Goal: Information Seeking & Learning: Find specific page/section

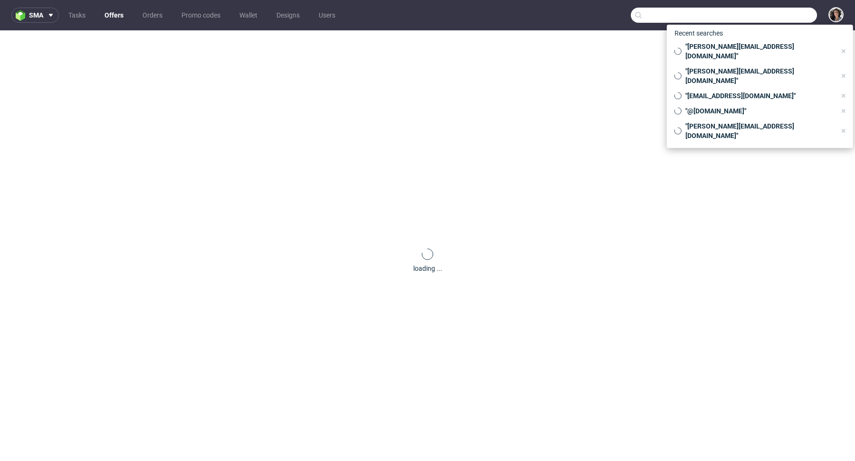
click at [783, 9] on input "text" at bounding box center [723, 15] width 186 height 15
paste input "anne-sophie@happykidsbox.com"
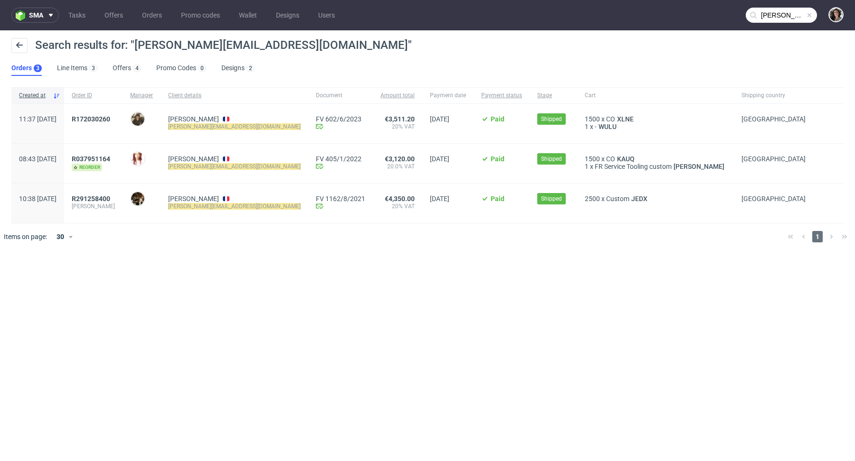
click at [771, 16] on input "anne-sophie@happykidsbox.com" at bounding box center [780, 15] width 71 height 15
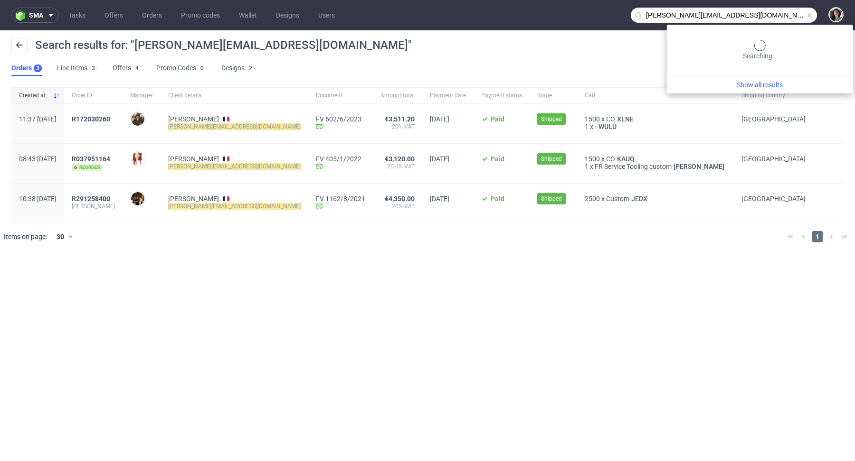
click at [771, 16] on input "anne-sophie@happykidsbox.com" at bounding box center [723, 15] width 186 height 15
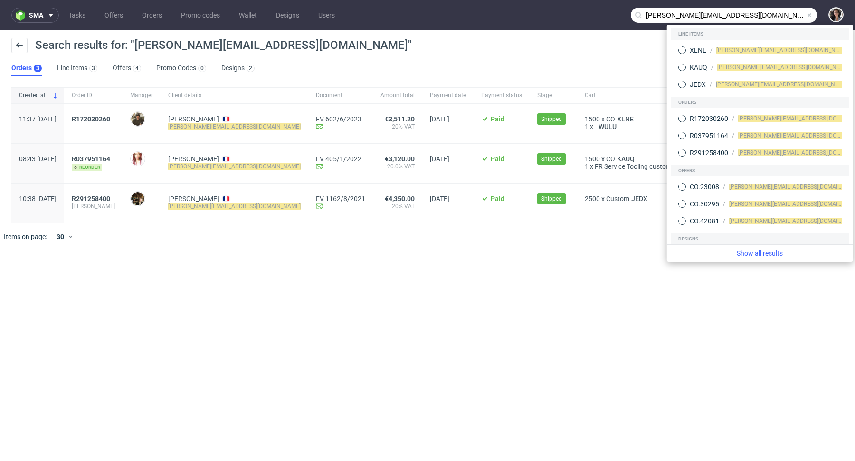
click at [648, 8] on input "anne-sophie@happykidsbox.com" at bounding box center [723, 15] width 186 height 15
drag, startPoint x: 682, startPoint y: 16, endPoint x: 629, endPoint y: 15, distance: 53.2
click at [629, 15] on nav "sma Tasks Offers Orders Promo codes Wallet Designs Users anne-sophie@happykidsb…" at bounding box center [427, 15] width 855 height 30
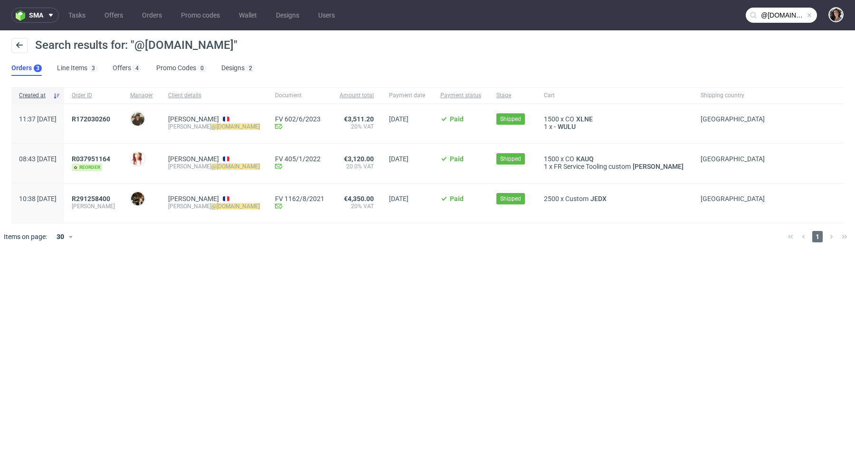
click at [771, 16] on input "@happykidsbox.com" at bounding box center [780, 15] width 71 height 15
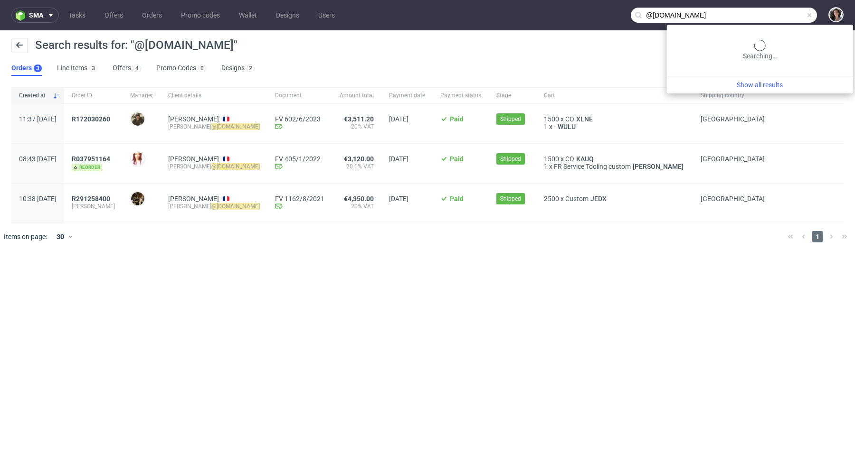
click at [771, 16] on input "@happykidsbox.com" at bounding box center [723, 15] width 186 height 15
paste input "capsulabbio@gmail"
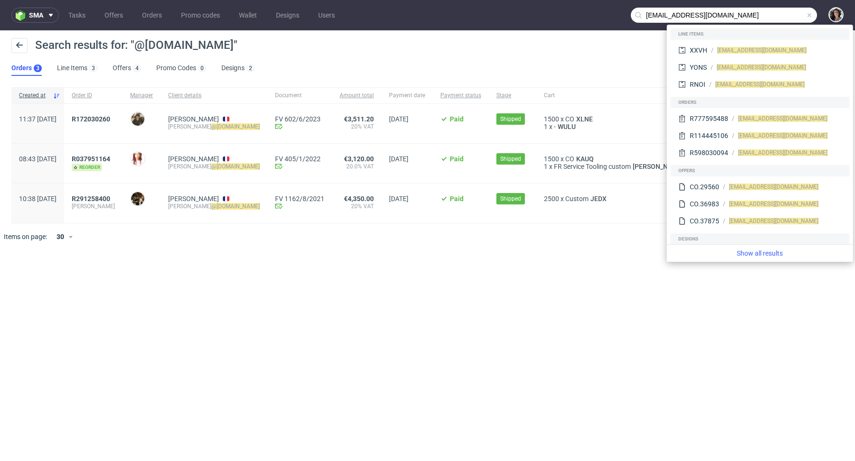
type input "capsulabbio@gmail.com"
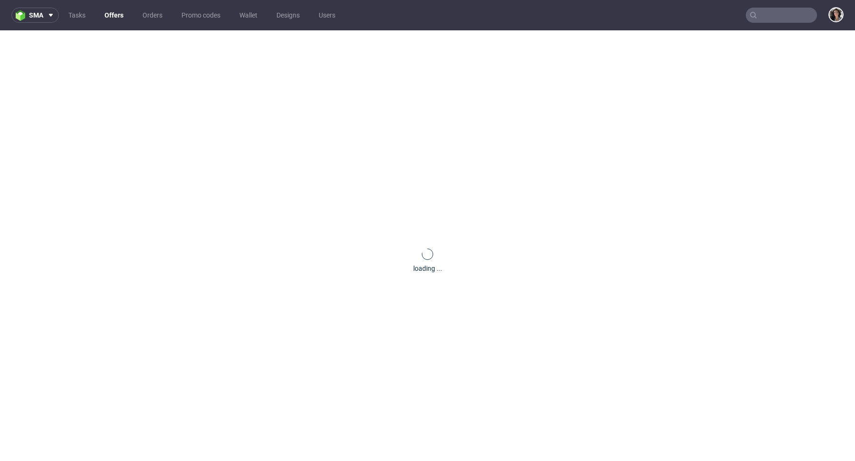
click at [777, 11] on input "text" at bounding box center [780, 15] width 71 height 15
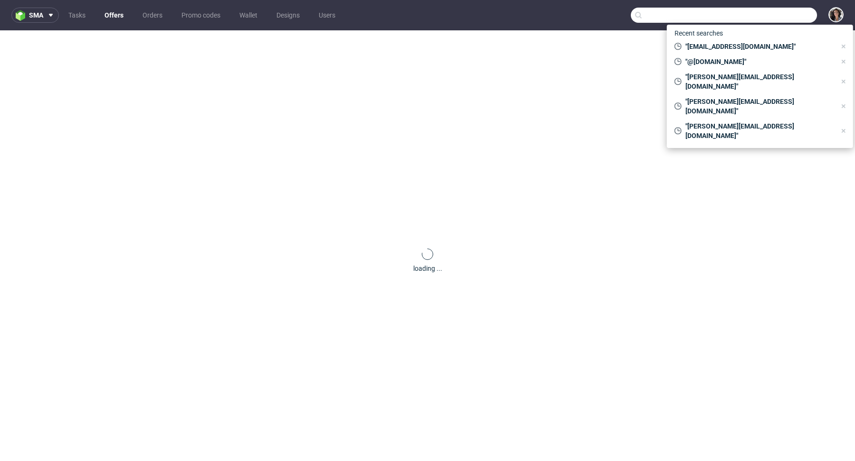
paste input "[EMAIL_ADDRESS][DOMAIN_NAME]"
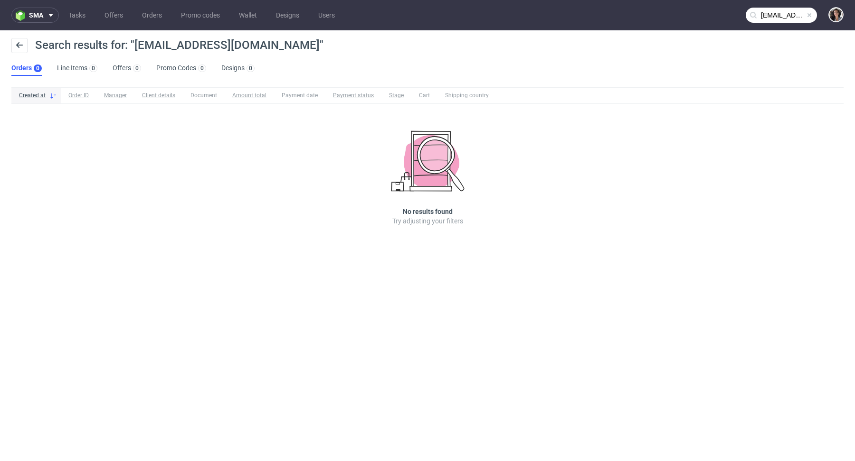
click at [777, 21] on input "[EMAIL_ADDRESS][DOMAIN_NAME]" at bounding box center [780, 15] width 71 height 15
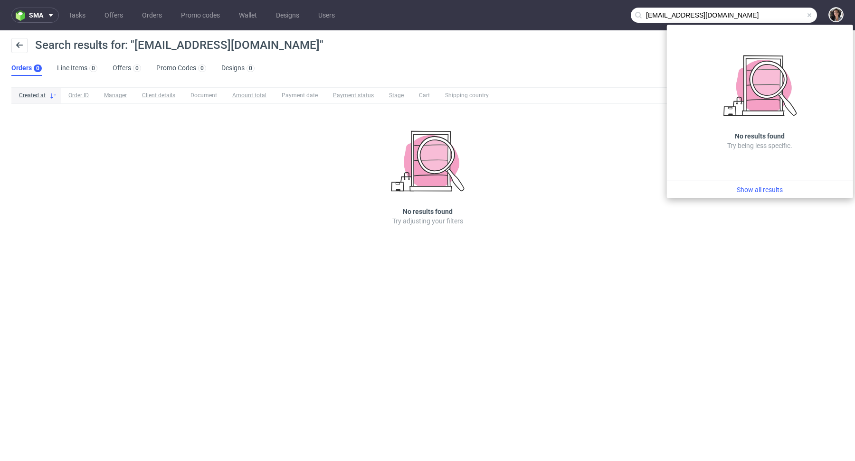
drag, startPoint x: 668, startPoint y: 12, endPoint x: 640, endPoint y: 12, distance: 27.5
click at [640, 12] on div "[EMAIL_ADDRESS][DOMAIN_NAME]" at bounding box center [723, 15] width 186 height 15
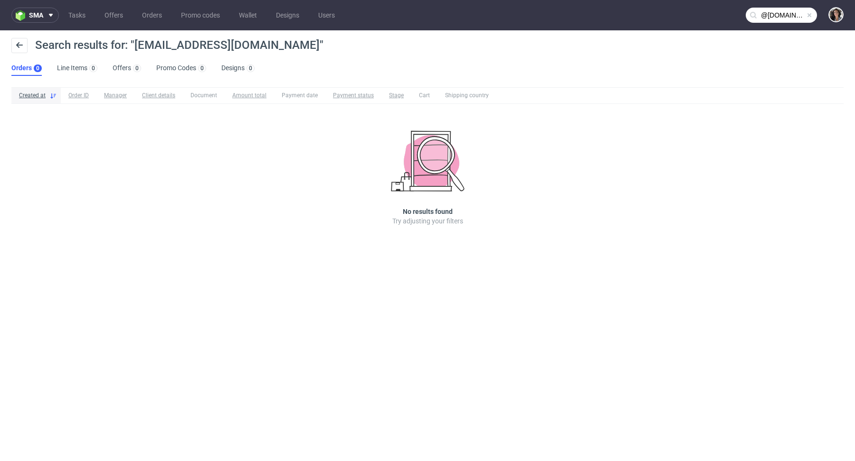
type input "@[DOMAIN_NAME]"
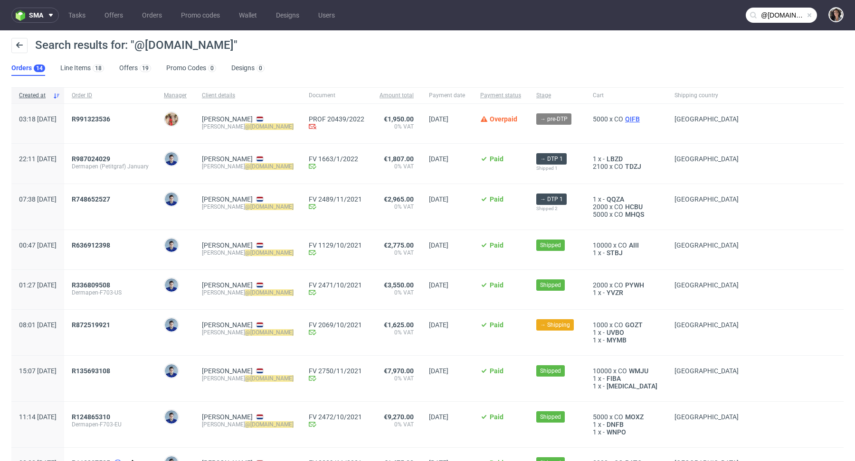
click at [641, 119] on span "QIFB" at bounding box center [632, 119] width 19 height 8
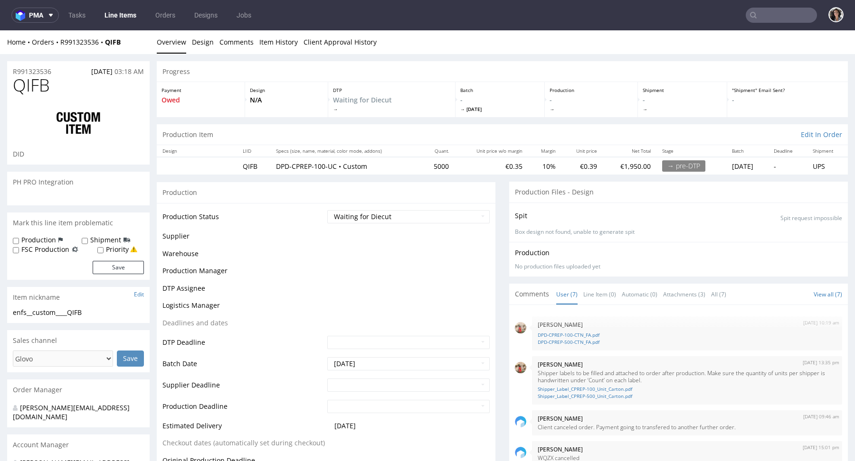
scroll to position [88, 0]
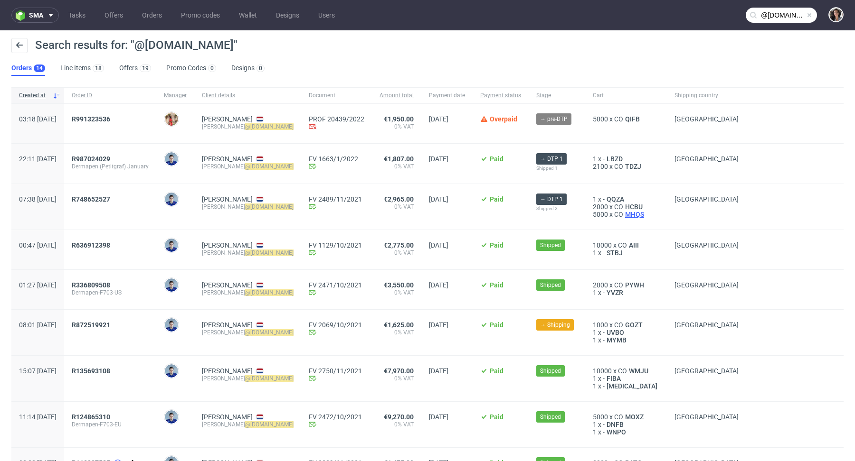
click at [646, 213] on span "MHQS" at bounding box center [634, 215] width 23 height 8
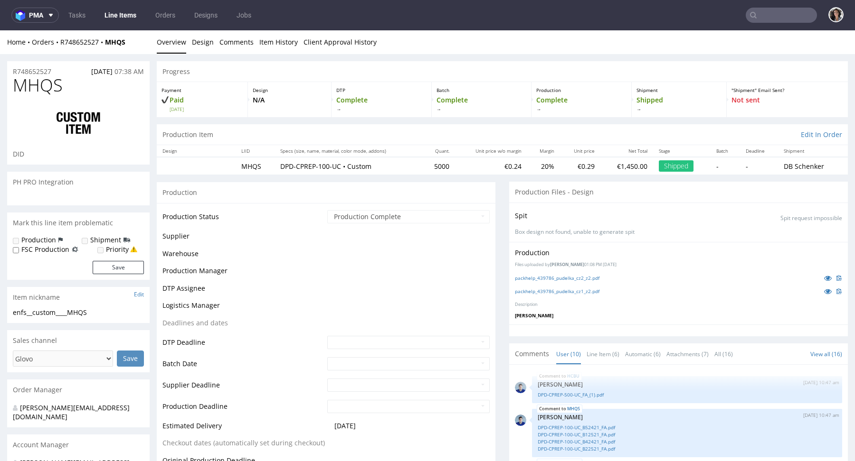
scroll to position [369, 0]
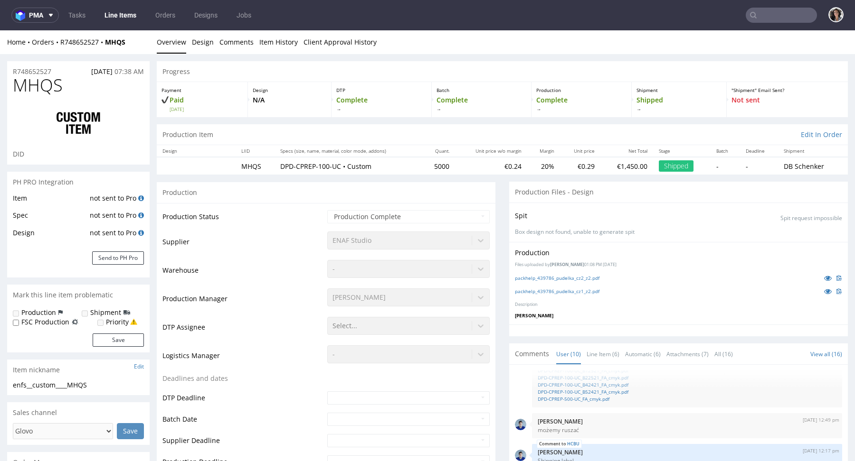
select select "done"
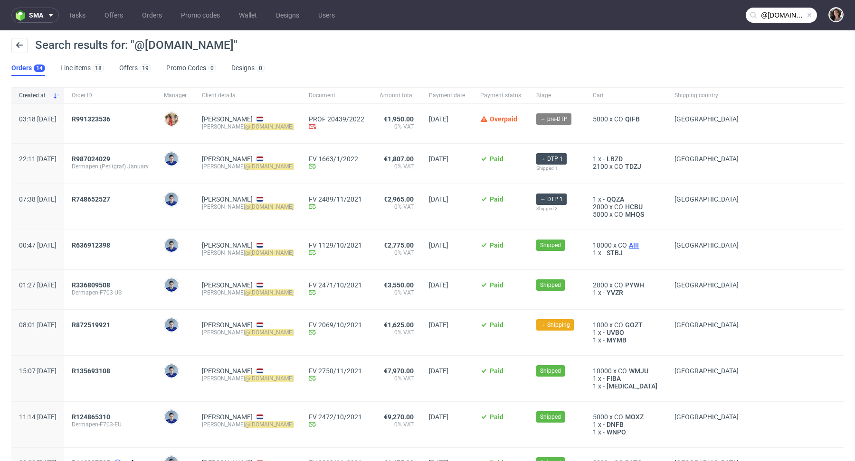
click at [640, 244] on span "AIII" at bounding box center [634, 246] width 14 height 8
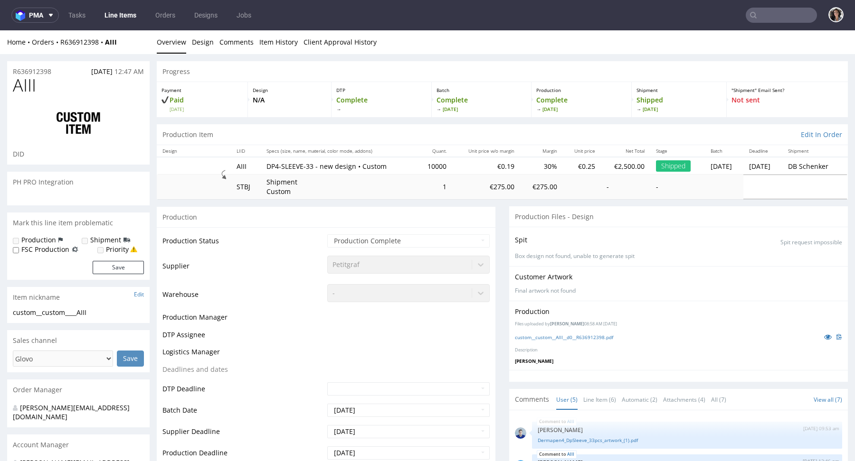
scroll to position [14, 0]
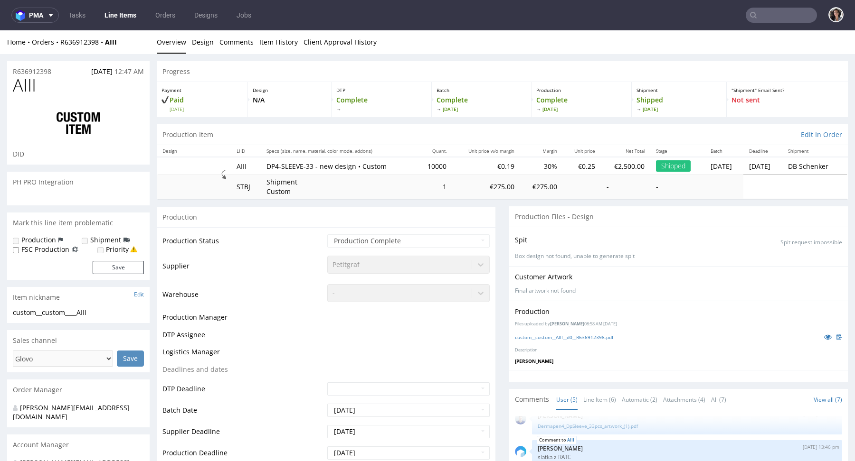
select select "done"
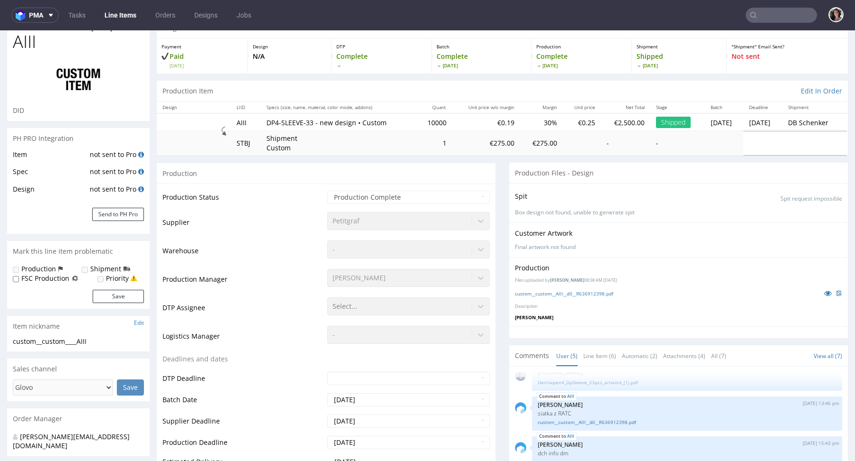
scroll to position [43, 0]
click at [555, 291] on link "custom__custom__AIII__d0__R636912398.pdf" at bounding box center [564, 294] width 98 height 7
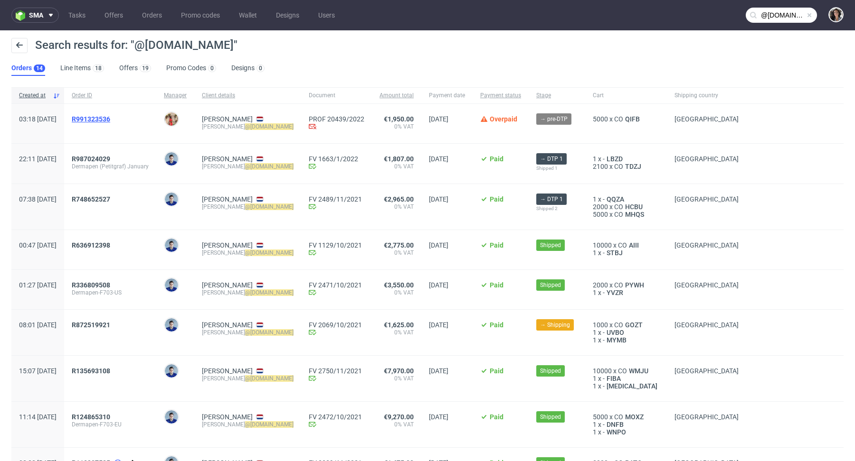
click at [110, 122] on span "R991323536" at bounding box center [91, 119] width 38 height 8
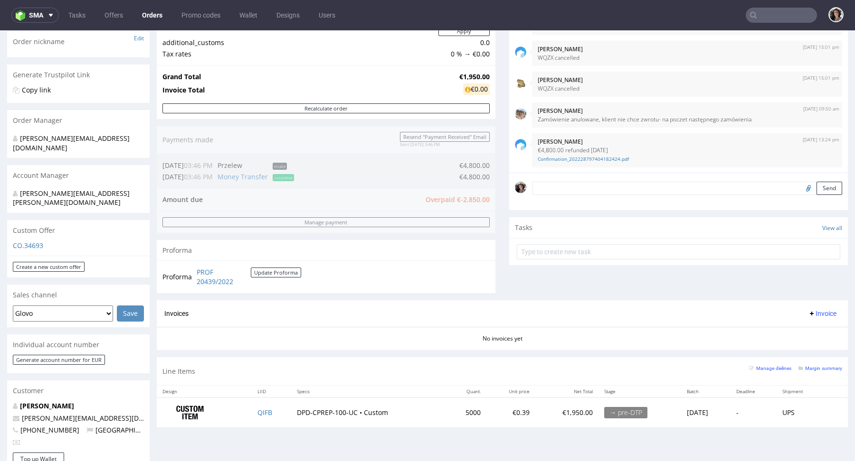
scroll to position [326, 0]
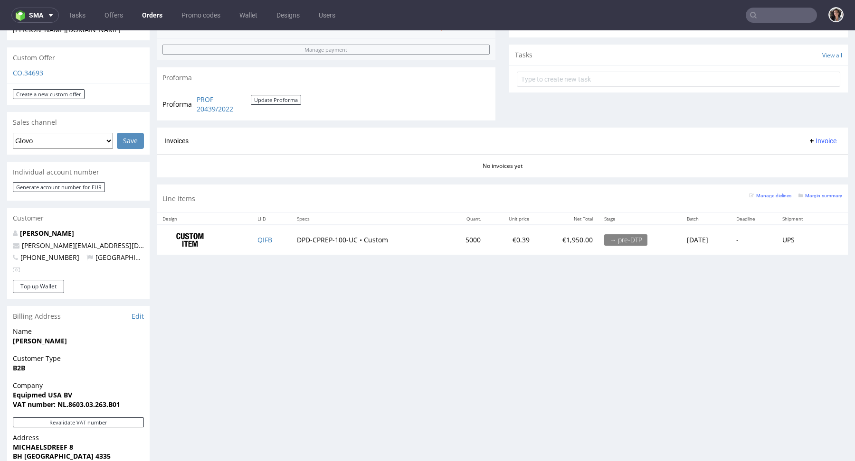
click at [376, 244] on td "DPD-CPREP-100-UC • Custom" at bounding box center [368, 240] width 155 height 30
drag, startPoint x: 400, startPoint y: 239, endPoint x: 284, endPoint y: 239, distance: 115.8
click at [291, 239] on td "DPD-CPREP-100-UC • Custom" at bounding box center [368, 240] width 155 height 30
copy td "DPD-CPREP-100-UC • Custom"
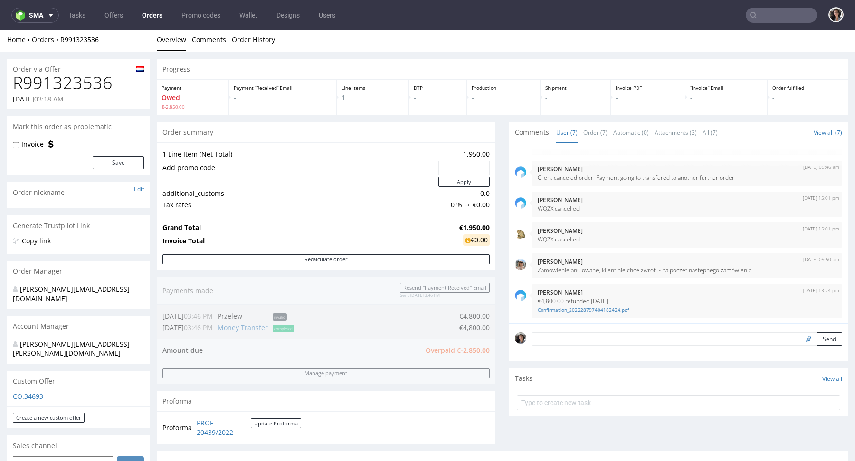
scroll to position [0, 0]
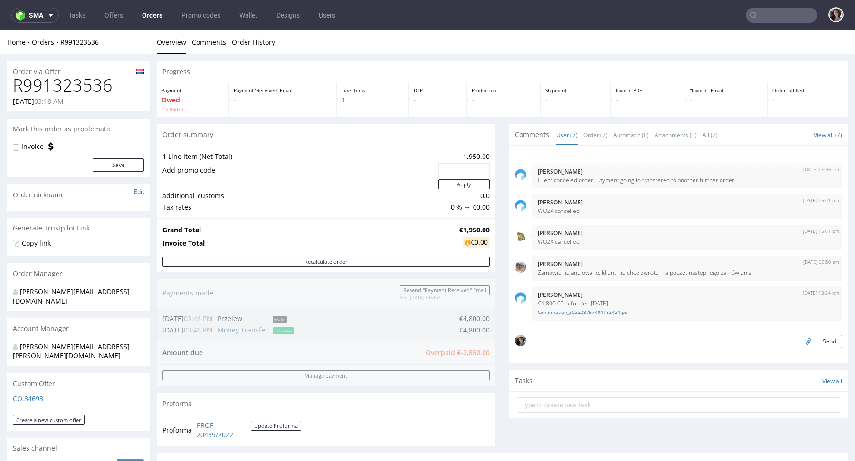
click at [770, 11] on input "text" at bounding box center [780, 15] width 71 height 15
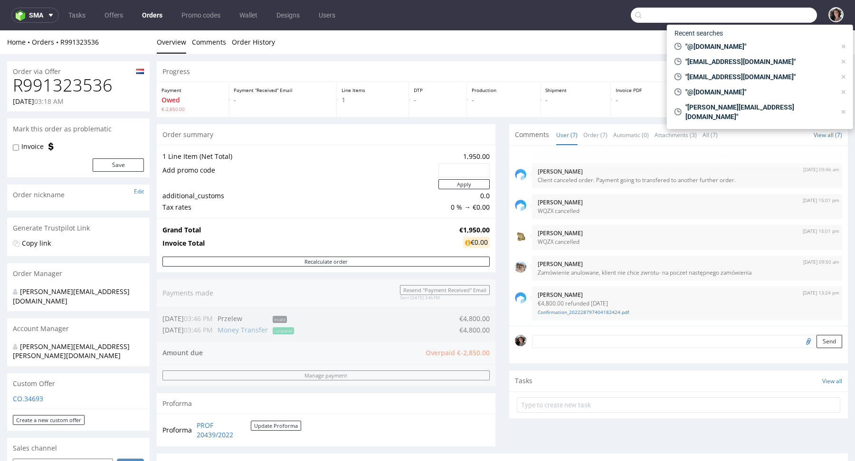
paste input "info@cityinabox.nl"
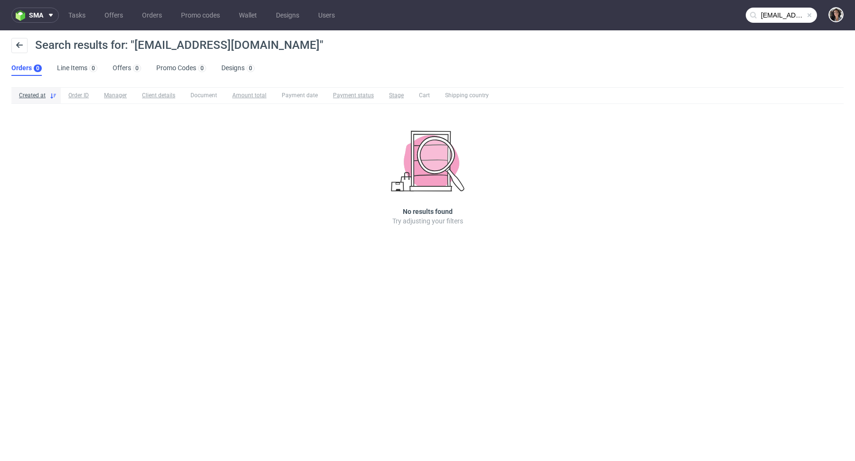
click at [793, 17] on input "info@cityinabox.nl" at bounding box center [780, 15] width 71 height 15
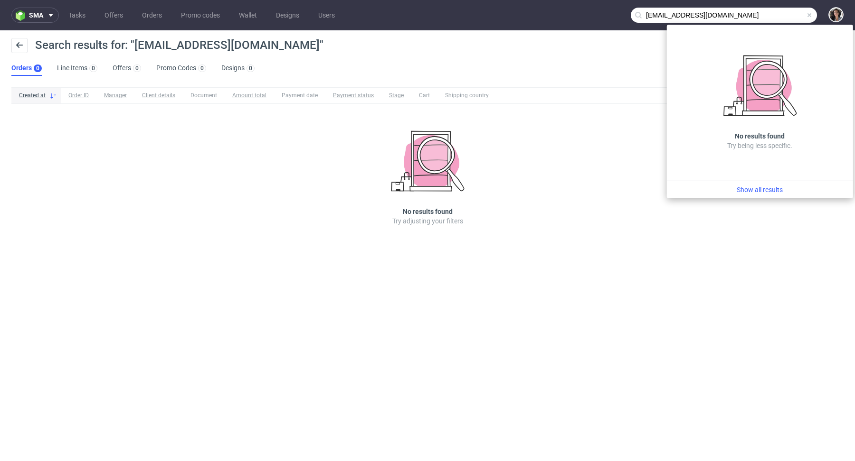
drag, startPoint x: 656, startPoint y: 14, endPoint x: 614, endPoint y: 14, distance: 41.8
click at [614, 14] on nav "sma Tasks Offers Orders Promo codes Wallet Designs Users info@cityinabox.nl" at bounding box center [427, 15] width 855 height 30
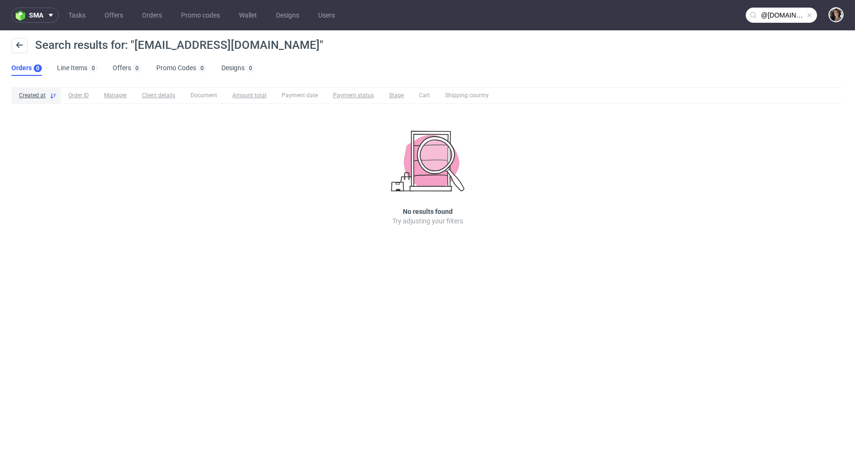
type input "@cityinabox.nl"
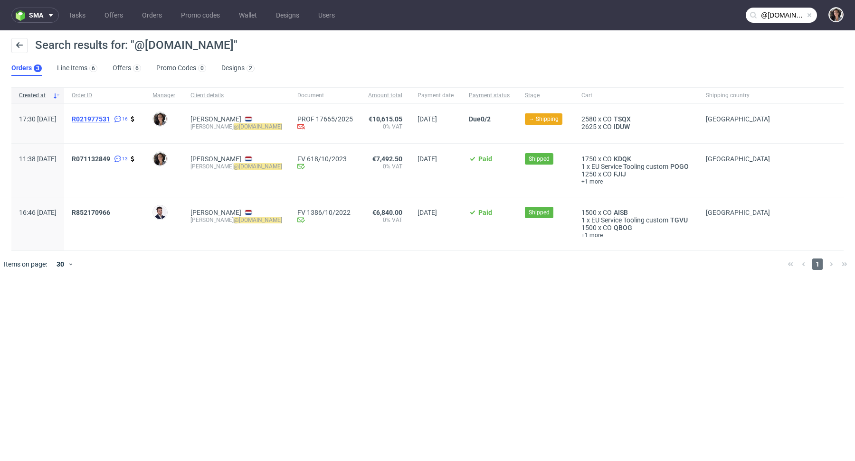
click at [110, 117] on span "R021977531" at bounding box center [91, 119] width 38 height 8
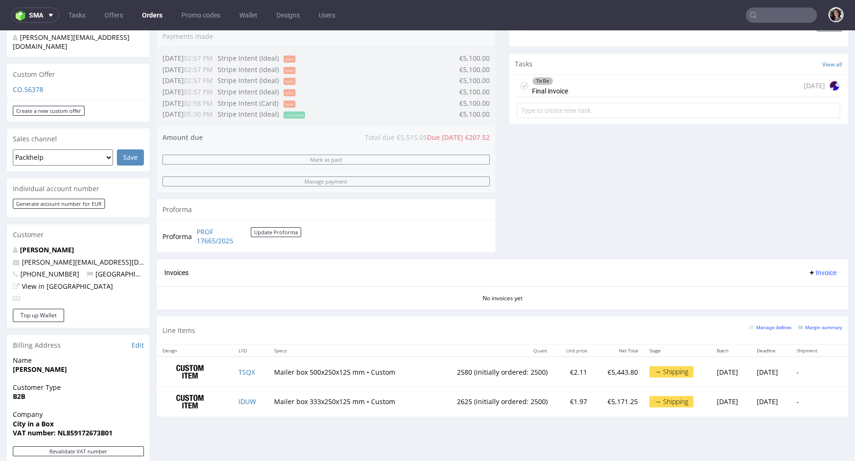
scroll to position [423, 0]
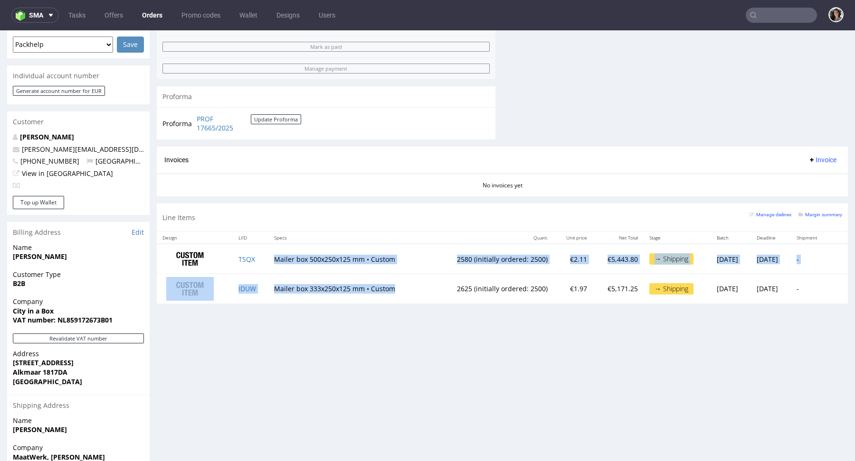
drag, startPoint x: 391, startPoint y: 287, endPoint x: 269, endPoint y: 260, distance: 124.9
click at [269, 260] on tbody "TSQX Mailer box 500x250x125 mm • Custom 2580 (initially ordered: 2500) €2.11 €5…" at bounding box center [502, 273] width 691 height 59
click at [269, 260] on td "Mailer box 500x250x125 mm • Custom" at bounding box center [348, 259] width 161 height 30
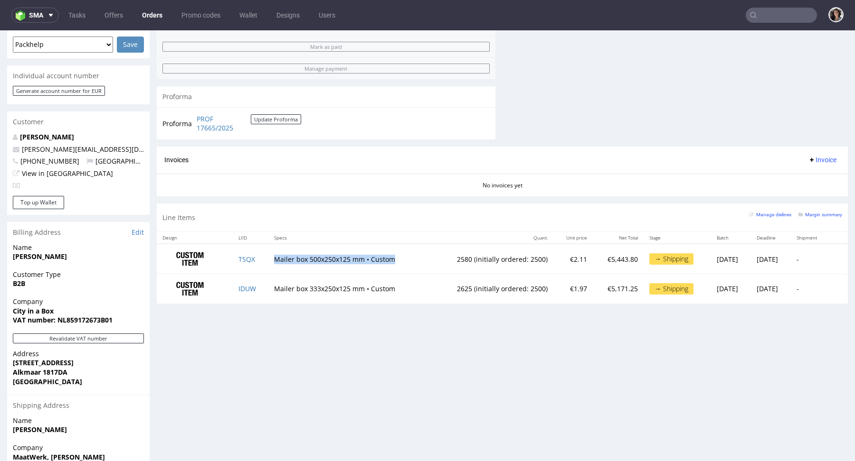
drag, startPoint x: 267, startPoint y: 259, endPoint x: 390, endPoint y: 259, distance: 122.5
click at [390, 259] on td "Mailer box 500x250x125 mm • Custom" at bounding box center [348, 259] width 161 height 30
copy td "Mailer box 500x250x125 mm • Custom"
drag, startPoint x: 389, startPoint y: 288, endPoint x: 268, endPoint y: 288, distance: 121.1
click at [268, 288] on td "Mailer box 333x250x125 mm • Custom" at bounding box center [348, 288] width 161 height 29
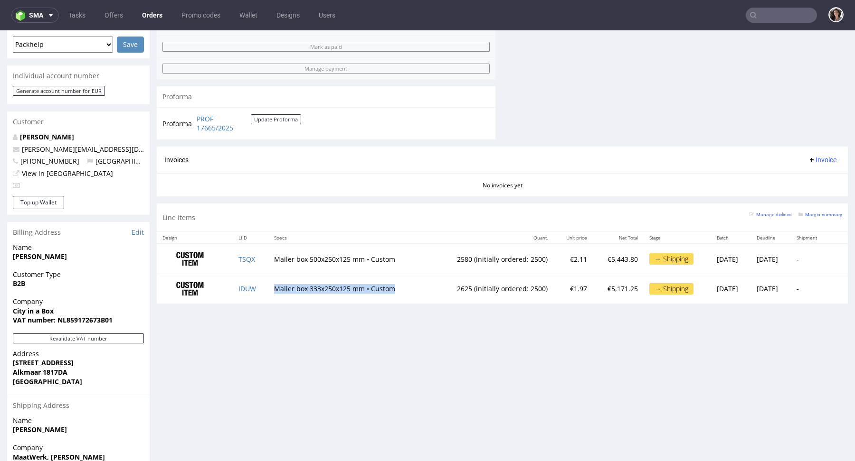
copy td "Mailer box 333x250x125 mm • Custom"
type input "@cityinabox.nl"
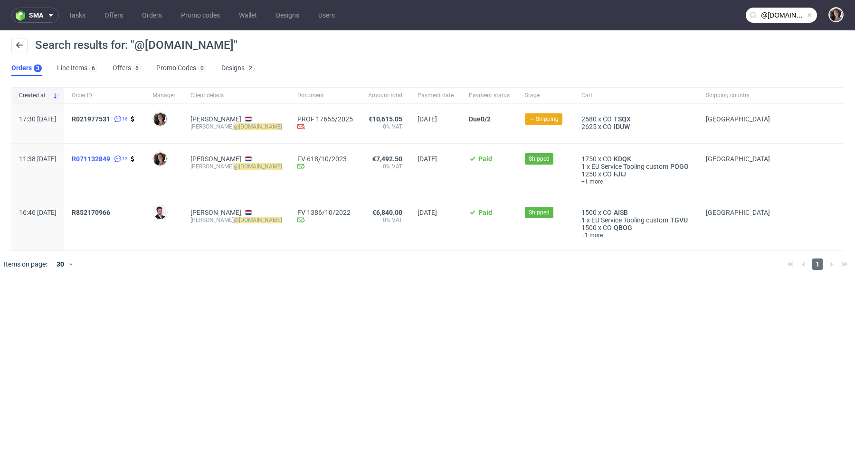
click at [110, 157] on span "R071132849" at bounding box center [91, 159] width 38 height 8
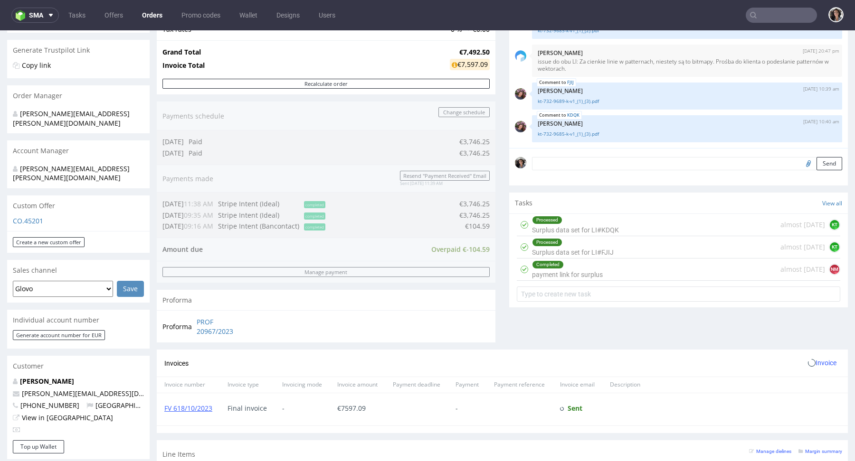
scroll to position [488, 0]
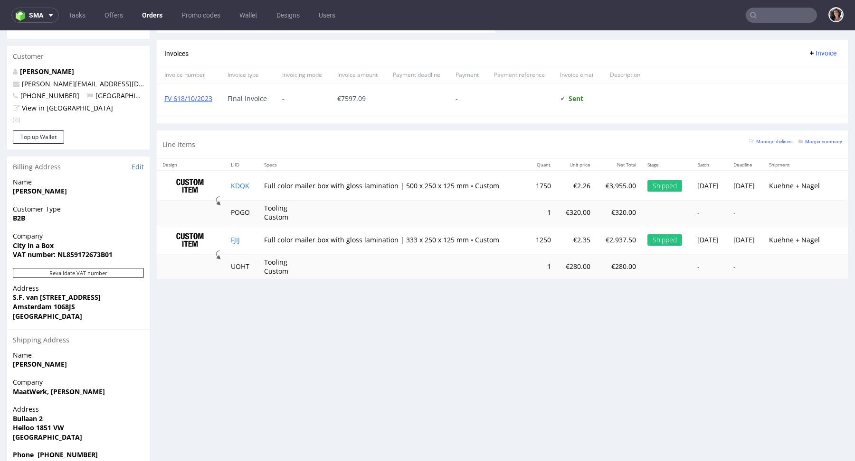
type input "@cityinabox.nl"
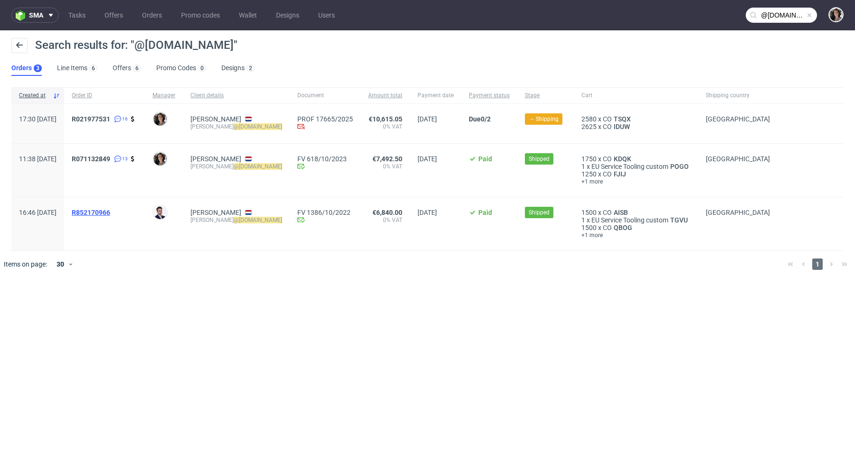
click at [110, 213] on span "R852170966" at bounding box center [91, 213] width 38 height 8
click at [792, 16] on input "@cityinabox.nl" at bounding box center [780, 15] width 71 height 15
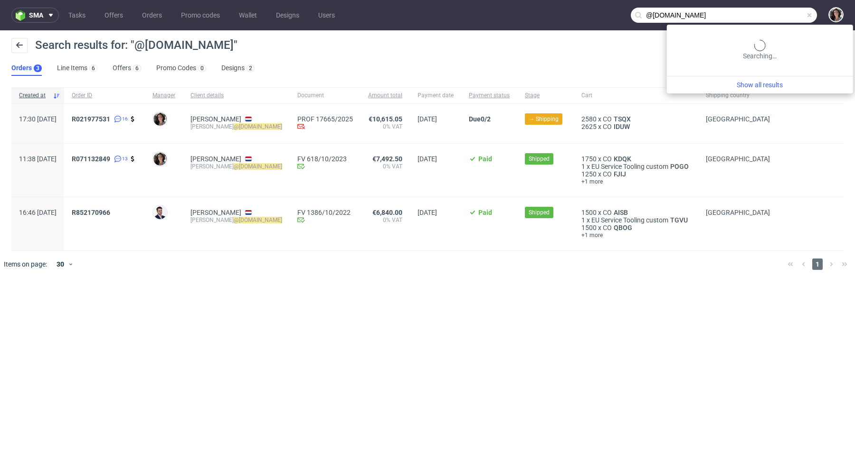
click at [792, 16] on input "@cityinabox.nl" at bounding box center [723, 15] width 186 height 15
paste input "admin@caledonianstone.com"
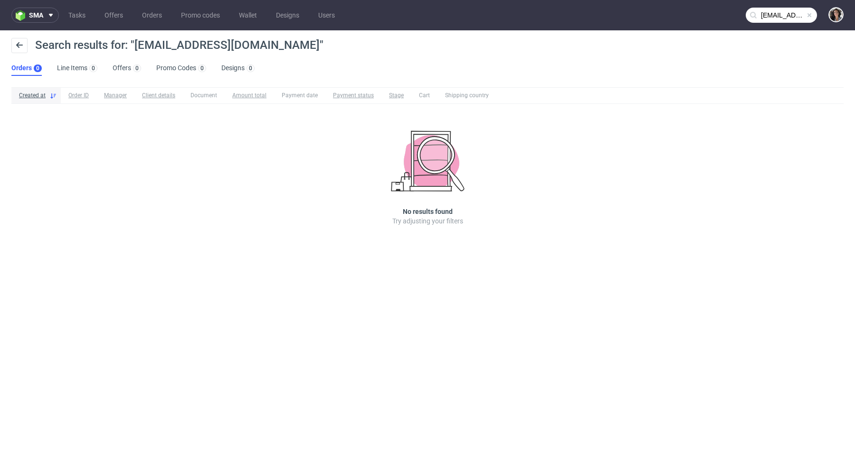
click at [772, 10] on input "admin@caledonianstone.com" at bounding box center [780, 15] width 71 height 15
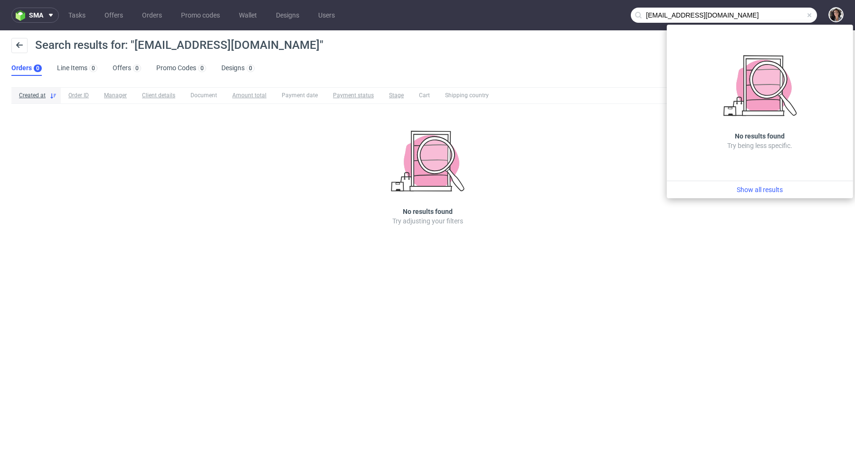
drag, startPoint x: 663, startPoint y: 14, endPoint x: 634, endPoint y: 14, distance: 29.4
click at [634, 14] on div "admin@caledonianstone.com" at bounding box center [723, 15] width 186 height 15
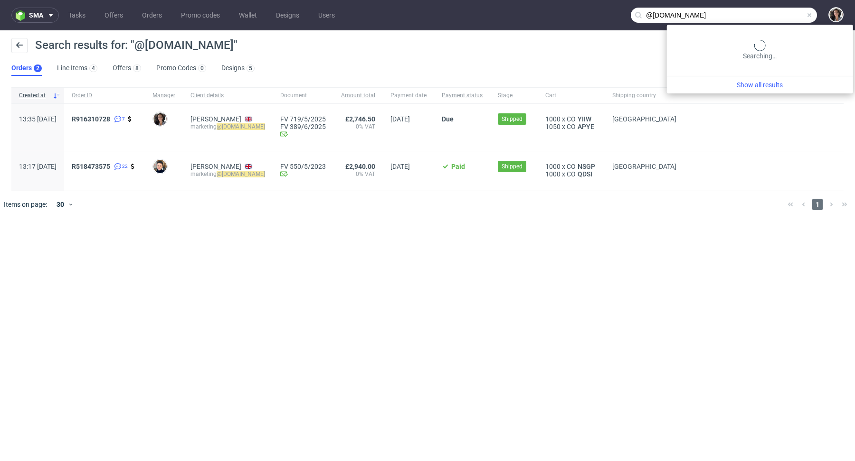
click at [783, 20] on input "@caledonianstone.com" at bounding box center [723, 15] width 186 height 15
paste input "altaimountainshilajit@gmail"
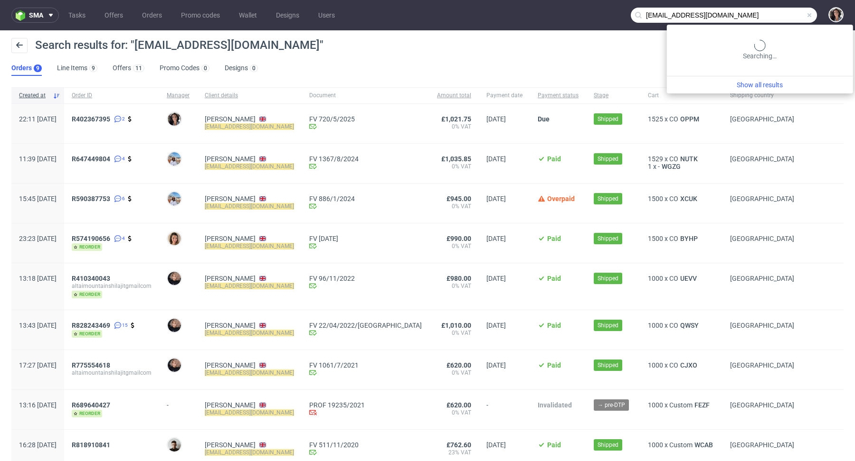
click at [775, 13] on input "altaimountainshilajit@gmail.com" at bounding box center [723, 15] width 186 height 15
paste input "jamie.kloft@naskorsports"
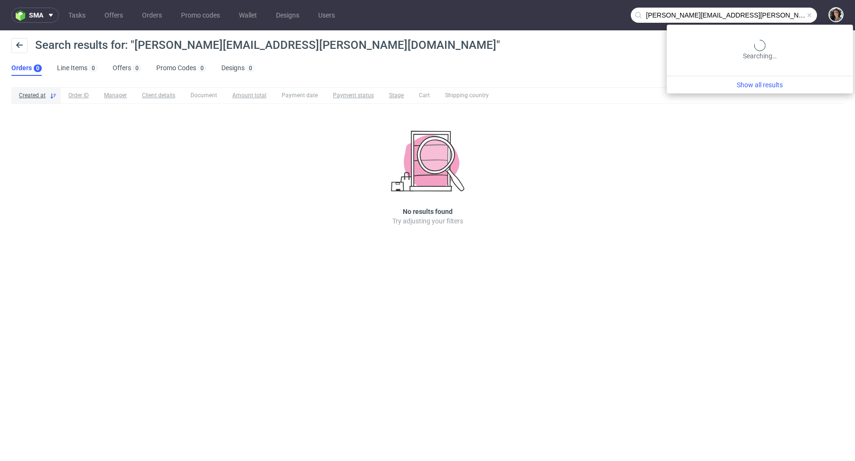
click at [773, 12] on input "jamie.kloft@naskorsports.com" at bounding box center [723, 15] width 186 height 15
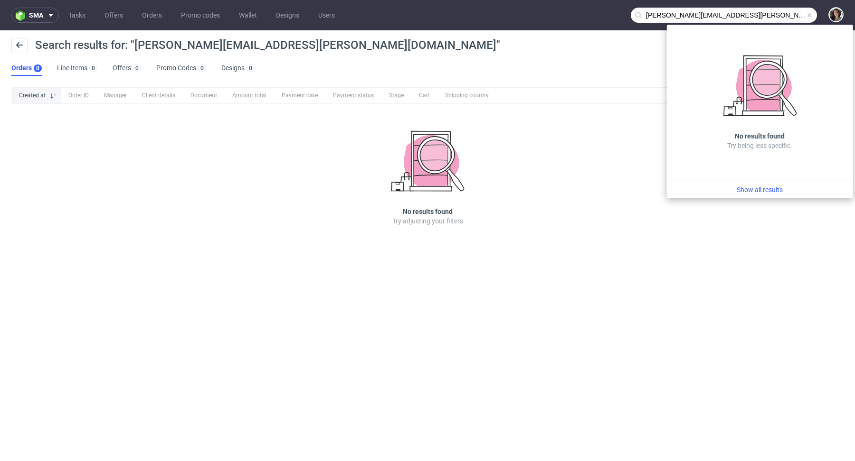
drag, startPoint x: 675, startPoint y: 12, endPoint x: 616, endPoint y: 13, distance: 58.4
click at [616, 13] on nav "sma Tasks Offers Orders Promo codes Wallet Designs Users jamie.kloft@naskorspor…" at bounding box center [427, 15] width 855 height 30
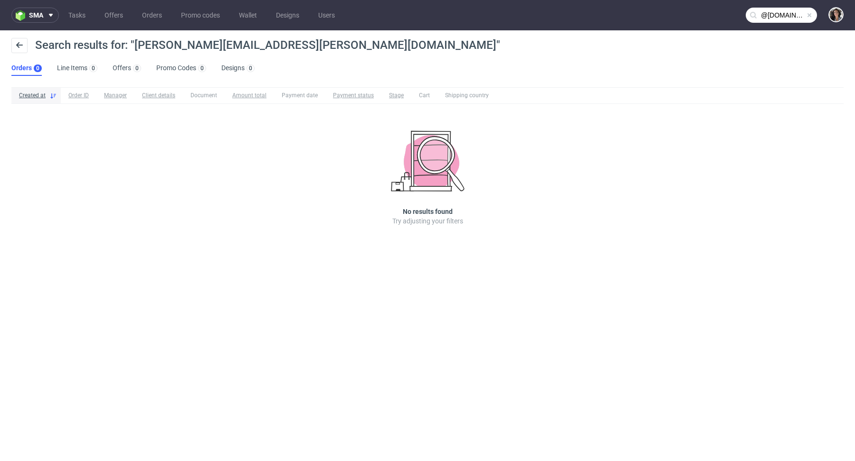
type input "@naskorsports.com"
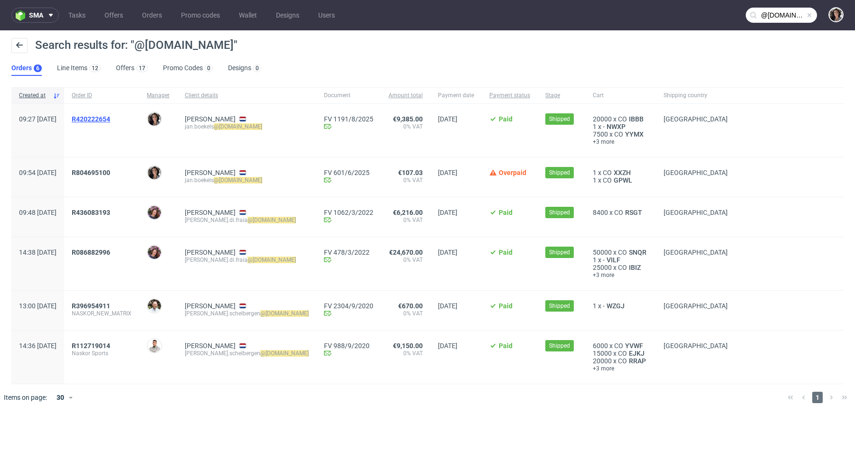
click at [110, 117] on span "R420222654" at bounding box center [91, 119] width 38 height 8
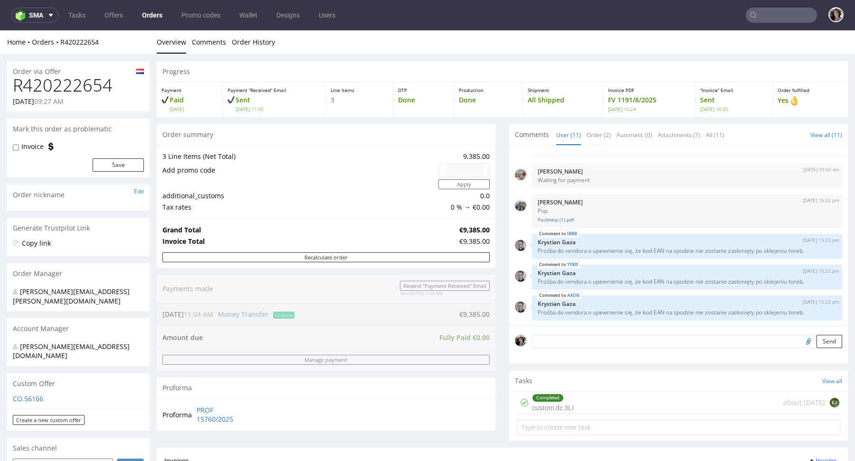
type input "@naskorsports.com"
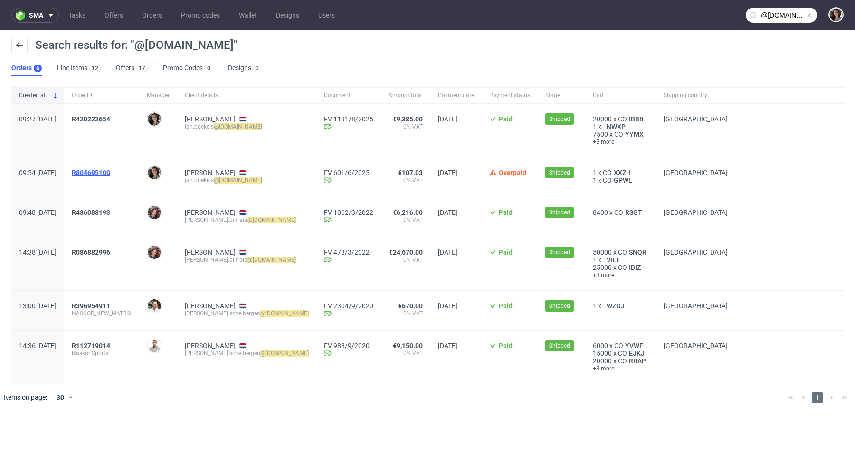
click at [110, 173] on span "R804695100" at bounding box center [91, 173] width 38 height 8
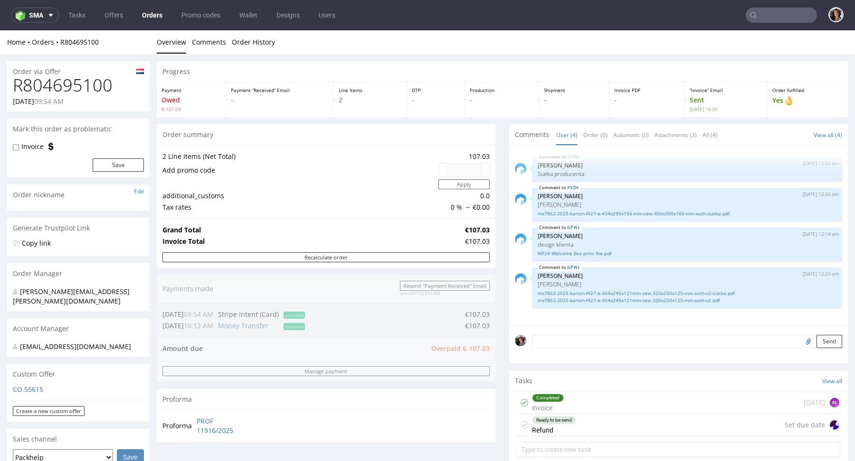
scroll to position [273, 0]
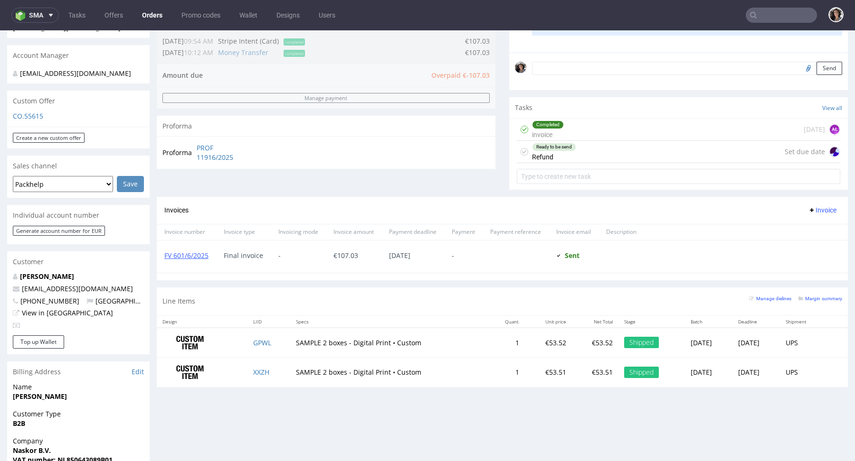
type input "@naskorsports.com"
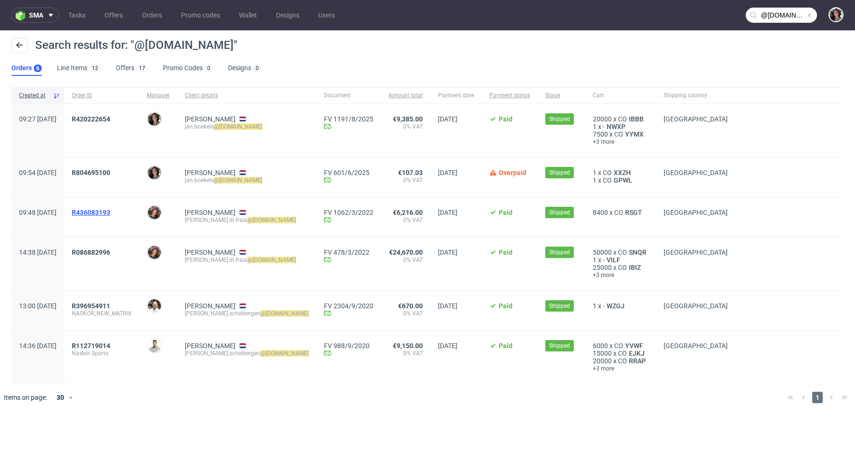
click at [110, 212] on span "R436083193" at bounding box center [91, 213] width 38 height 8
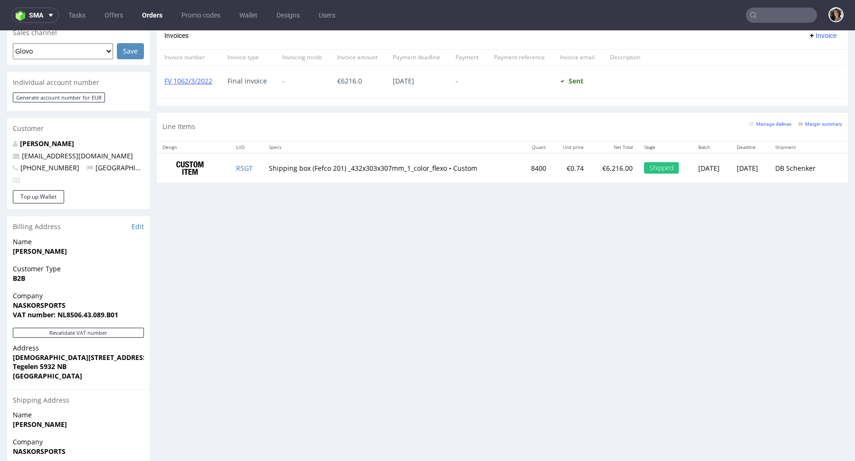
scroll to position [378, 0]
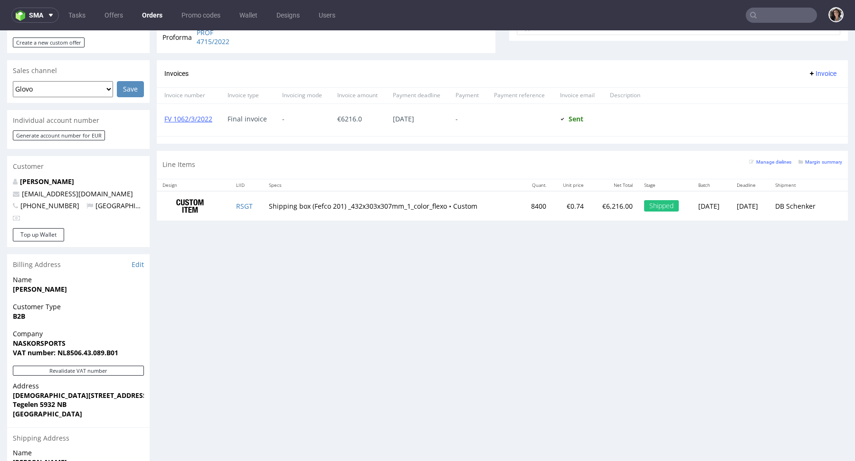
type input "@naskorsports.com"
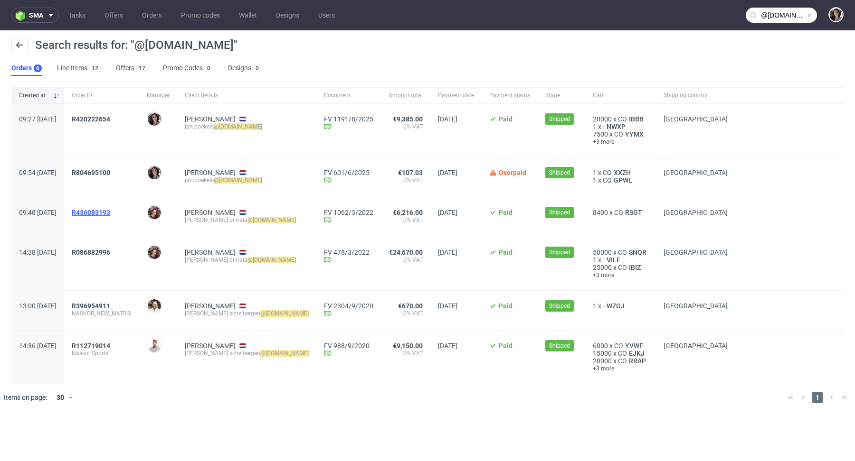
click at [110, 212] on span "R436083193" at bounding box center [91, 213] width 38 height 8
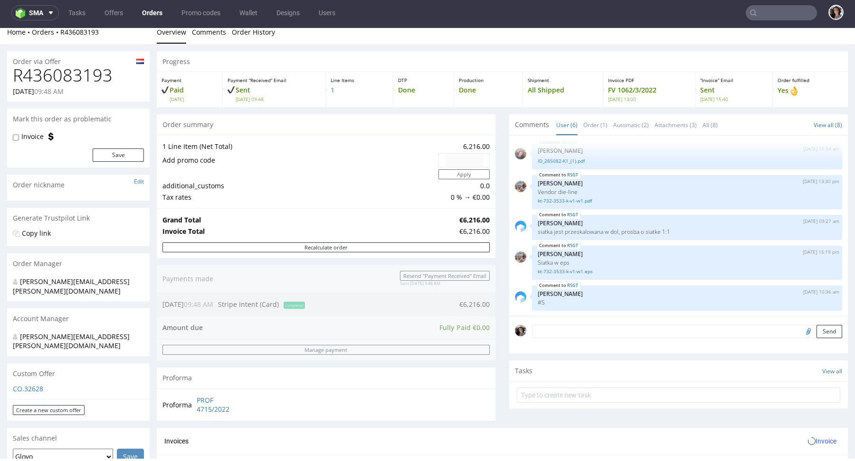
scroll to position [285, 0]
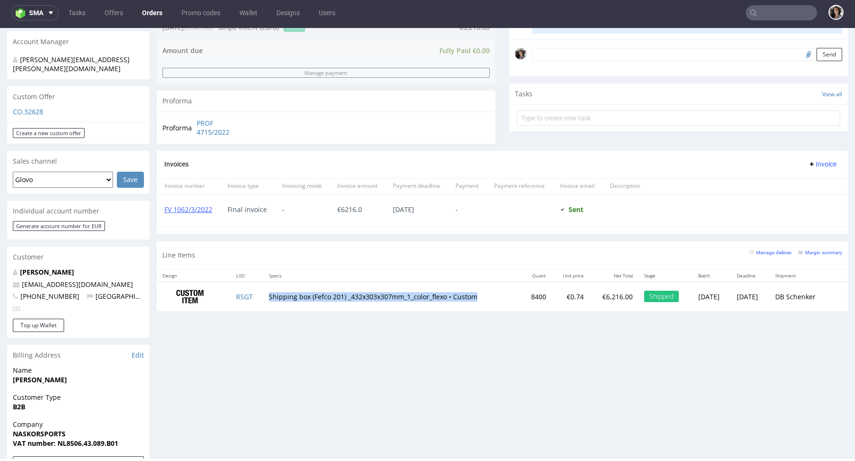
drag, startPoint x: 484, startPoint y: 302, endPoint x: 263, endPoint y: 294, distance: 220.9
click at [263, 294] on td "Shipping box (Fefco 201) _432x303x307mm_1_color_flexo • Custom" at bounding box center [391, 297] width 257 height 30
copy td "Shipping box (Fefco 201) _432x303x307mm_1_color_flexo • Custom"
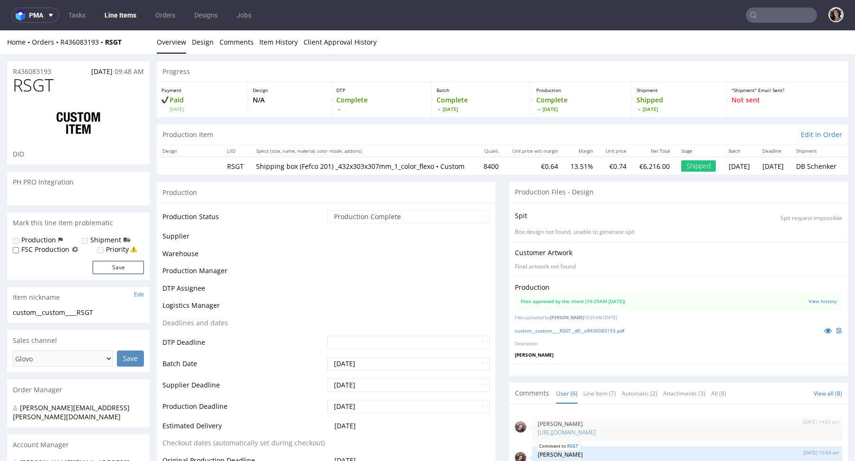
scroll to position [36, 0]
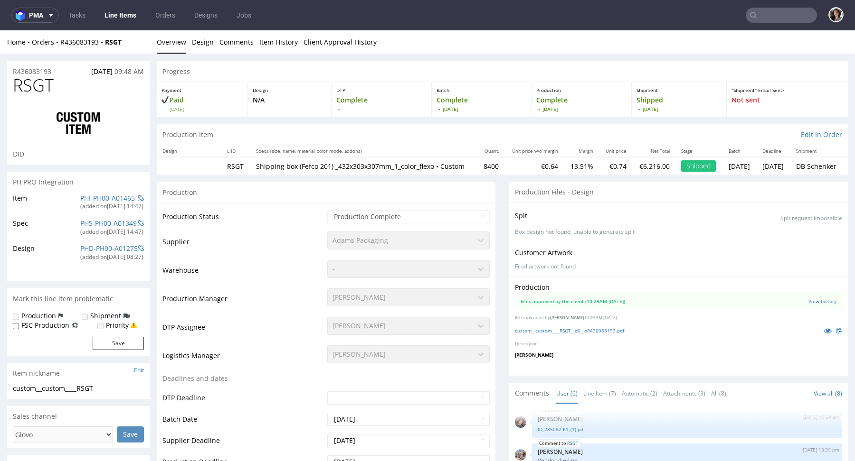
select select "in_progress"
click at [580, 334] on link "custom__custom____RSGT__d0__oR436083193.pdf" at bounding box center [569, 331] width 109 height 7
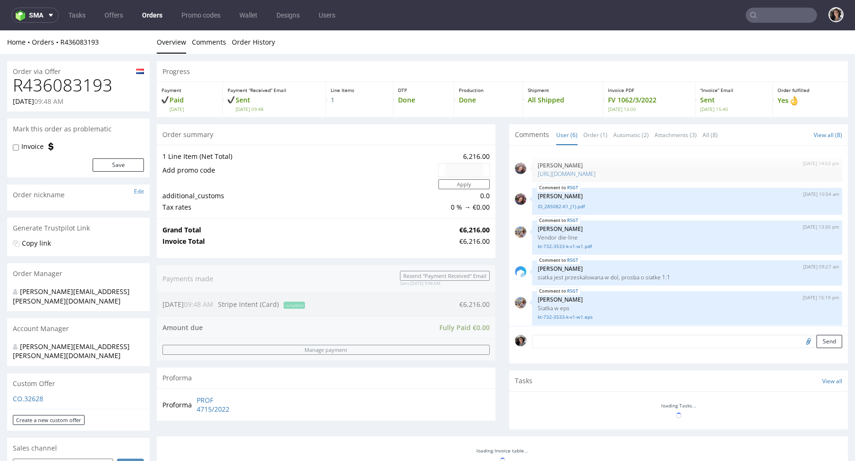
scroll to position [36, 0]
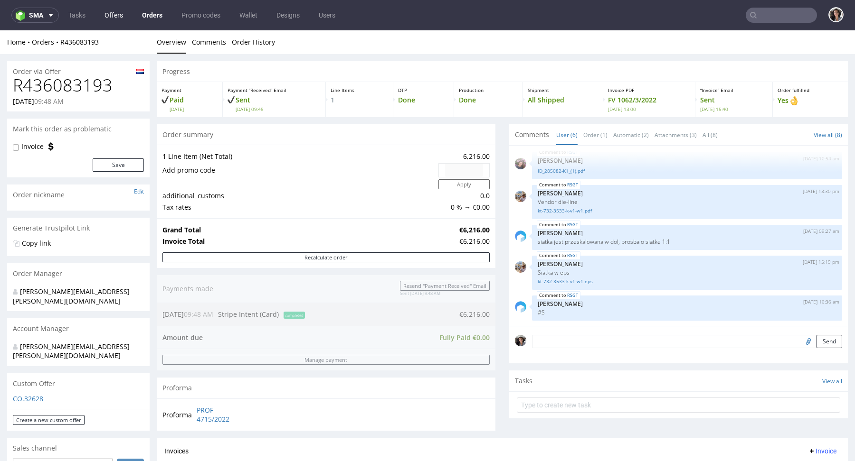
click at [120, 15] on link "Offers" at bounding box center [114, 15] width 30 height 15
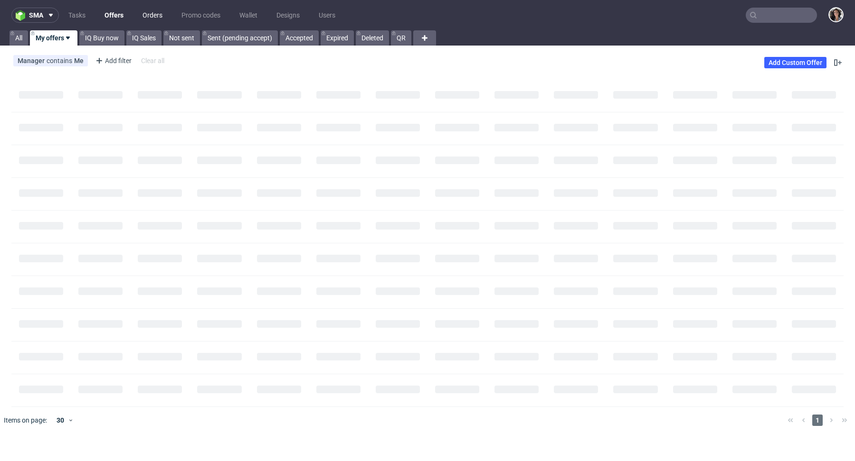
click at [152, 17] on link "Orders" at bounding box center [152, 15] width 31 height 15
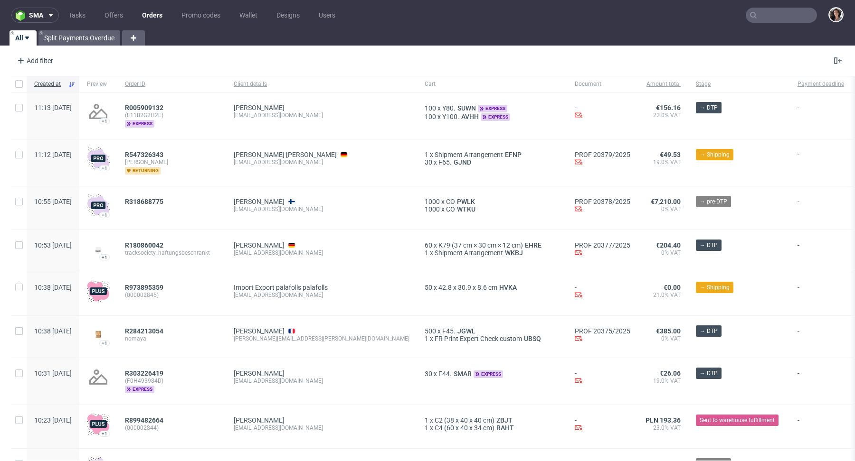
click at [151, 17] on link "Orders" at bounding box center [152, 15] width 32 height 15
click at [765, 17] on input "text" at bounding box center [780, 15] width 71 height 15
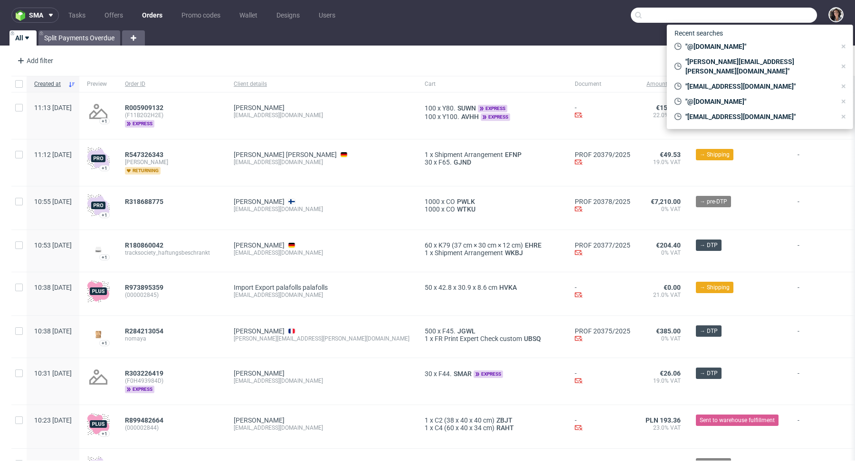
paste input "jamie.kloft@naskorsports.com"
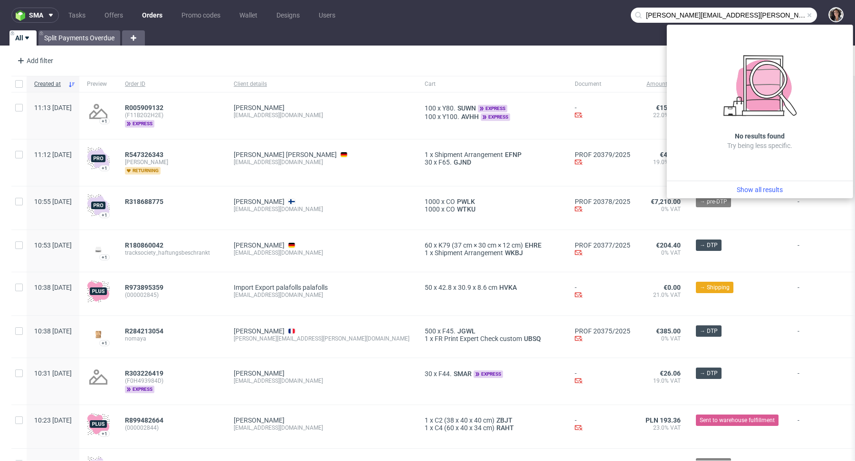
drag, startPoint x: 667, startPoint y: 15, endPoint x: 617, endPoint y: 15, distance: 49.8
click at [617, 15] on nav "sma Tasks Offers Orders Promo codes Wallet Designs Users jamie.kloft@naskorspor…" at bounding box center [427, 15] width 855 height 30
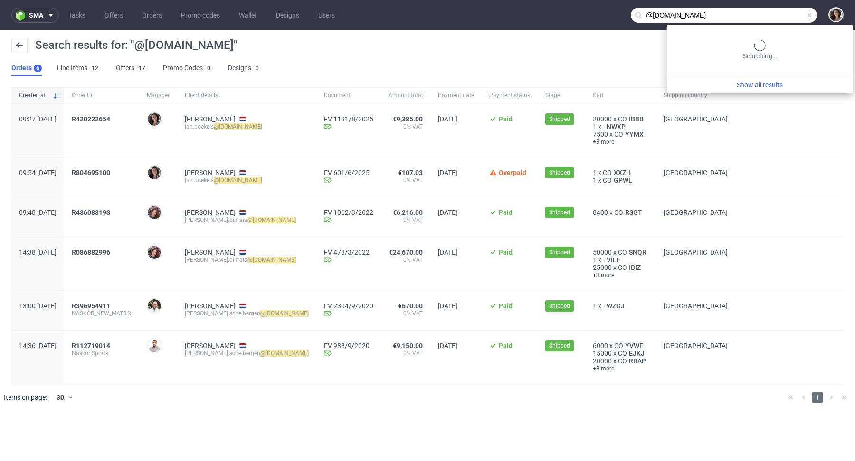
click at [777, 9] on input "@naskorsports.com" at bounding box center [723, 15] width 186 height 15
paste input "ralf.ramholz@lifetime24"
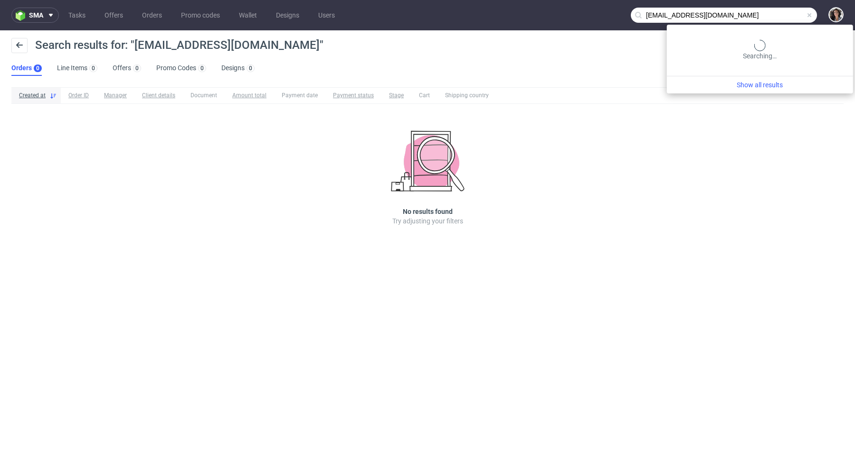
click at [777, 18] on input "ralf.ramholz@lifetime24.com" at bounding box center [723, 15] width 186 height 15
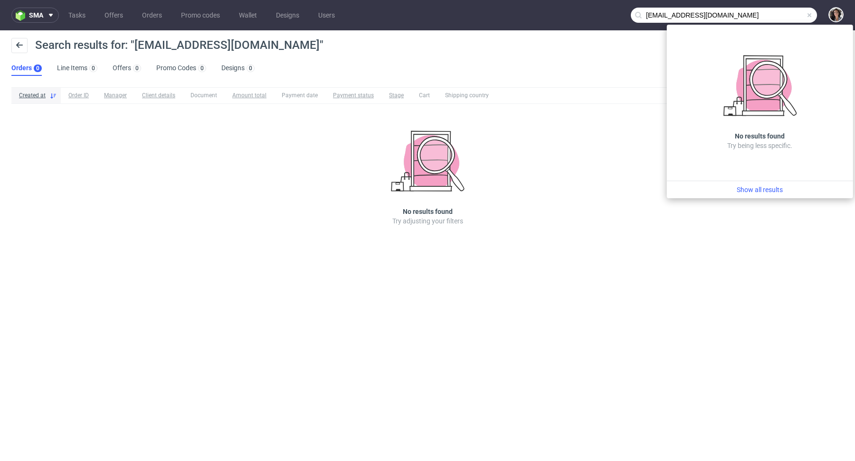
drag, startPoint x: 682, startPoint y: 12, endPoint x: 627, endPoint y: 13, distance: 54.6
click at [627, 13] on nav "sma Tasks Offers Orders Promo codes Wallet Designs Users ralf.ramholz@lifetime2…" at bounding box center [427, 15] width 855 height 30
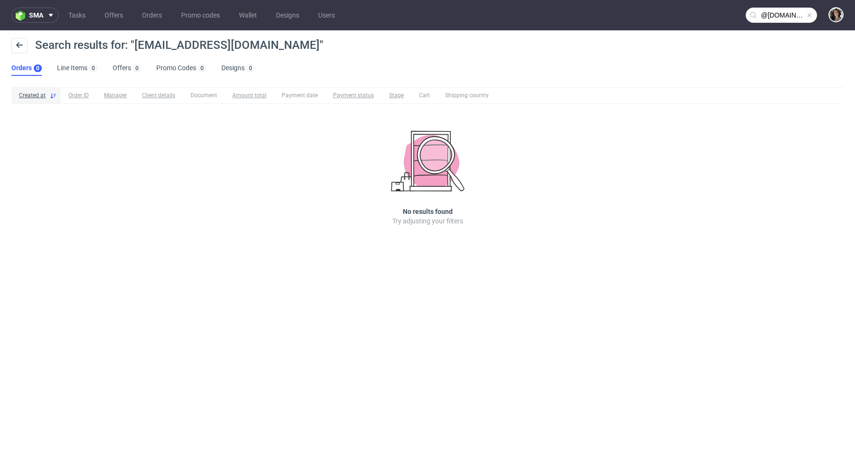
type input "@lifetime24.com"
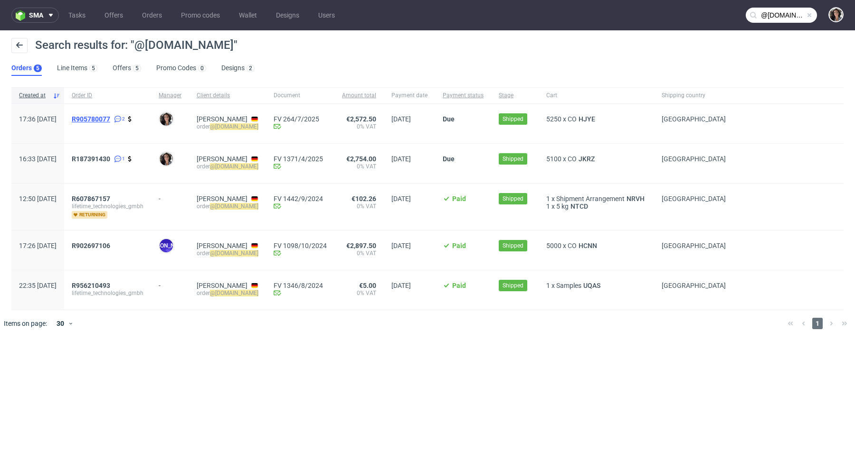
click at [110, 120] on span "R905780077" at bounding box center [91, 119] width 38 height 8
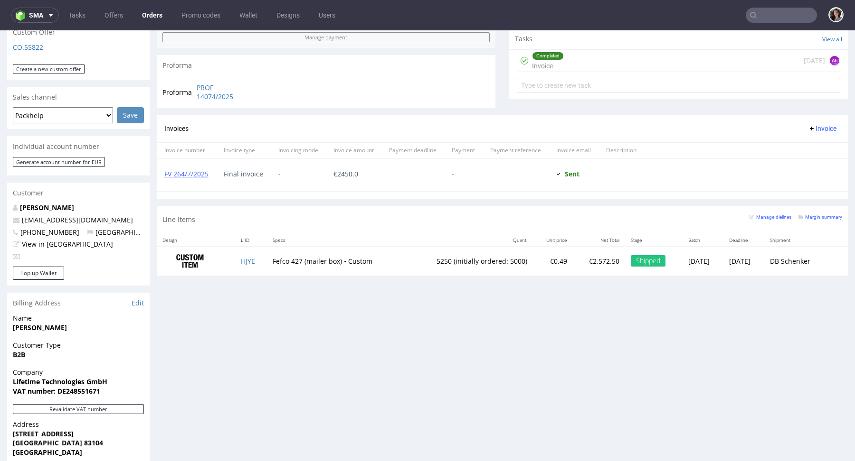
scroll to position [320, 0]
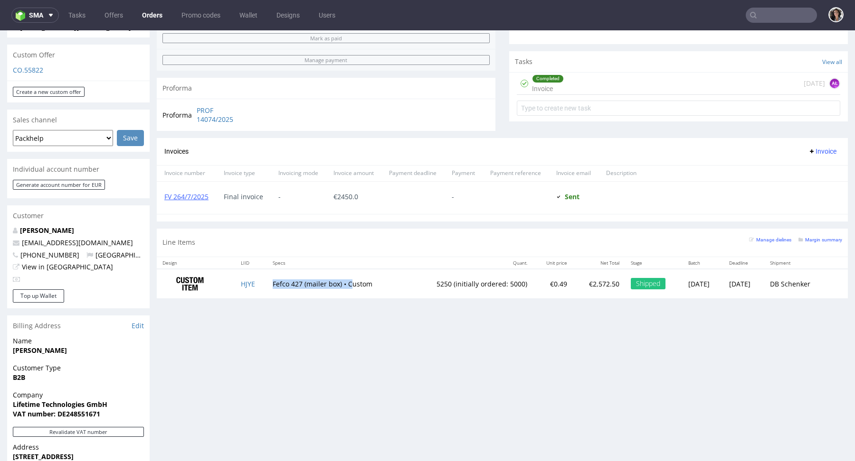
drag, startPoint x: 265, startPoint y: 275, endPoint x: 348, endPoint y: 278, distance: 83.1
click at [348, 278] on td "Fefco 427 (mailer box) • Custom" at bounding box center [336, 284] width 139 height 30
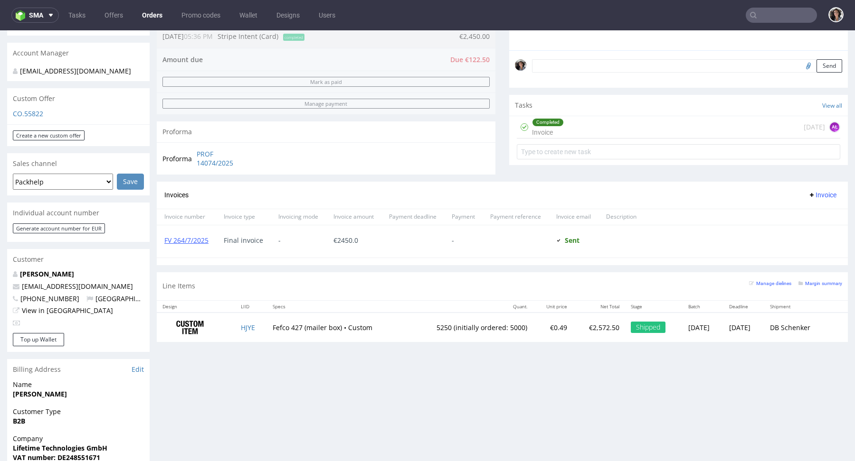
scroll to position [498, 0]
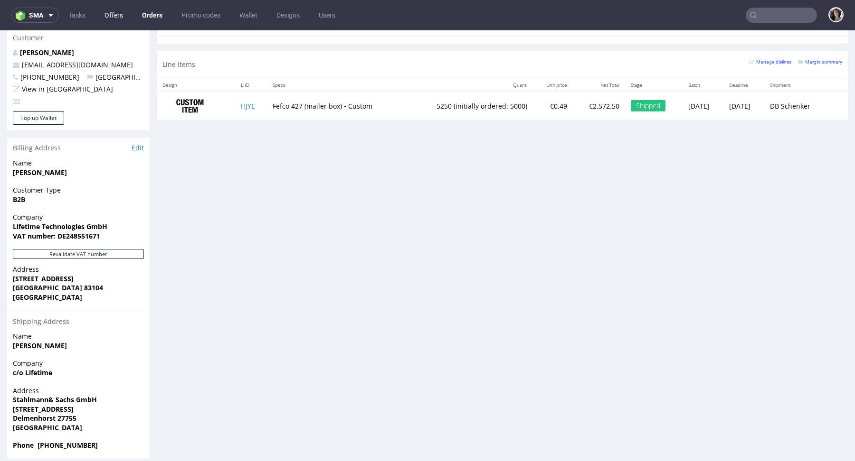
type input "@lifetime24.com"
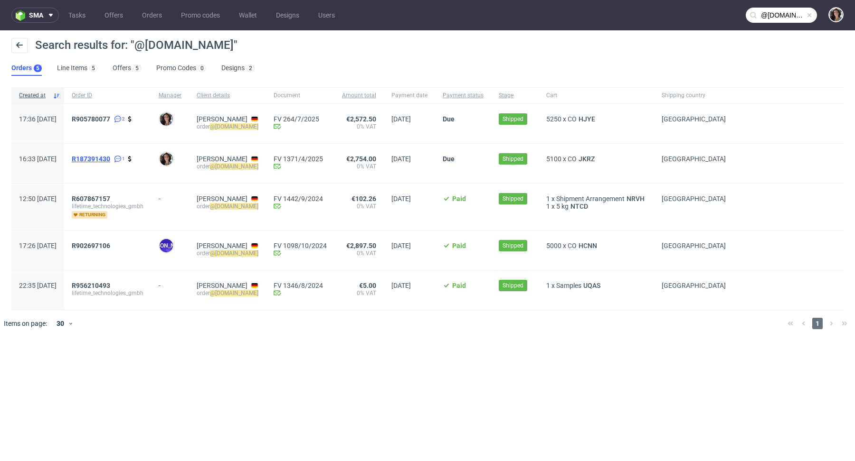
click at [110, 159] on span "R187391430" at bounding box center [91, 159] width 38 height 8
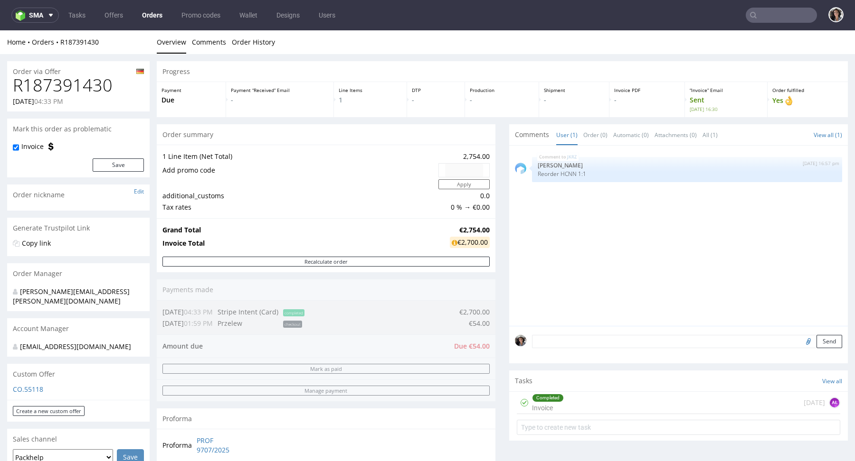
type input "@lifetime24.com"
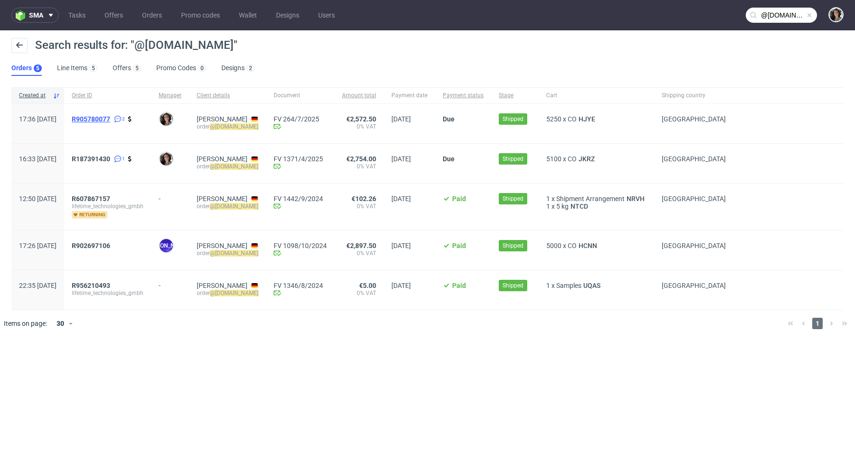
click at [110, 118] on span "R905780077" at bounding box center [91, 119] width 38 height 8
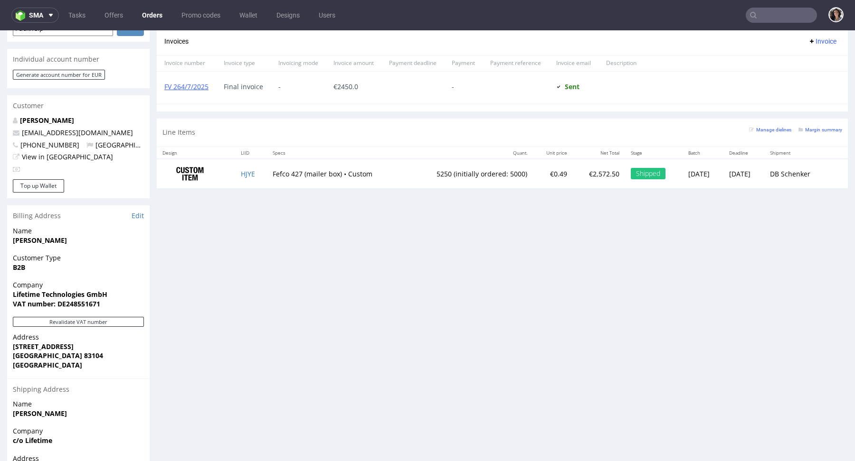
scroll to position [332, 0]
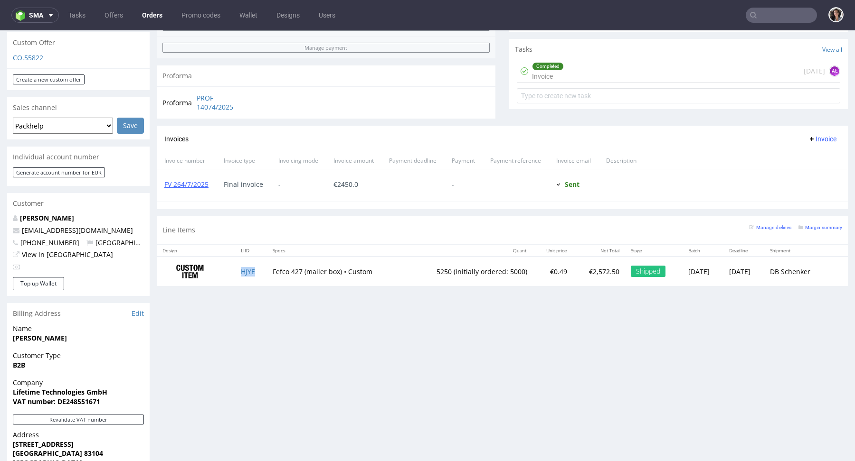
click at [235, 277] on td "HJYE" at bounding box center [251, 272] width 32 height 30
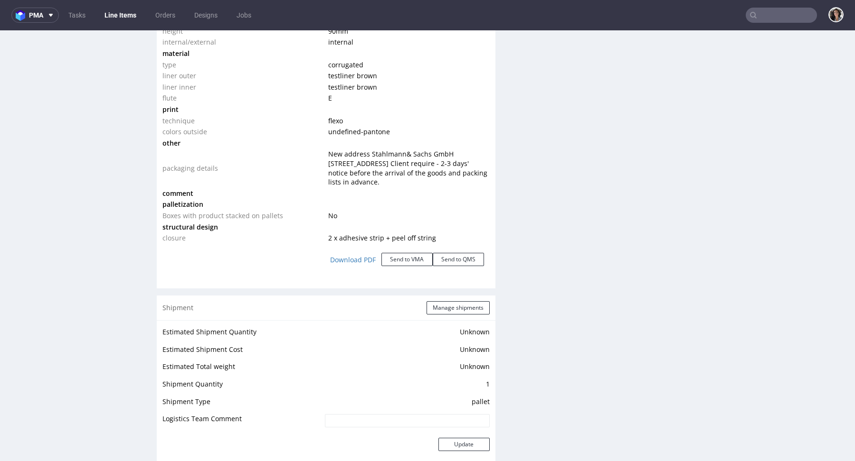
scroll to position [1036, 0]
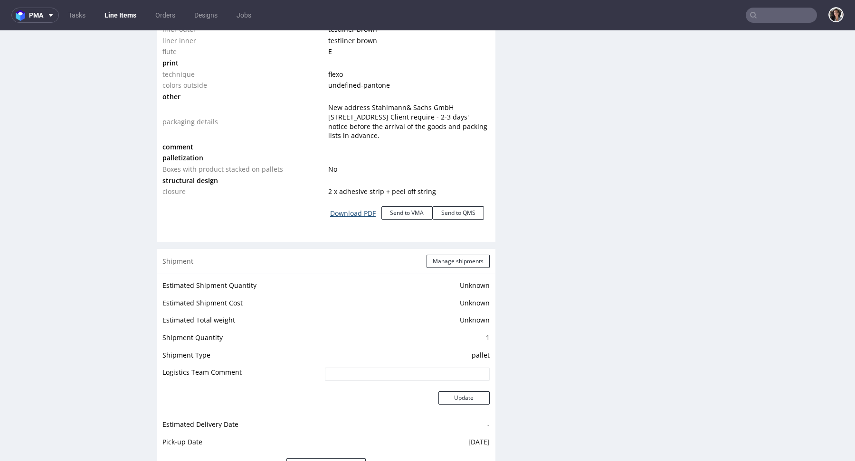
click at [353, 212] on link "Download PDF" at bounding box center [352, 213] width 57 height 21
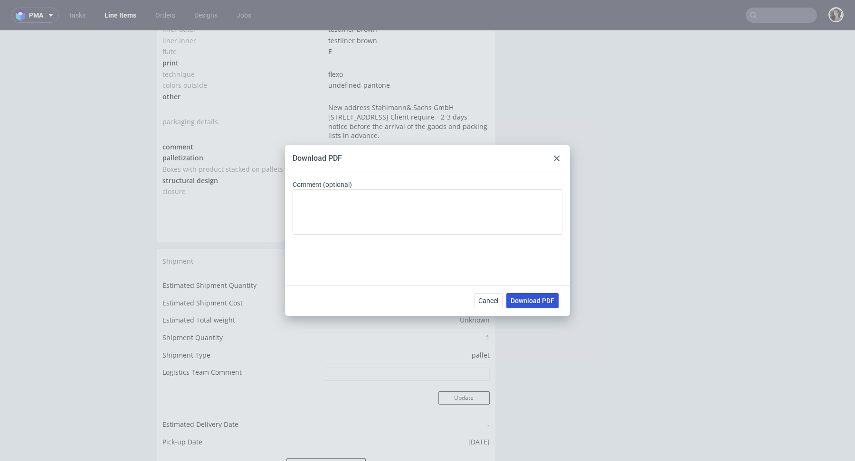
click at [537, 303] on span "Download PDF" at bounding box center [532, 301] width 44 height 7
click at [437, 96] on div "Download PDF Comment (optional) Cancel Download PDF" at bounding box center [427, 230] width 855 height 461
click at [486, 120] on div "Download PDF Comment (optional) Cancel Download PDF" at bounding box center [427, 230] width 855 height 461
click at [482, 299] on span "Cancel" at bounding box center [488, 301] width 20 height 7
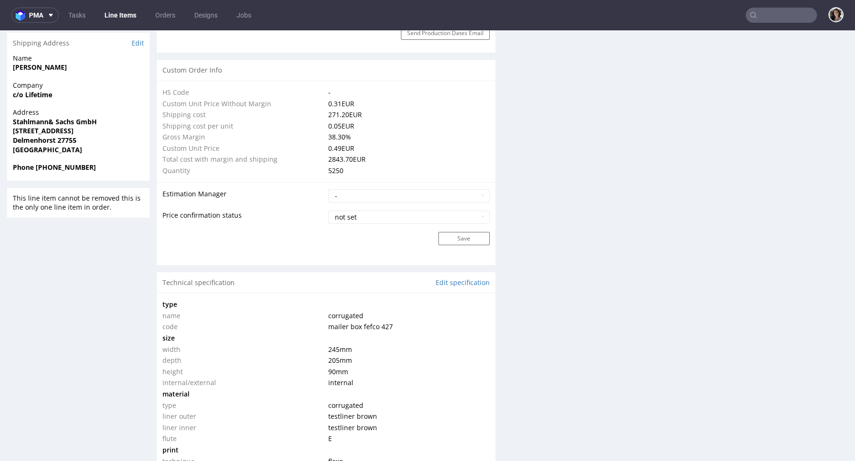
scroll to position [889, 0]
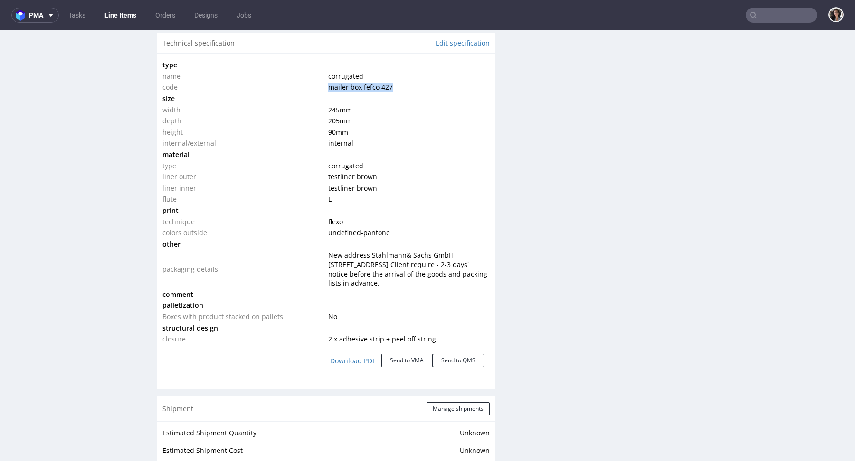
drag, startPoint x: 411, startPoint y: 82, endPoint x: 309, endPoint y: 81, distance: 102.1
click at [309, 82] on tr "code mailer box fefco 427" at bounding box center [325, 87] width 327 height 11
drag, startPoint x: 360, startPoint y: 134, endPoint x: 229, endPoint y: 83, distance: 140.4
click at [229, 83] on tbody "type name corrugated code mailer box fefco 427 size width 245 mm depth 205 mm h…" at bounding box center [325, 201] width 327 height 285
drag, startPoint x: 357, startPoint y: 145, endPoint x: 319, endPoint y: 87, distance: 69.3
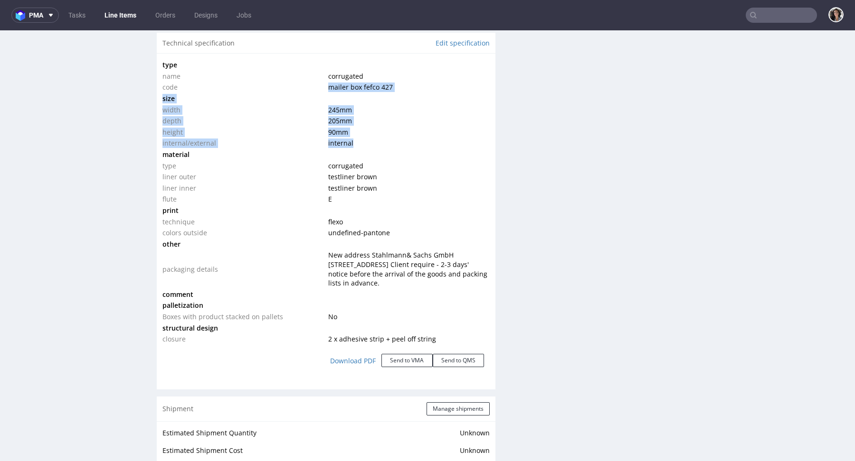
click at [319, 87] on tbody "type name corrugated code mailer box fefco 427 size width 245 mm depth 205 mm h…" at bounding box center [325, 201] width 327 height 285
copy tbody "mailer box fefco 427 size width 245 mm depth 205 mm height 90 mm internal/exter…"
click at [782, 10] on input "text" at bounding box center [780, 15] width 71 height 15
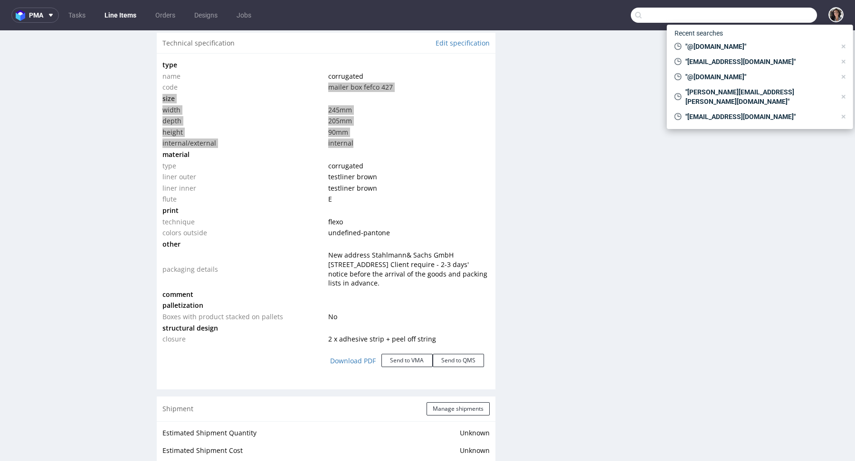
paste input "niklas.joelsson@royalstreaming.com"
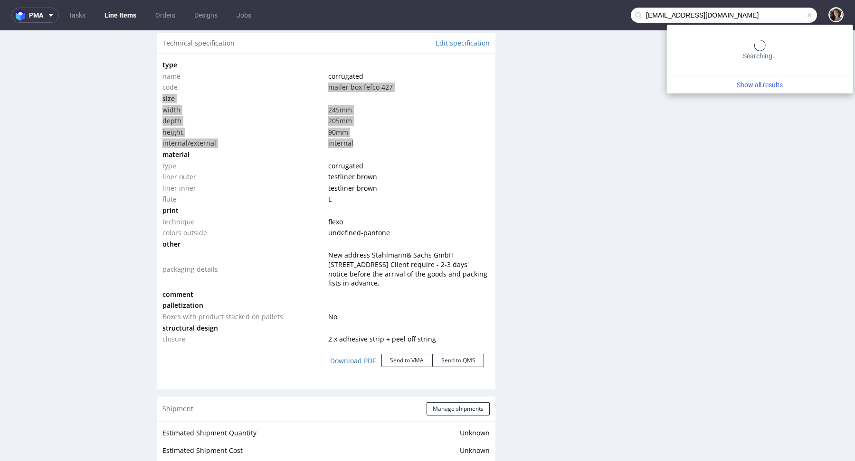
type input "niklas.joelsson@royalstreaming.com"
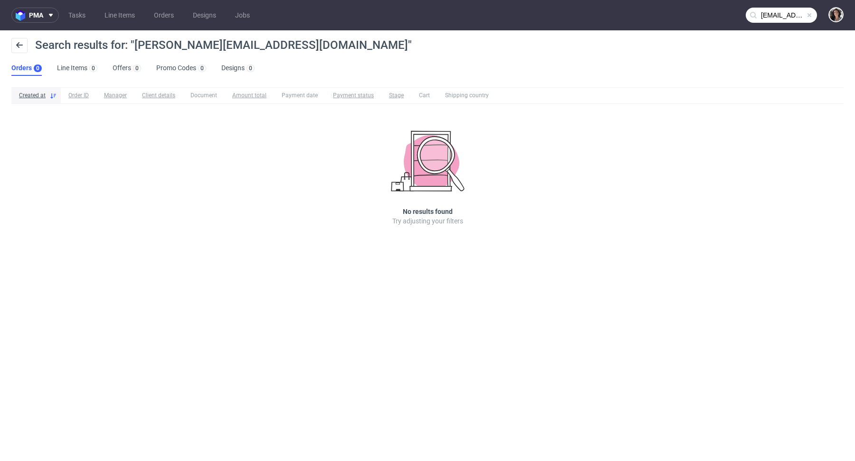
click at [782, 18] on input "niklas.joelsson@royalstreaming.com" at bounding box center [780, 15] width 71 height 15
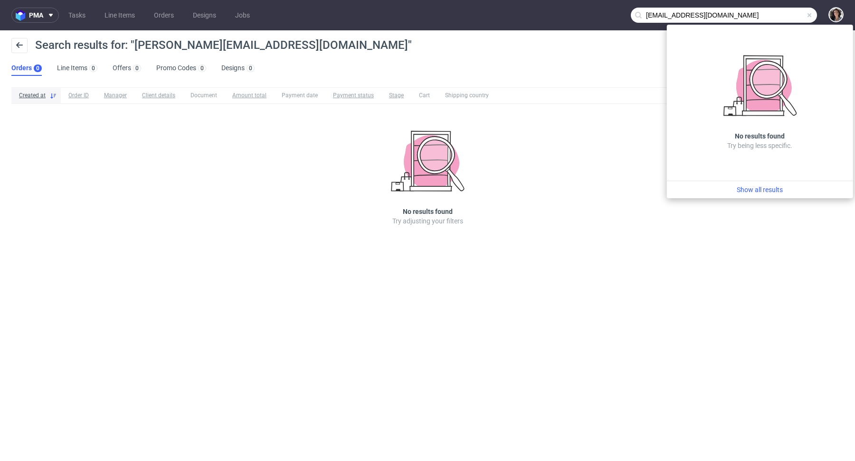
drag, startPoint x: 690, startPoint y: 11, endPoint x: 617, endPoint y: 12, distance: 73.1
click at [617, 12] on nav "pma Tasks Line Items Orders Designs Jobs niklas.joelsson@royalstreaming.com" at bounding box center [427, 15] width 855 height 30
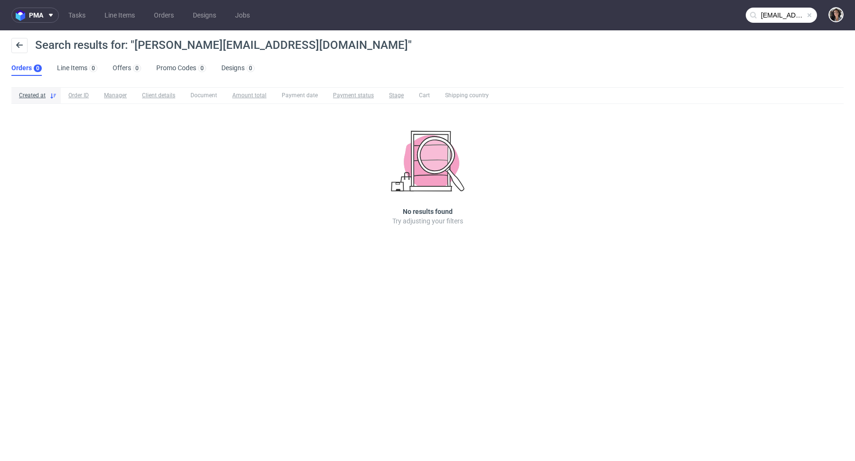
click at [759, 18] on input "niklas.joelsson@royalstreaming.com" at bounding box center [780, 15] width 71 height 15
drag, startPoint x: 782, startPoint y: 12, endPoint x: 679, endPoint y: 19, distance: 103.3
click at [681, 19] on nav "pma Tasks Line Items Orders Designs Jobs niklas.joelsson@royalstreaming.com" at bounding box center [427, 15] width 855 height 30
click at [805, 19] on input "niklas.joelsson@royalstreaming.com" at bounding box center [780, 15] width 71 height 15
click at [807, 11] on span at bounding box center [809, 15] width 8 height 8
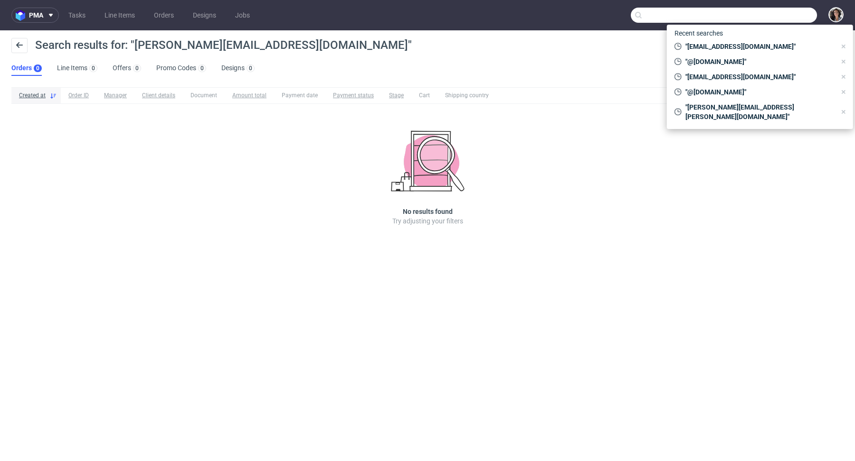
click at [772, 16] on input "text" at bounding box center [723, 15] width 186 height 15
paste input "niklas.joelsson@royalstreaming.com"
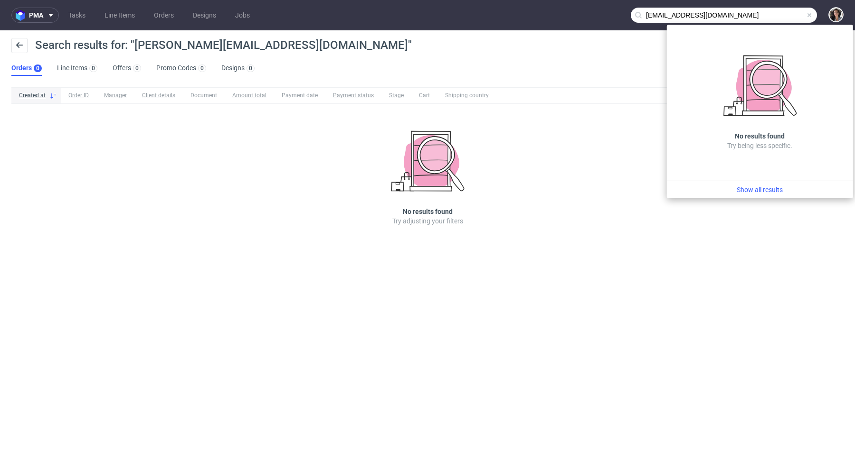
drag, startPoint x: 690, startPoint y: 13, endPoint x: 631, endPoint y: 13, distance: 58.9
click at [630, 13] on input "niklas.joelsson@royalstreaming.com" at bounding box center [723, 15] width 186 height 15
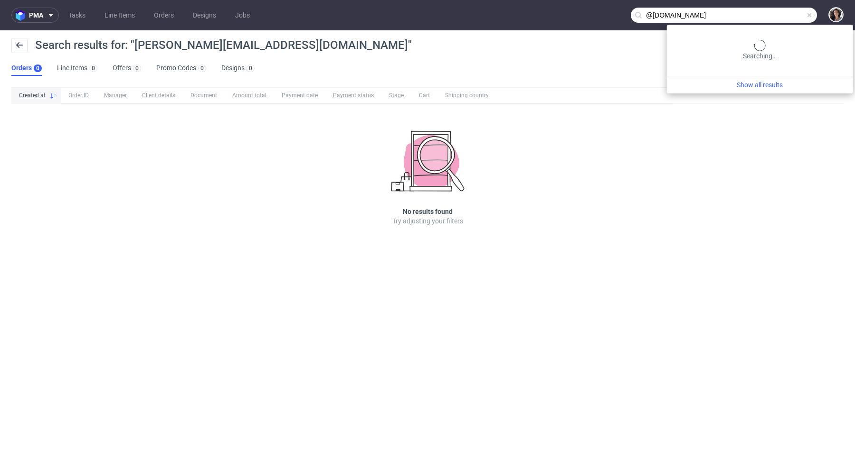
type input "@royalstreaming.com"
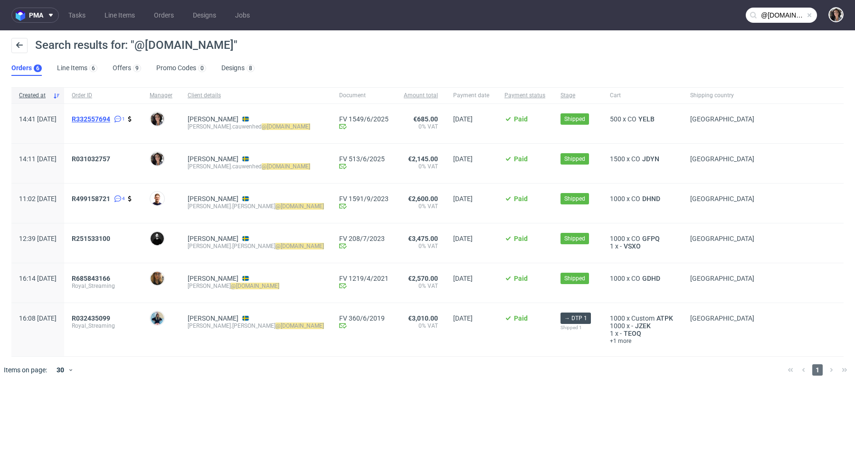
click at [110, 115] on span "R332557694" at bounding box center [91, 119] width 38 height 8
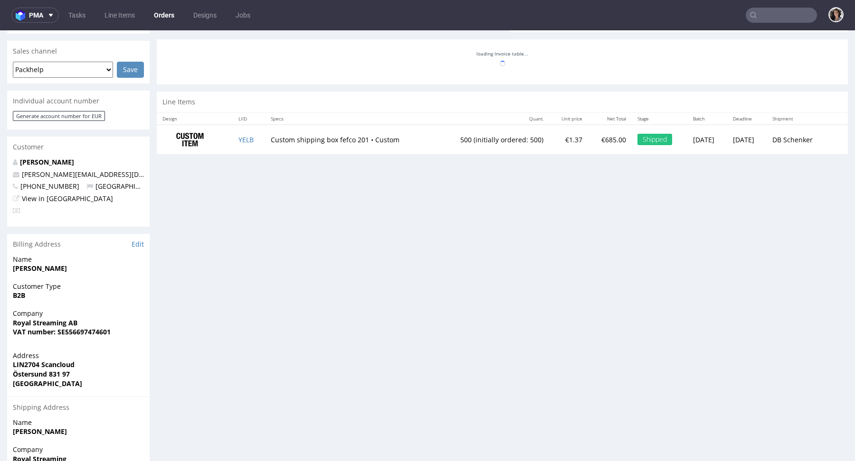
scroll to position [498, 0]
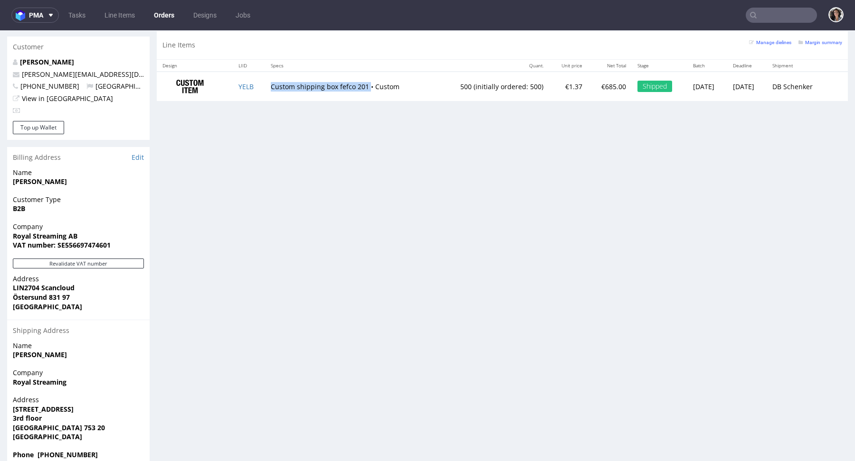
drag, startPoint x: 362, startPoint y: 86, endPoint x: 265, endPoint y: 85, distance: 96.4
click at [265, 85] on td "Custom shipping box fefco 201 • Custom" at bounding box center [349, 87] width 169 height 30
copy td "Custom shipping box fefco 201"
type input "@royalstreaming.com"
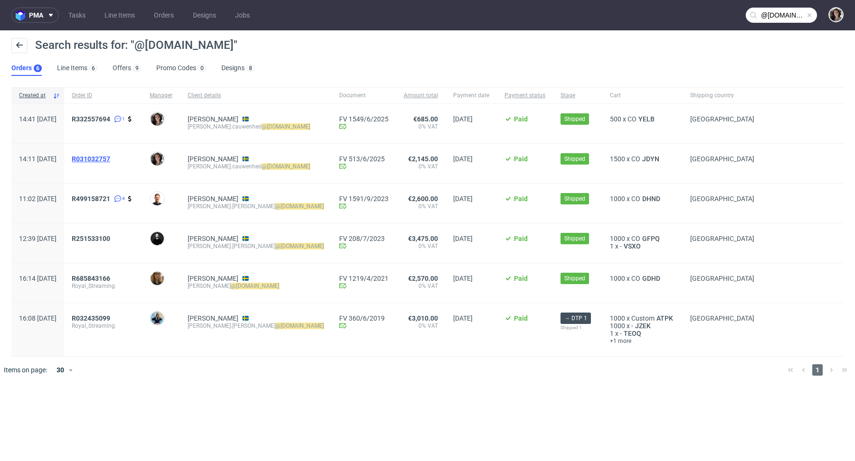
click at [110, 159] on span "R031032757" at bounding box center [91, 159] width 38 height 8
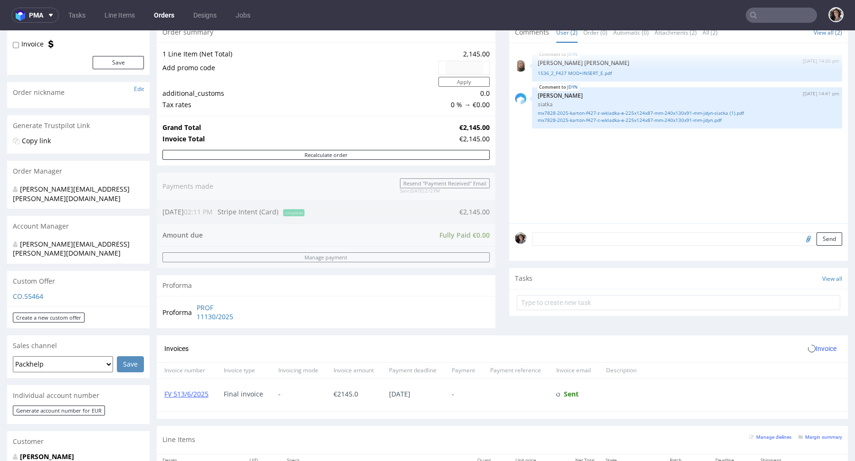
scroll to position [399, 0]
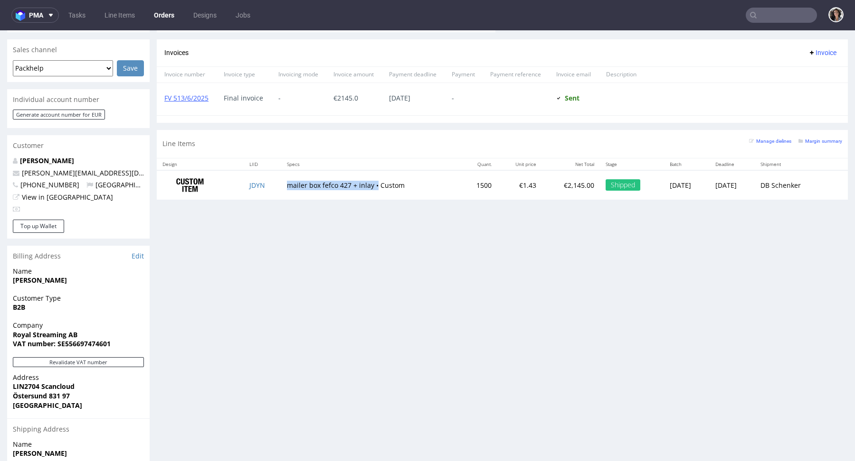
copy td "mailer box fefco 427 + inlay •"
drag, startPoint x: 369, startPoint y: 184, endPoint x: 282, endPoint y: 183, distance: 87.4
click at [282, 183] on td "mailer box fefco 427 + inlay • Custom" at bounding box center [370, 185] width 179 height 30
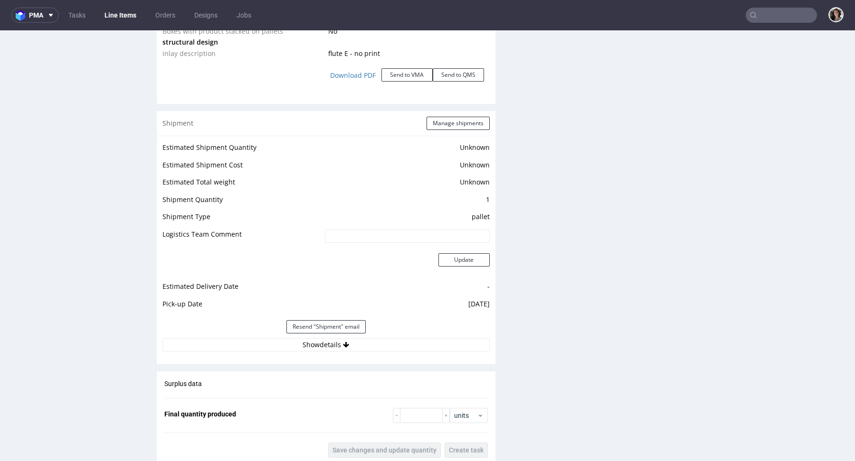
scroll to position [1055, 0]
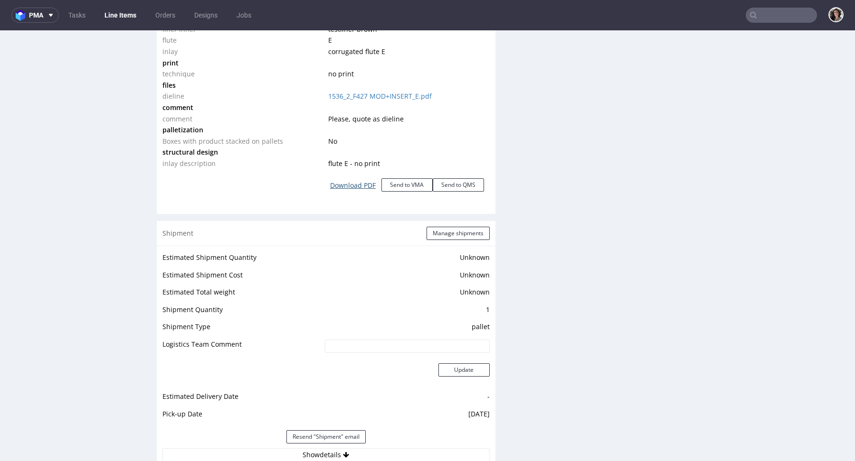
click at [348, 178] on link "Download PDF" at bounding box center [352, 185] width 57 height 21
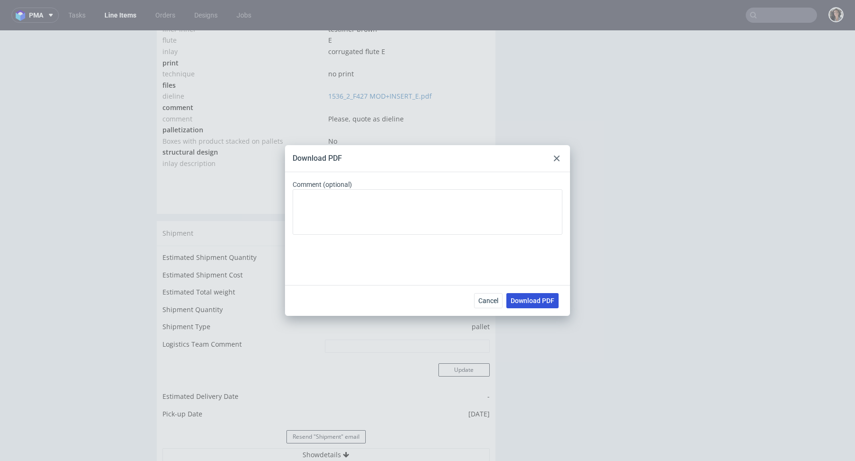
click at [540, 302] on span "Download PDF" at bounding box center [532, 301] width 44 height 7
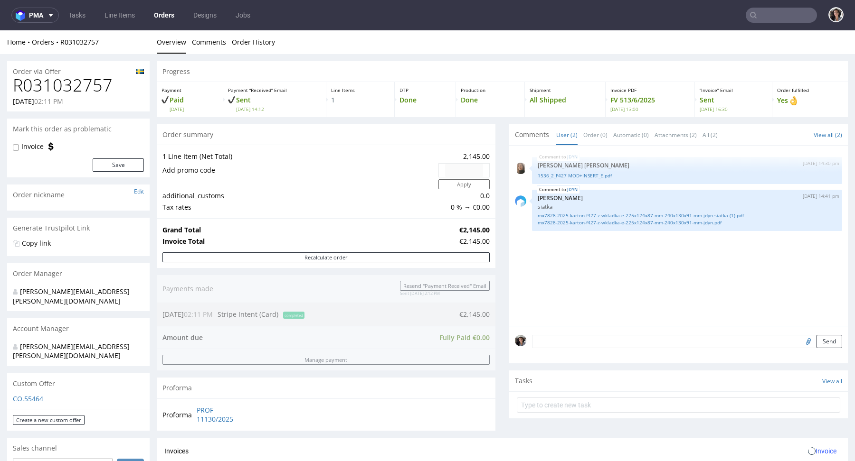
type input "@royalstreaming.com"
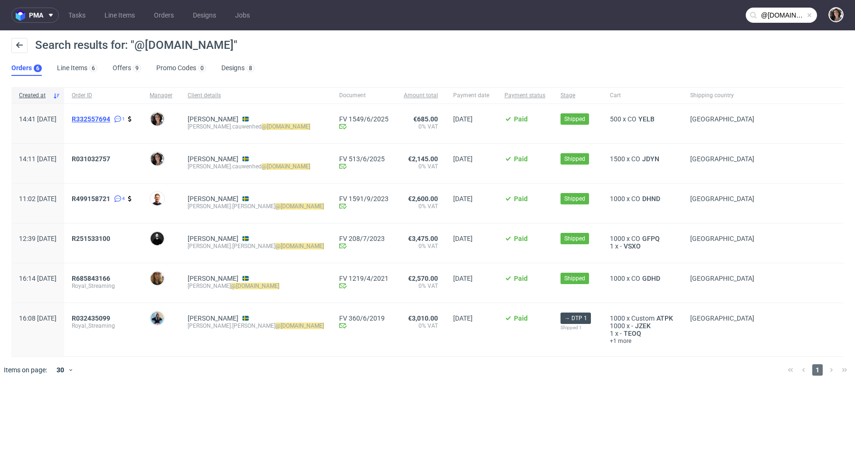
click at [110, 121] on span "R332557694" at bounding box center [91, 119] width 38 height 8
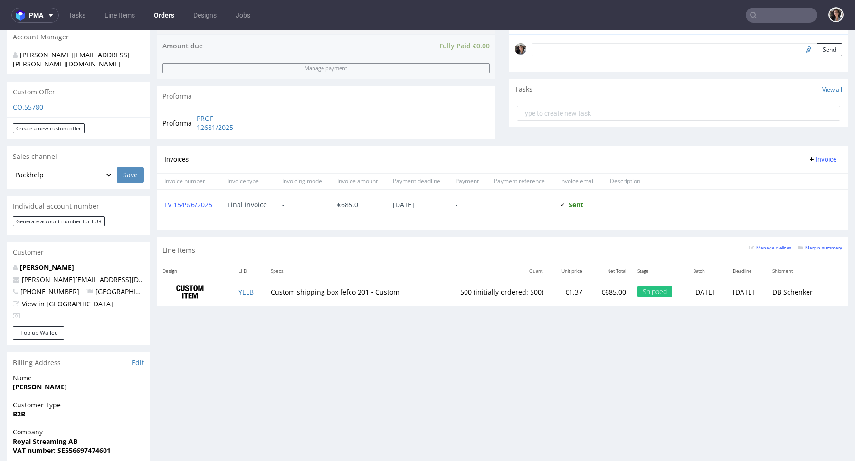
scroll to position [291, 0]
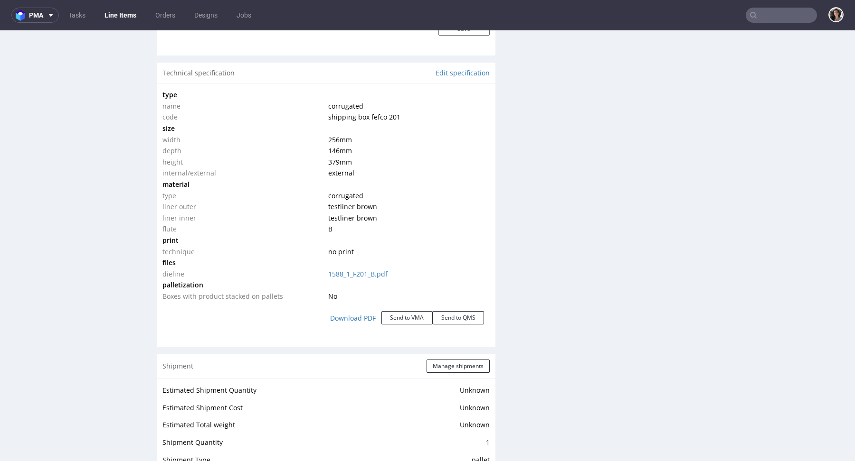
scroll to position [943, 0]
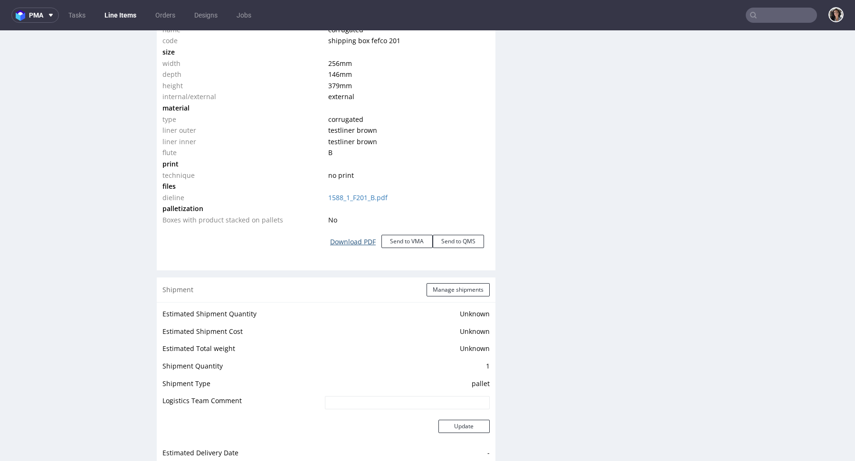
click at [349, 236] on link "Download PDF" at bounding box center [352, 242] width 57 height 21
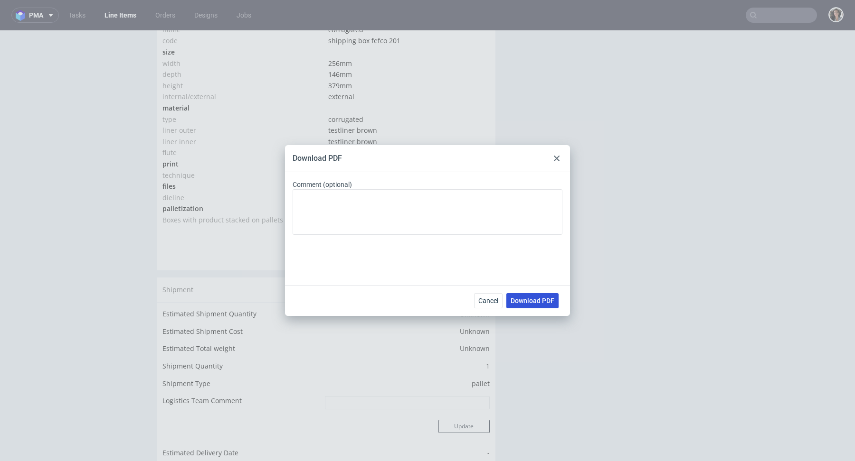
click at [554, 307] on button "Download PDF" at bounding box center [532, 300] width 52 height 15
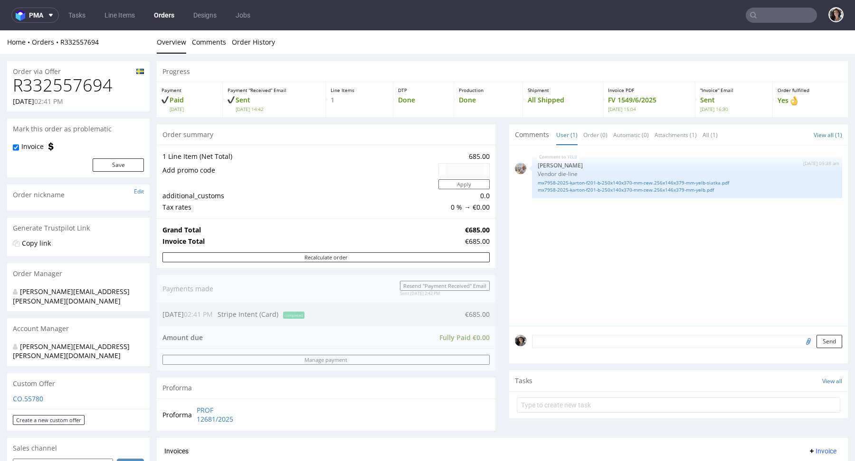
type input "@royalstreaming.com"
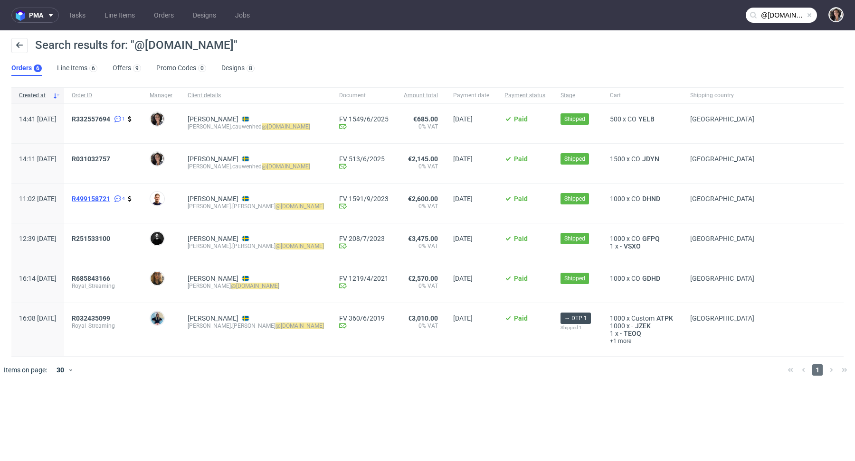
click at [110, 199] on span "R499158721" at bounding box center [91, 199] width 38 height 8
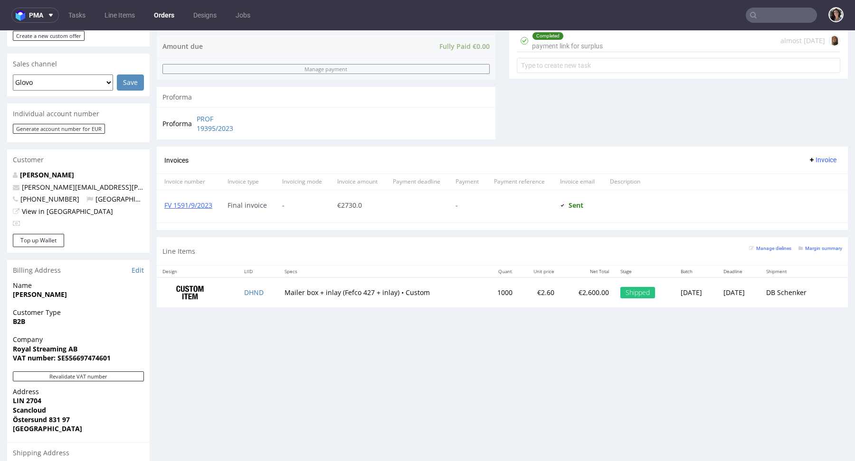
scroll to position [423, 0]
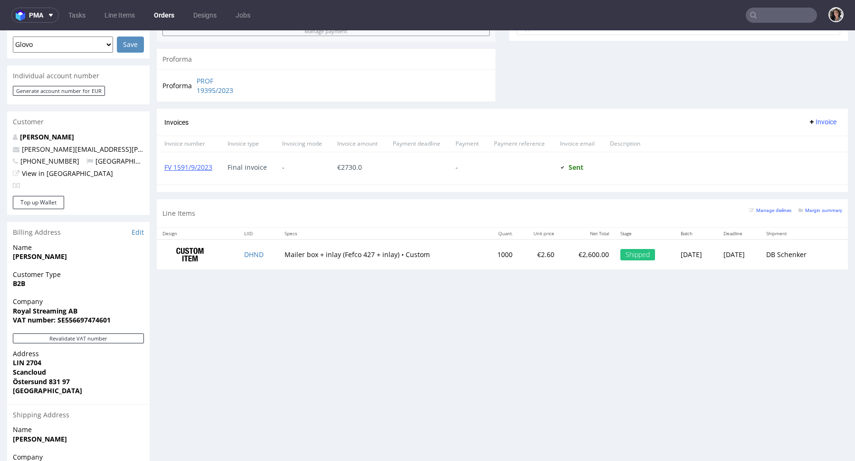
type input "@royalstreaming.com"
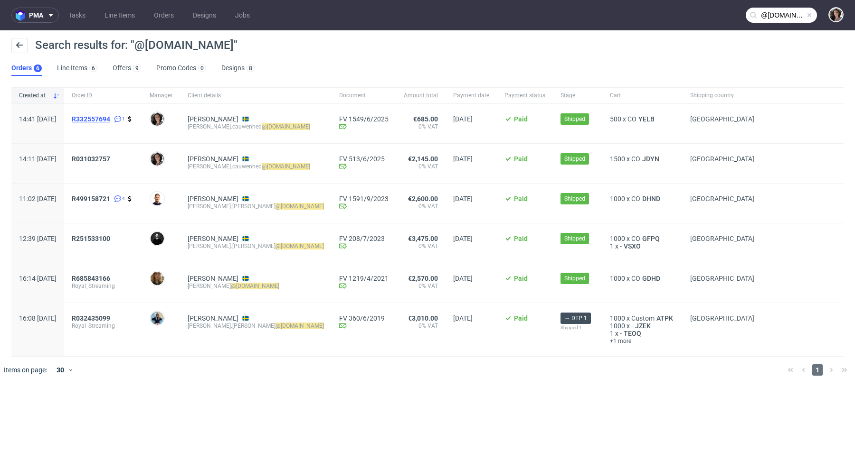
click at [110, 116] on span "R332557694" at bounding box center [91, 119] width 38 height 8
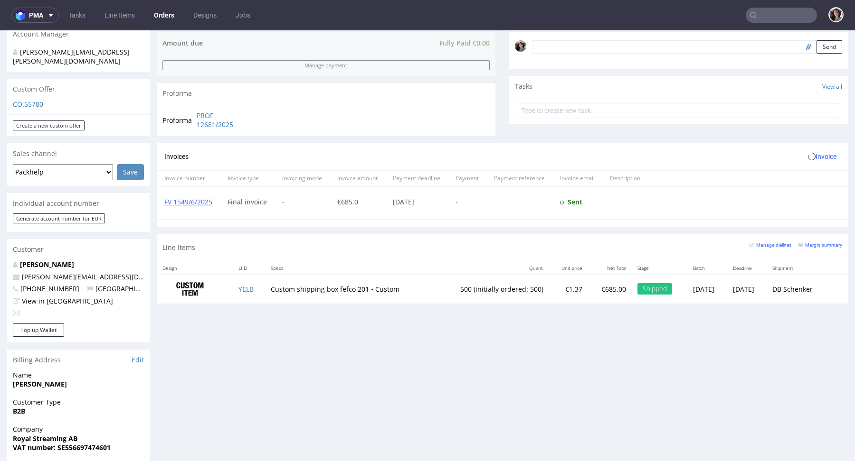
scroll to position [498, 0]
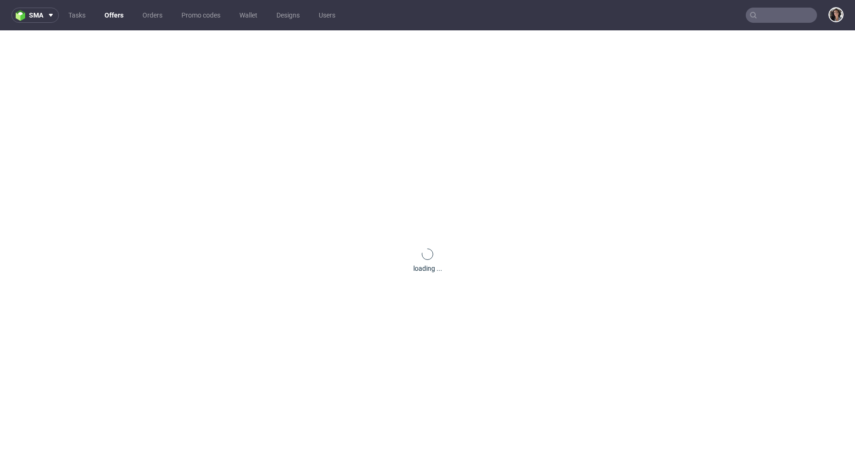
click at [787, 21] on input "text" at bounding box center [780, 15] width 71 height 15
paste input "accounts@duyucare.com"
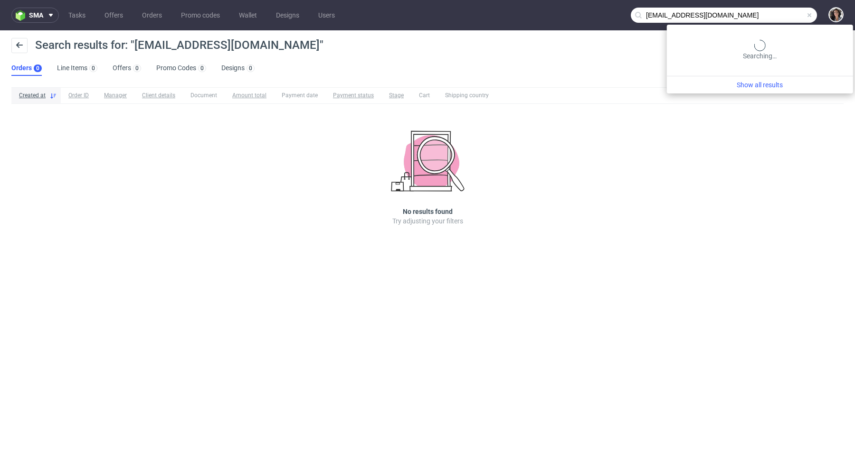
click at [790, 13] on input "accounts@duyucare.com" at bounding box center [723, 15] width 186 height 15
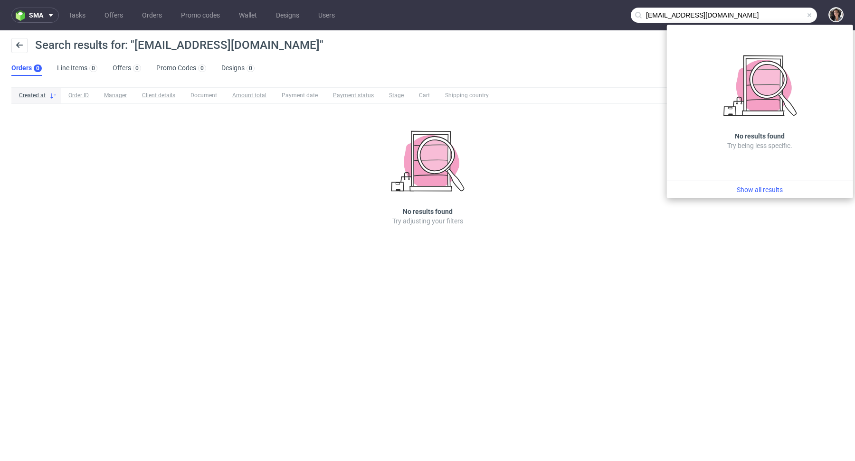
drag, startPoint x: 672, startPoint y: 14, endPoint x: 620, endPoint y: 14, distance: 51.7
click at [620, 14] on nav "sma Tasks Offers Orders Promo codes Wallet Designs Users accounts@duyucare.com" at bounding box center [427, 15] width 855 height 30
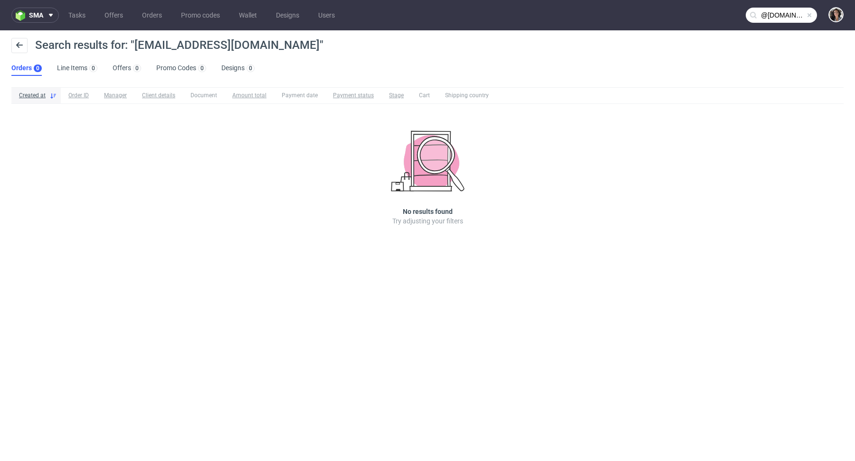
type input "@duyucare.com"
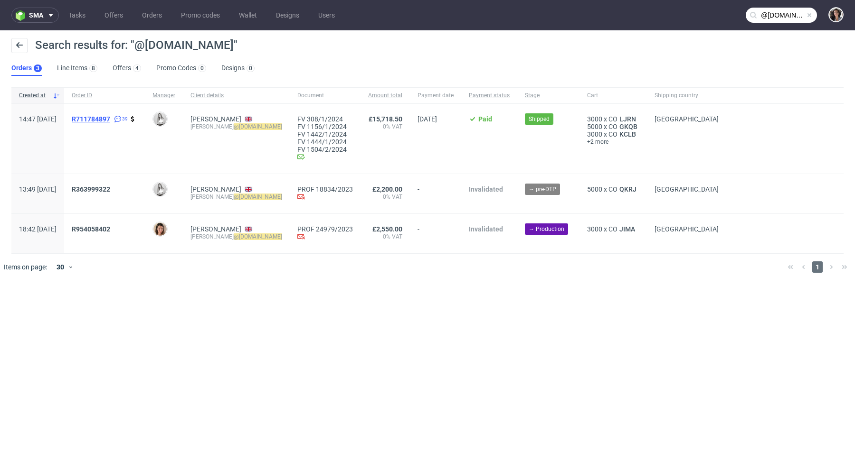
click at [110, 120] on span "R711784897" at bounding box center [91, 119] width 38 height 8
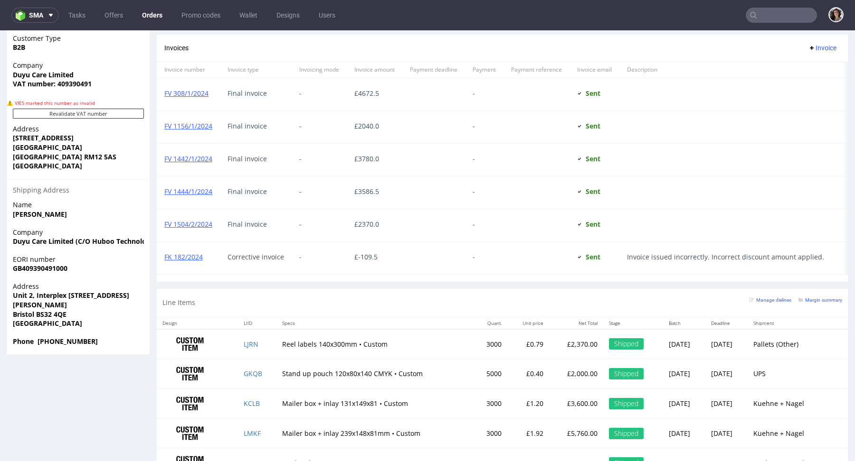
scroll to position [688, 0]
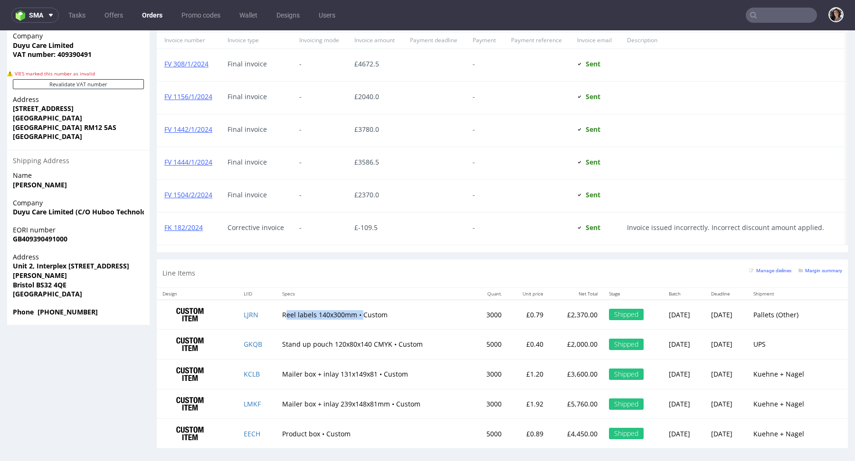
drag, startPoint x: 271, startPoint y: 307, endPoint x: 350, endPoint y: 309, distance: 79.3
click at [350, 309] on td "Reel labels 140x300mm • Custom" at bounding box center [374, 315] width 197 height 30
copy td "Reel labels 140x300mm"
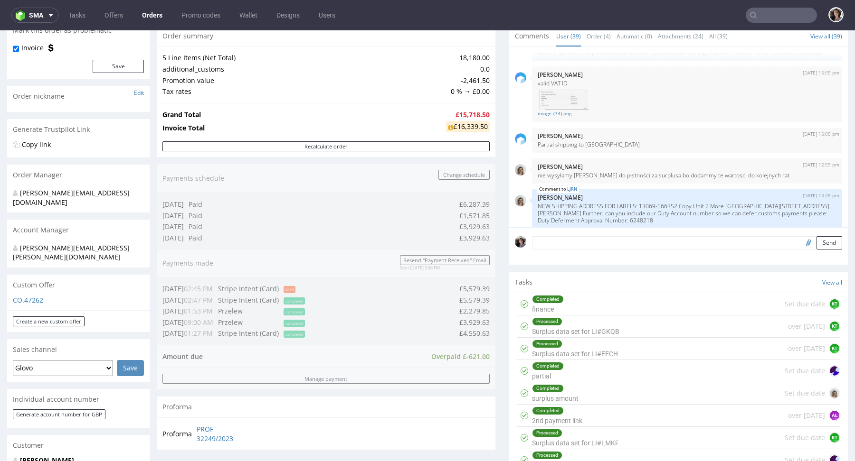
scroll to position [0, 0]
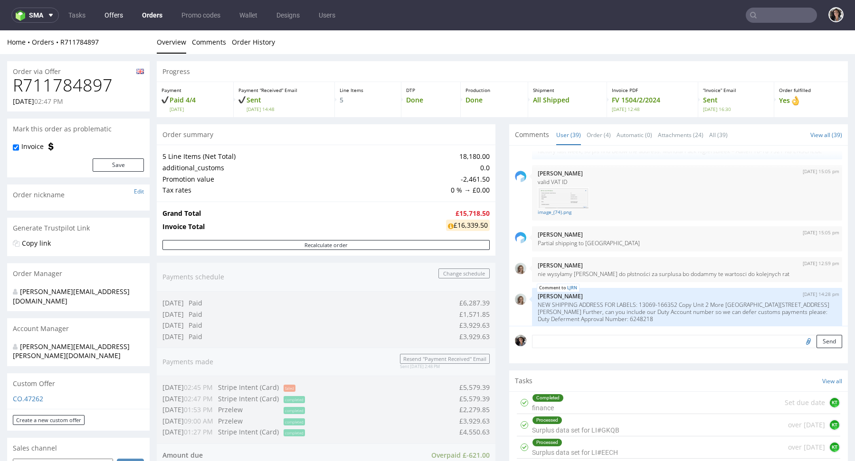
click at [110, 11] on link "Offers" at bounding box center [114, 15] width 30 height 15
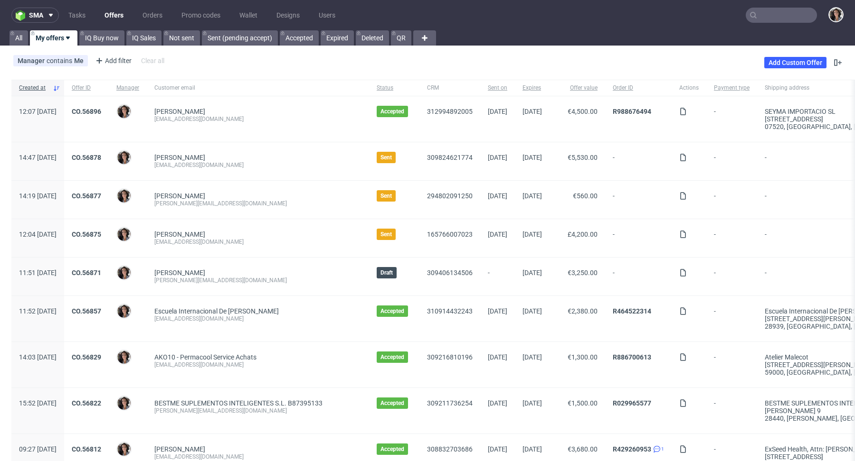
click at [773, 13] on input "text" at bounding box center [780, 15] width 71 height 15
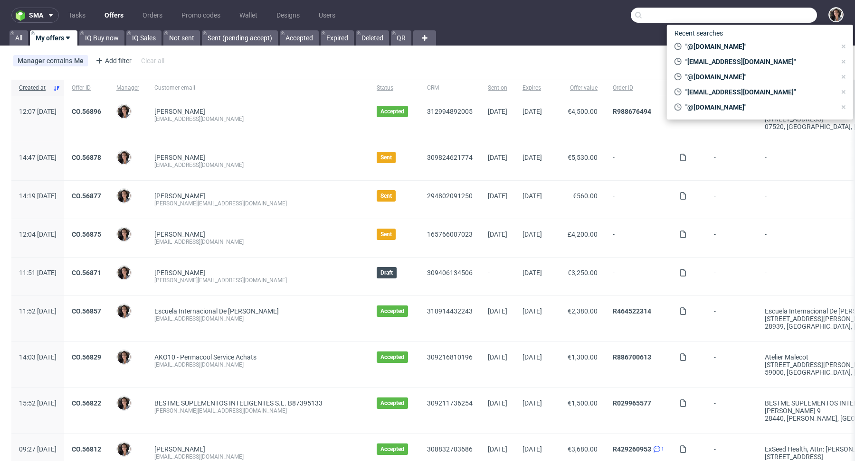
paste input "Reel labels 140x300mm"
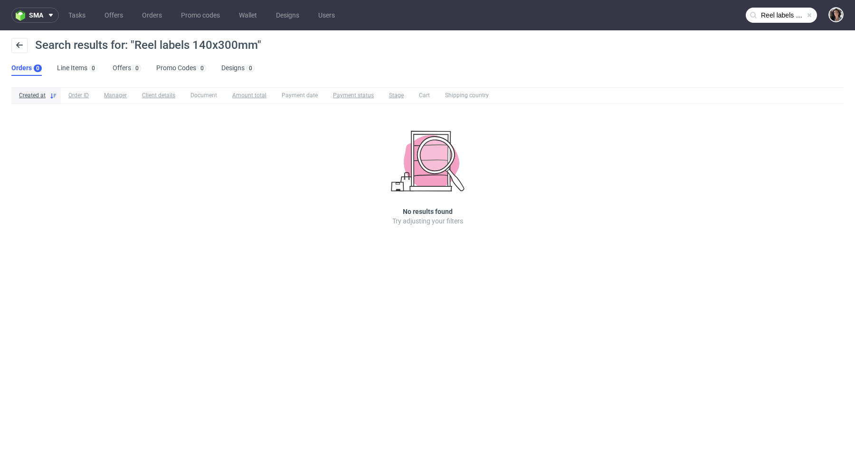
click at [781, 9] on input "Reel labels 140x300mm" at bounding box center [780, 15] width 71 height 15
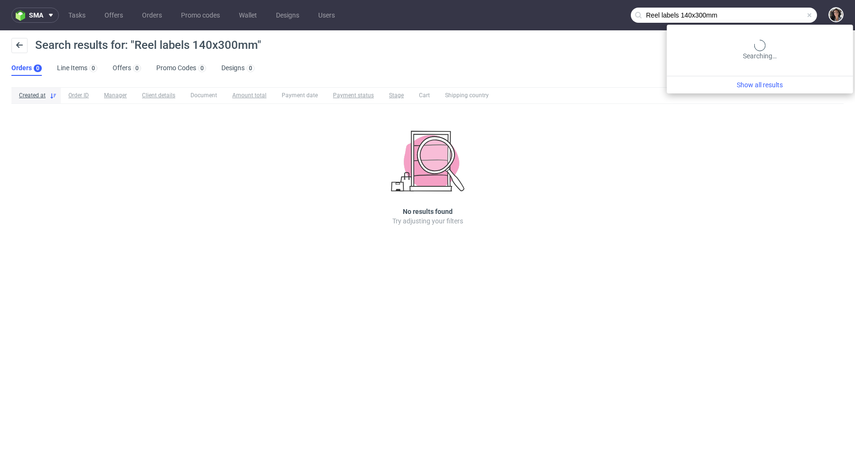
click at [781, 9] on input "Reel labels 140x300mm" at bounding box center [723, 15] width 186 height 15
paste input "accounts@duyucare.com"
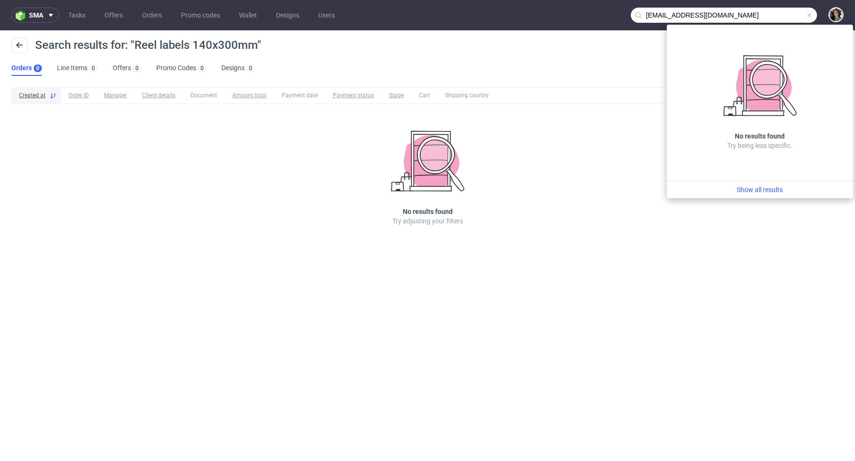
drag, startPoint x: 673, startPoint y: 12, endPoint x: 612, endPoint y: 16, distance: 60.9
click at [612, 16] on nav "sma Tasks Offers Orders Promo codes Wallet Designs Users accounts@duyucare.com" at bounding box center [427, 15] width 855 height 30
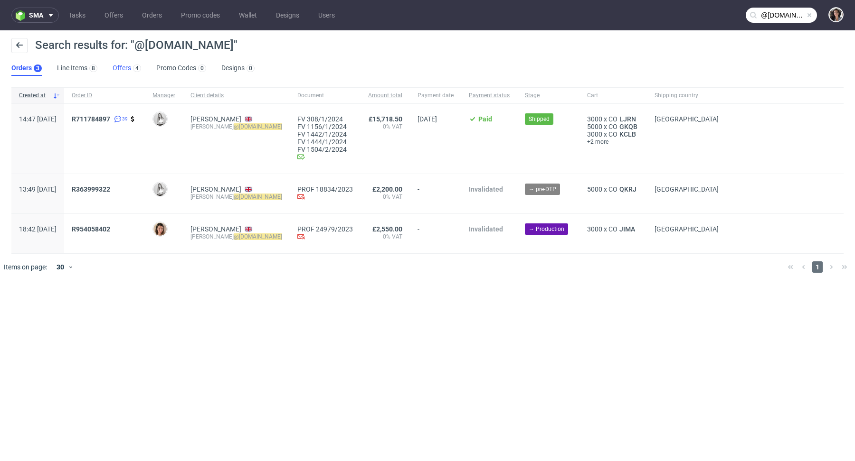
click at [122, 69] on link "Offers 4" at bounding box center [127, 68] width 28 height 15
click at [775, 19] on input "@[DOMAIN_NAME]" at bounding box center [780, 15] width 71 height 15
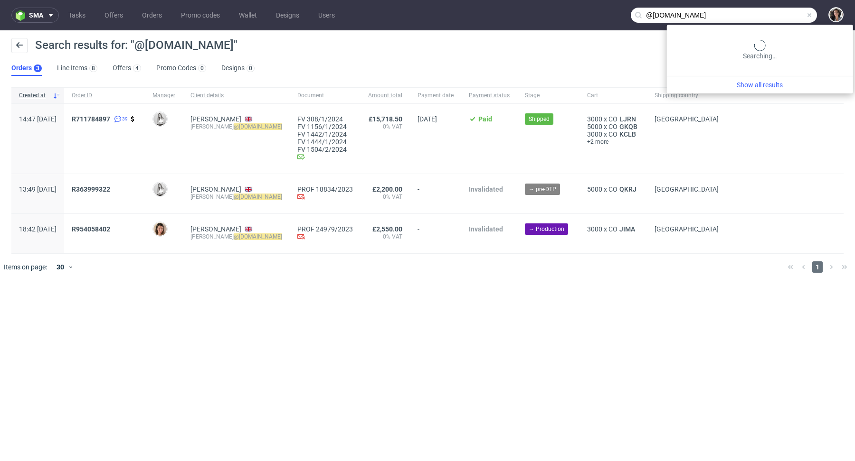
click at [775, 19] on input "@[DOMAIN_NAME]" at bounding box center [723, 15] width 186 height 15
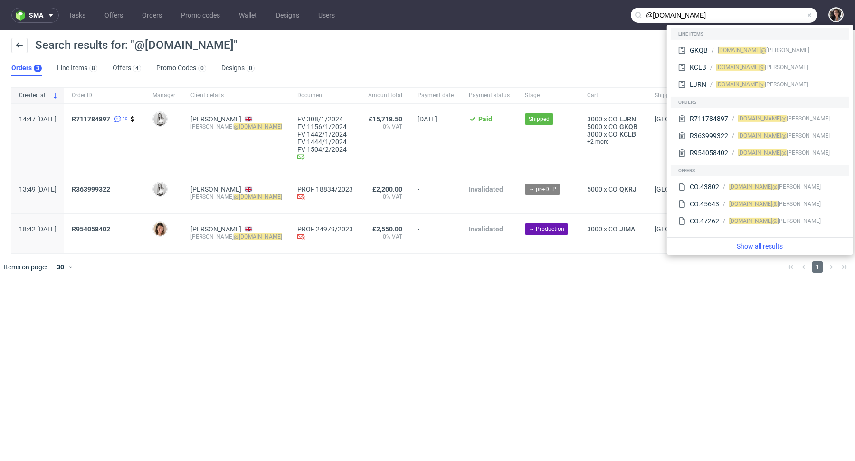
paste input "nicole@agriturismoferdy"
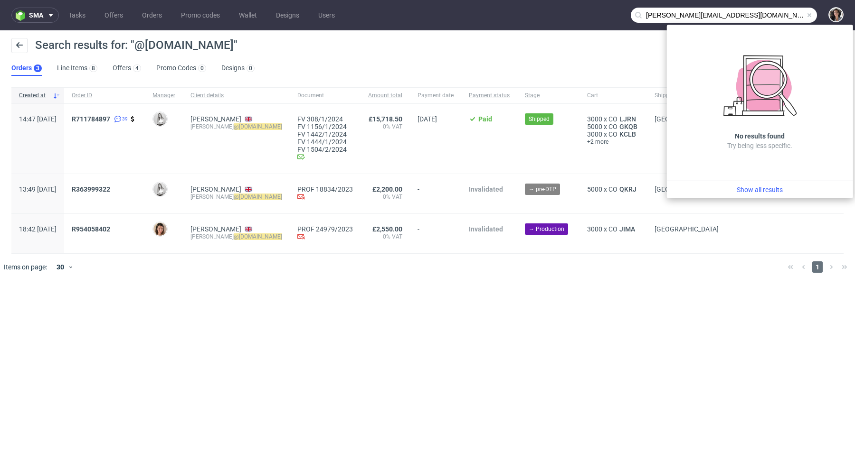
drag, startPoint x: 663, startPoint y: 15, endPoint x: 641, endPoint y: 14, distance: 22.3
click at [641, 14] on div "nicole@agriturismoferdy.com" at bounding box center [723, 15] width 186 height 15
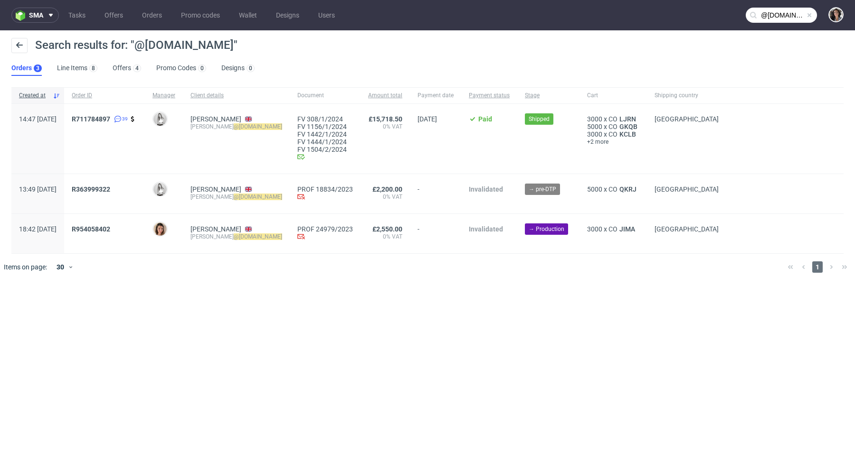
type input "@agriturismoferdy.com"
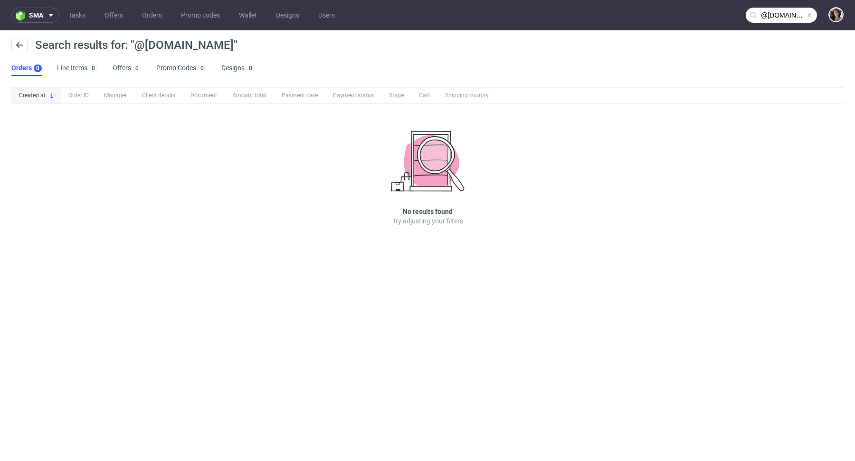
click at [794, 11] on input "@agriturismoferdy.com" at bounding box center [780, 15] width 71 height 15
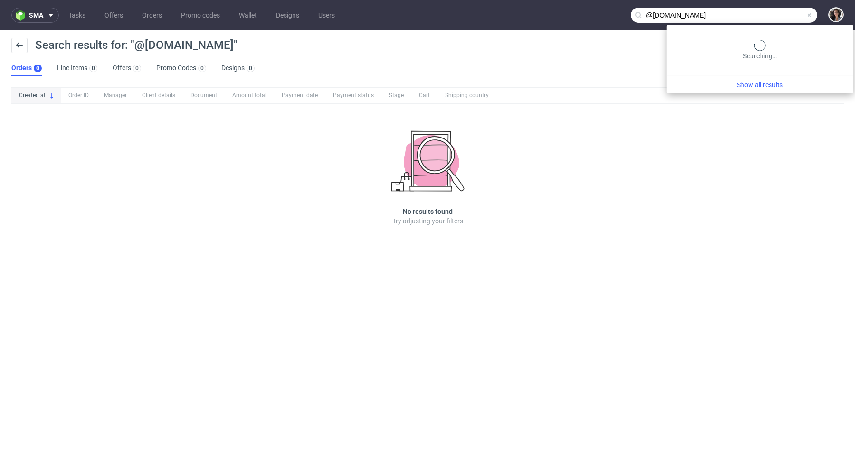
click at [794, 11] on input "@agriturismoferdy.com" at bounding box center [723, 15] width 186 height 15
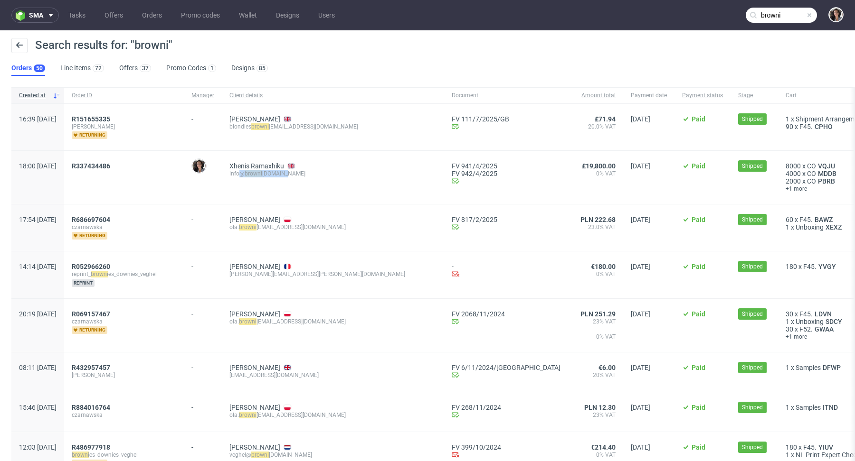
drag, startPoint x: 323, startPoint y: 173, endPoint x: 269, endPoint y: 172, distance: 54.1
click at [269, 172] on div "info@ browni egod.com" at bounding box center [332, 174] width 207 height 8
copy div "@ browni egod.com"
click at [772, 23] on nav "sma Tasks Offers Orders Promo codes Wallet Designs Users browni" at bounding box center [427, 15] width 855 height 30
click at [772, 22] on input "browni" at bounding box center [780, 15] width 71 height 15
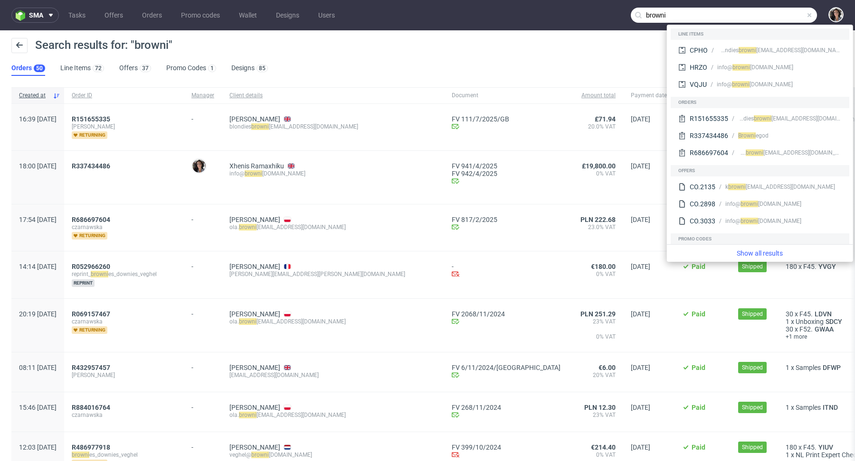
paste input "@browniegod.com"
type input "@browniegod.com"
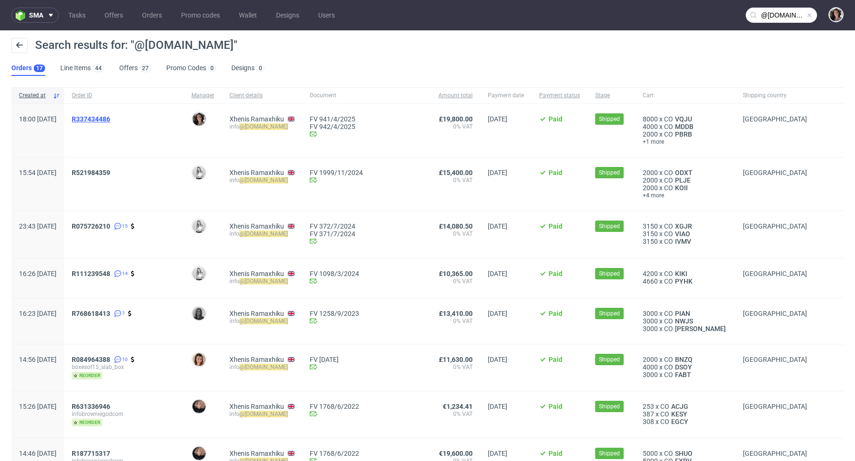
click at [110, 119] on span "R337434486" at bounding box center [91, 119] width 38 height 8
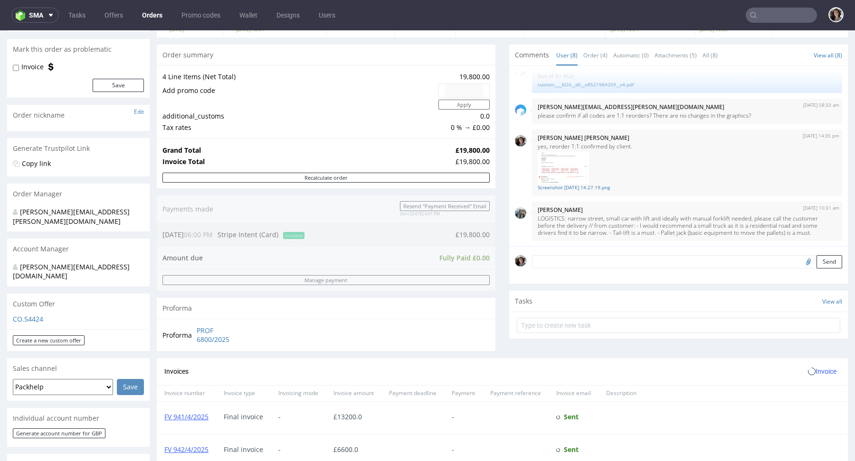
scroll to position [346, 0]
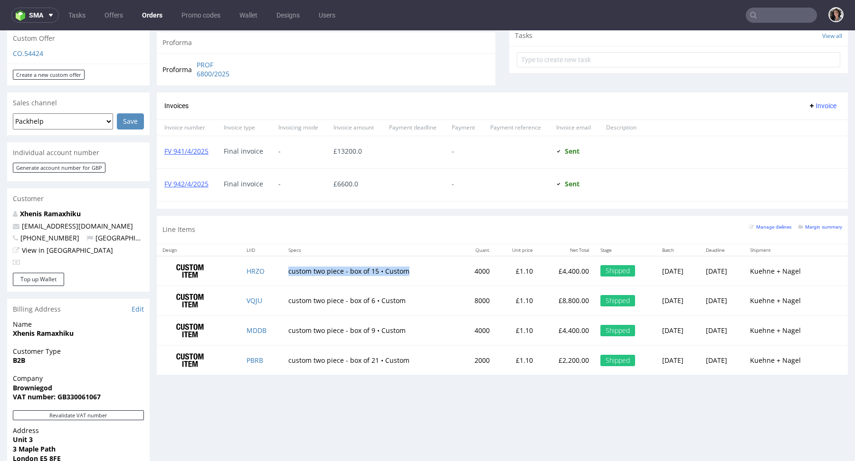
copy td "custom two piece - box of 15 • Custom"
drag, startPoint x: 277, startPoint y: 271, endPoint x: 424, endPoint y: 271, distance: 147.6
click at [424, 271] on td "custom two piece - box of 15 • Custom" at bounding box center [370, 271] width 177 height 30
drag, startPoint x: 401, startPoint y: 299, endPoint x: 278, endPoint y: 299, distance: 123.0
click at [282, 299] on td "custom two piece - box of 6 • Custom" at bounding box center [370, 301] width 177 height 30
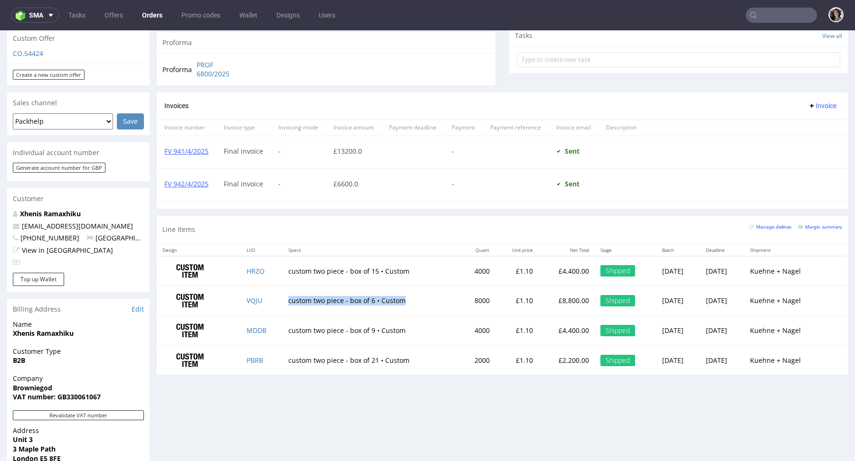
copy td "custom two piece - box of 6 • Custom"
drag, startPoint x: 278, startPoint y: 327, endPoint x: 400, endPoint y: 327, distance: 122.0
click at [400, 327] on td "custom two piece - box of 9 • Custom" at bounding box center [370, 331] width 177 height 30
copy td "custom two piece - box of 9 • Custom"
drag, startPoint x: 400, startPoint y: 360, endPoint x: 280, endPoint y: 360, distance: 120.1
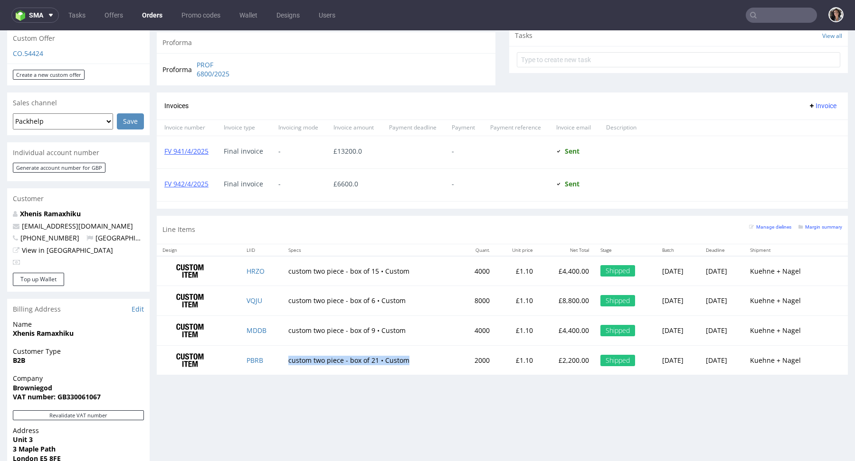
click at [282, 360] on td "custom two piece - box of 21 • Custom" at bounding box center [370, 360] width 177 height 29
copy td "custom two piece - box of 21 • Custom"
type input "@browniegod.com"
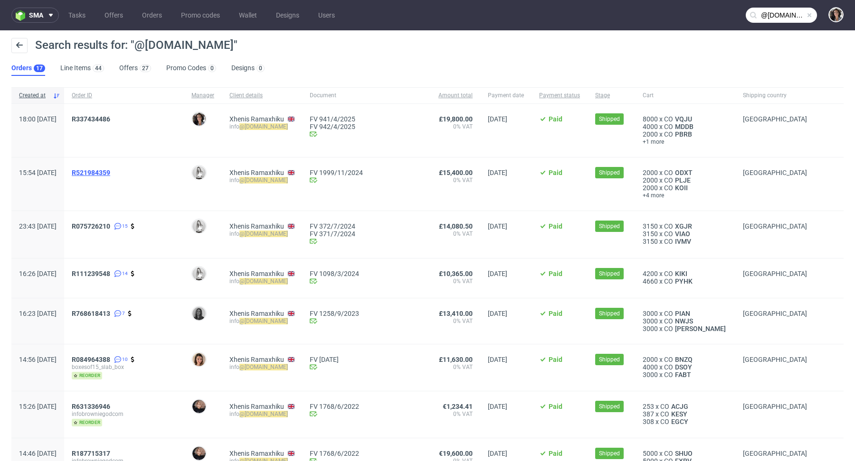
click at [110, 171] on span "R521984359" at bounding box center [91, 173] width 38 height 8
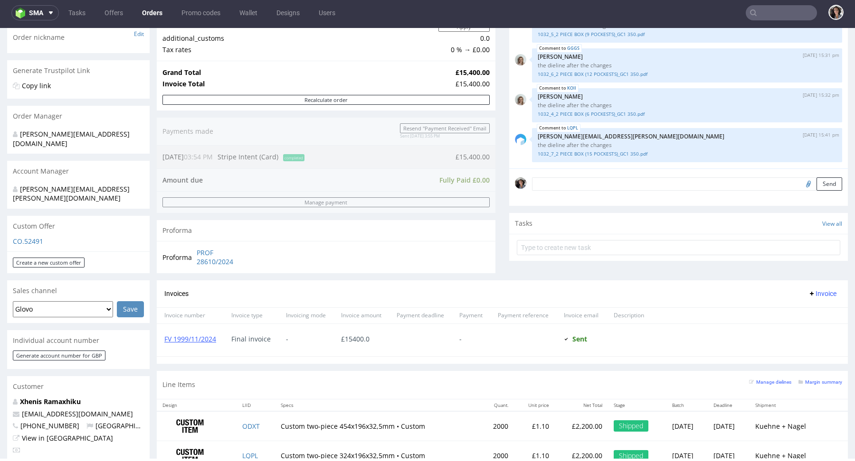
scroll to position [358, 0]
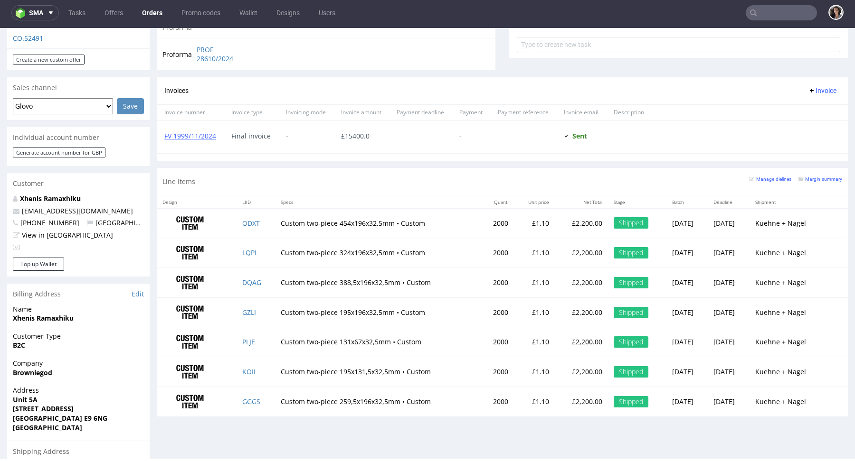
type input "@browniegod.com"
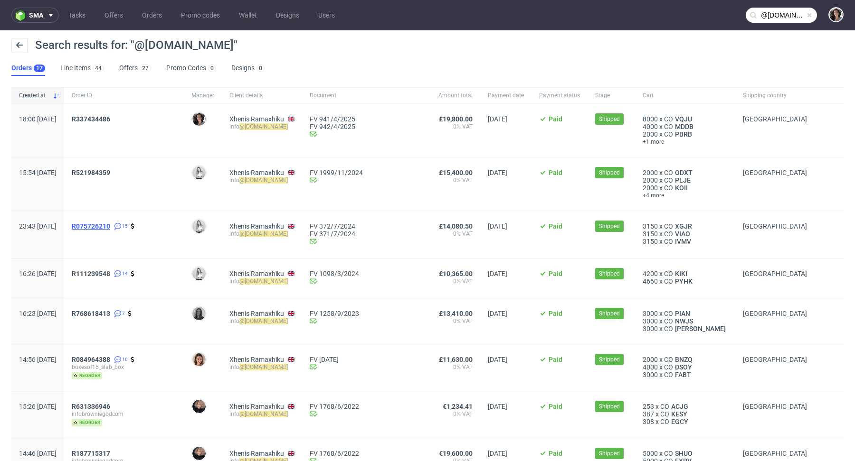
click at [110, 226] on span "R075726210" at bounding box center [91, 227] width 38 height 8
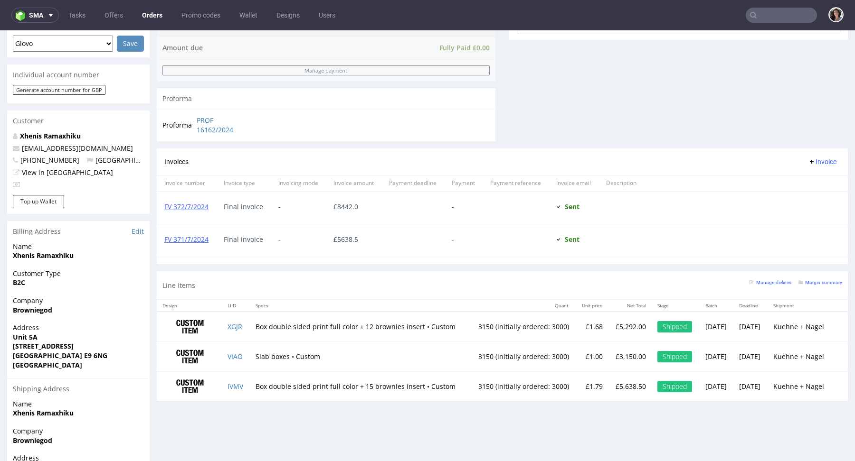
scroll to position [428, 0]
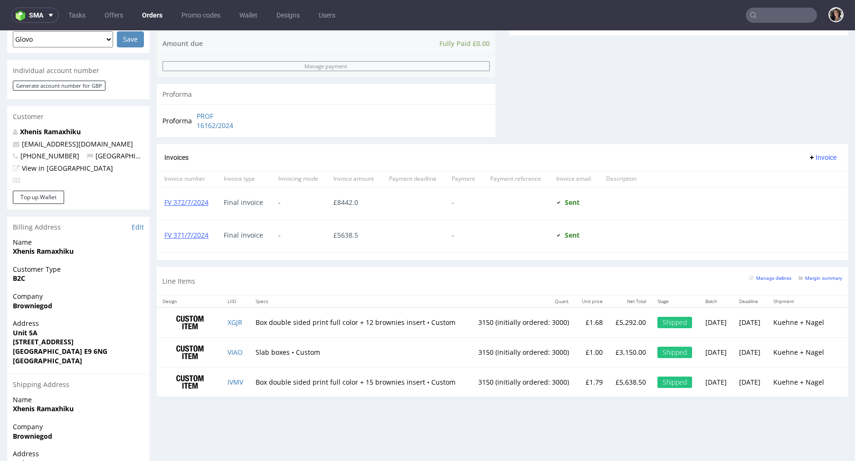
type input "@browniegod.com"
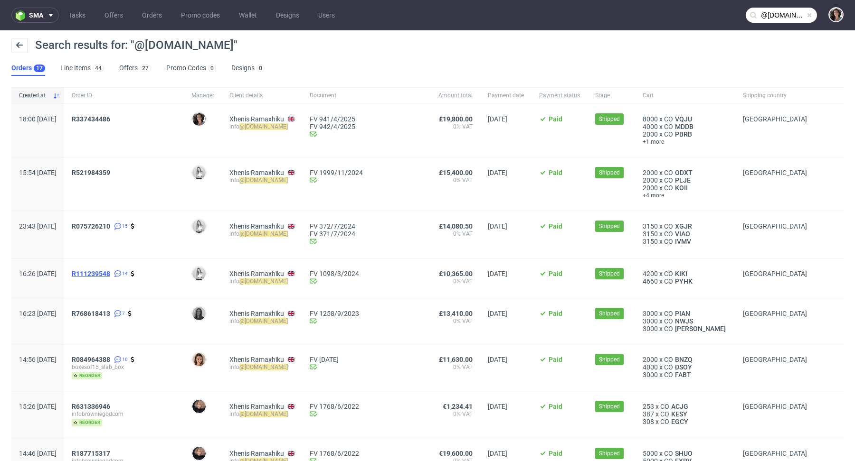
click at [110, 274] on span "R111239548" at bounding box center [91, 274] width 38 height 8
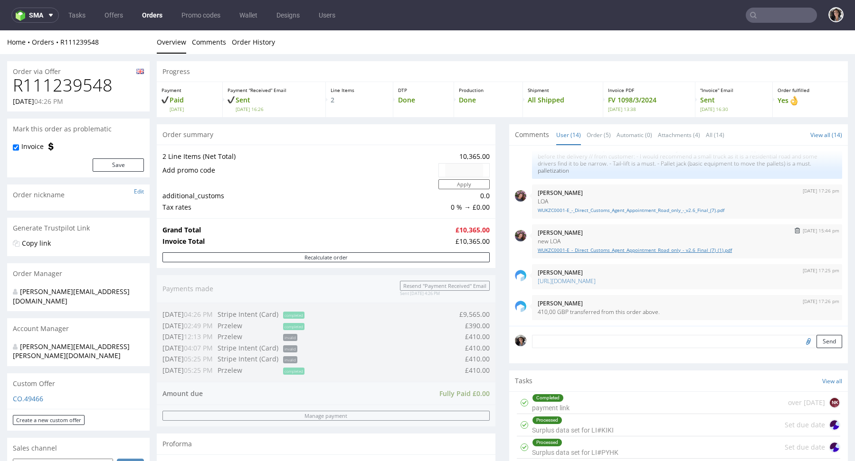
click at [614, 249] on link "WUKZC0001-E_-_Direct_Customs_Agent_Appointment_Road_only_-_v2.6_Final_(7)_(1).p…" at bounding box center [686, 250] width 299 height 7
type input "@browniegod.com"
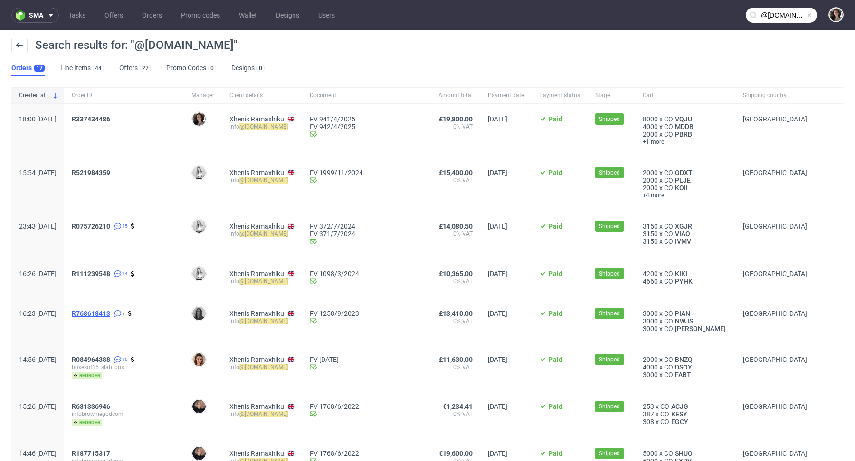
click at [110, 315] on span "R768618413" at bounding box center [91, 314] width 38 height 8
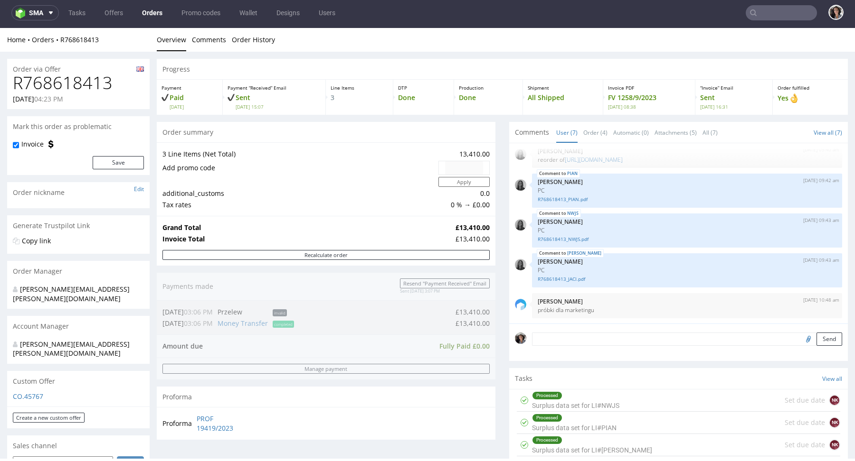
click at [771, 12] on input "text" at bounding box center [780, 12] width 71 height 15
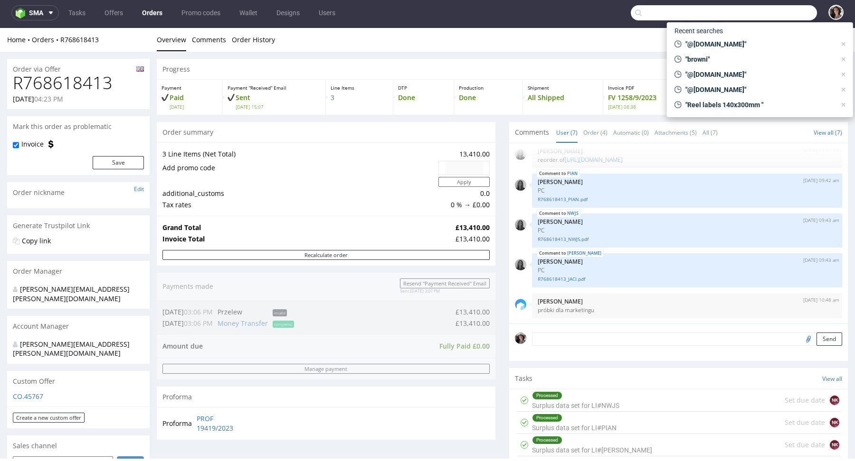
paste input "nicole@agriturismoferdy.com"
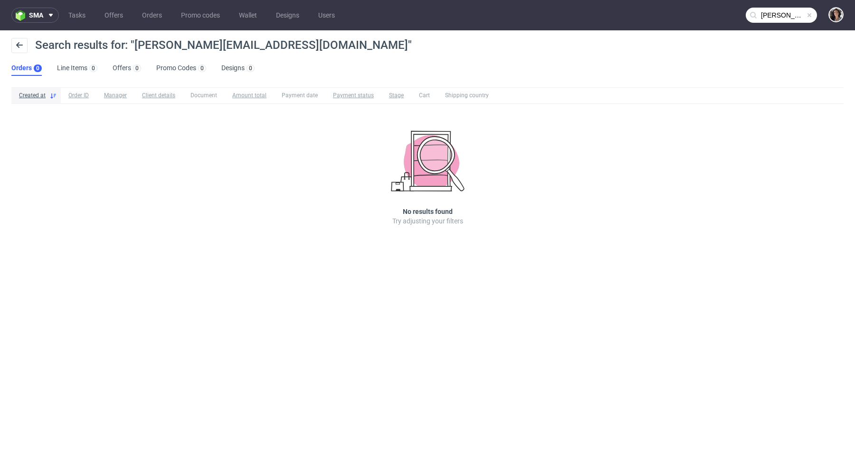
click at [783, 19] on input "nicole@agriturismoferdy.com" at bounding box center [780, 15] width 71 height 15
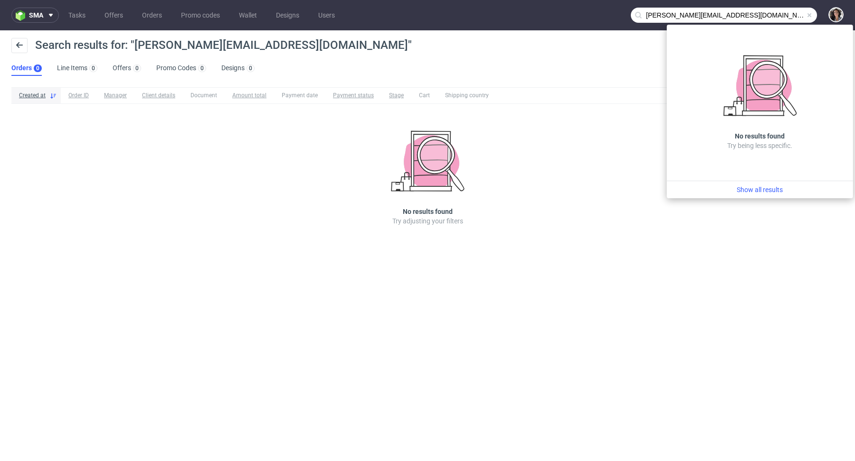
drag, startPoint x: 662, startPoint y: 16, endPoint x: 630, endPoint y: 15, distance: 31.8
click at [630, 15] on input "nicole@agriturismoferdy.com" at bounding box center [723, 15] width 186 height 15
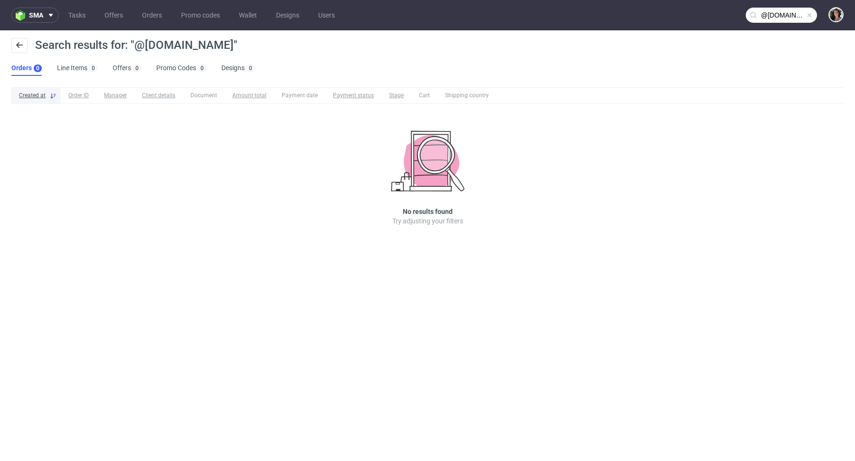
click at [104, 73] on ul "Orders 0 Line Items 0 Offers 0 Promo Codes 0 Designs 0" at bounding box center [136, 68] width 251 height 15
click at [120, 72] on link "Offers 0" at bounding box center [127, 68] width 28 height 15
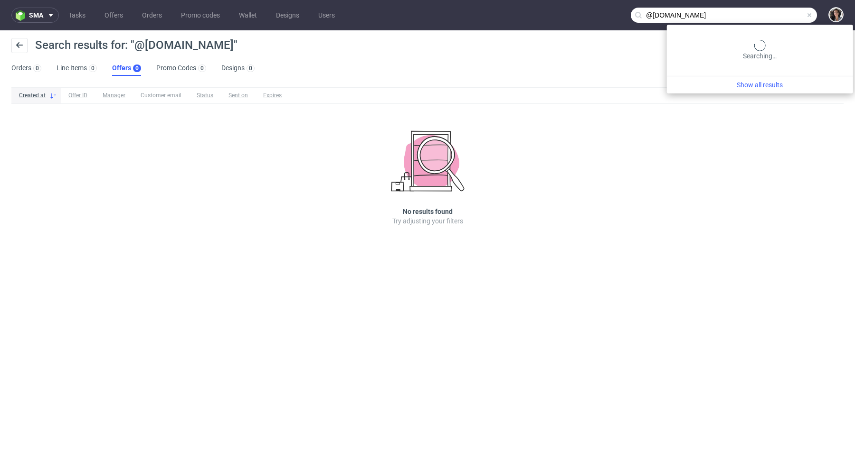
click at [787, 20] on input "@agriturismoferdy.com" at bounding box center [723, 15] width 186 height 15
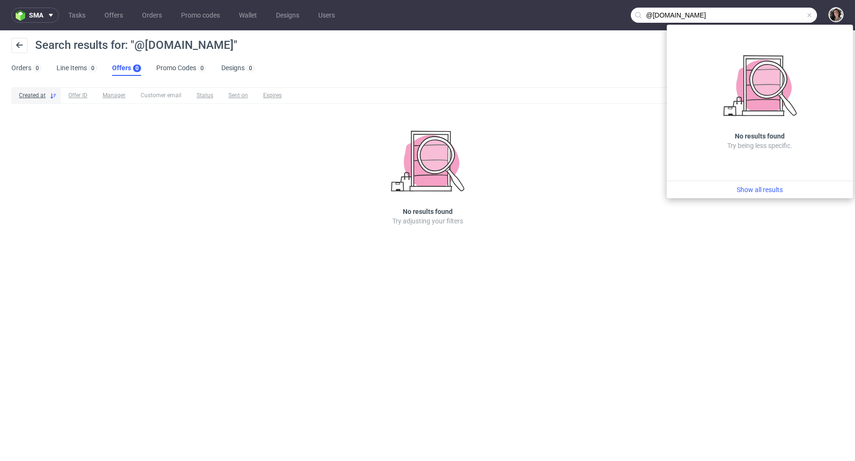
click at [756, 2] on nav "sma Tasks Offers Orders Promo codes Wallet Designs Users @agriturismoferdy.com" at bounding box center [427, 15] width 855 height 30
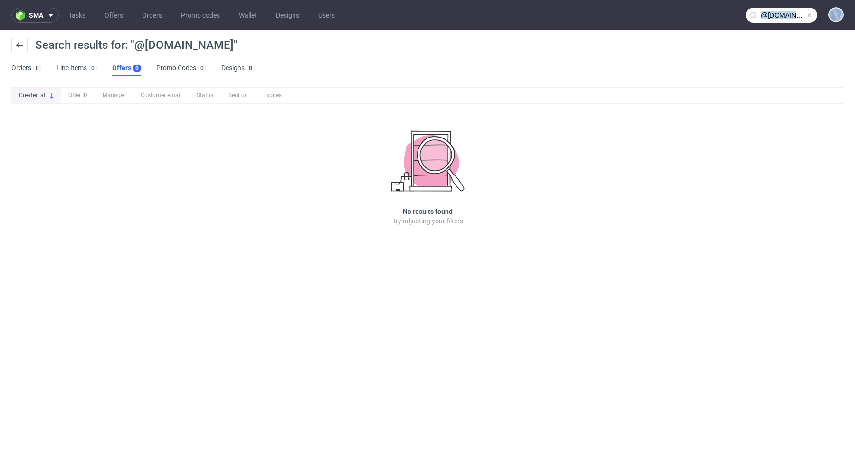
click at [756, 2] on nav "sma Tasks Offers Orders Promo codes Wallet Designs Users @agriturismoferdy.com" at bounding box center [427, 15] width 855 height 30
click at [778, 4] on nav "sma Tasks Offers Orders Promo codes Wallet Designs Users @agriturismoferdy.com" at bounding box center [427, 15] width 855 height 30
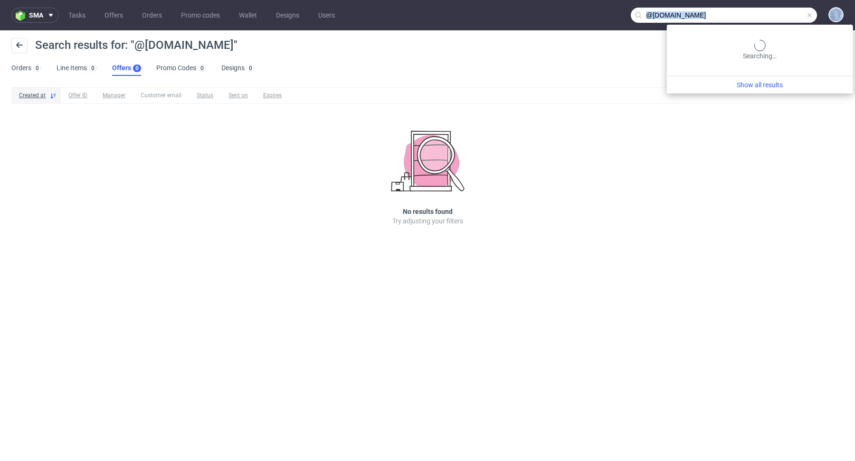
click at [778, 13] on input "@agriturismoferdy.com" at bounding box center [723, 15] width 186 height 15
paste input "nicole@agriturismoferdy.com"
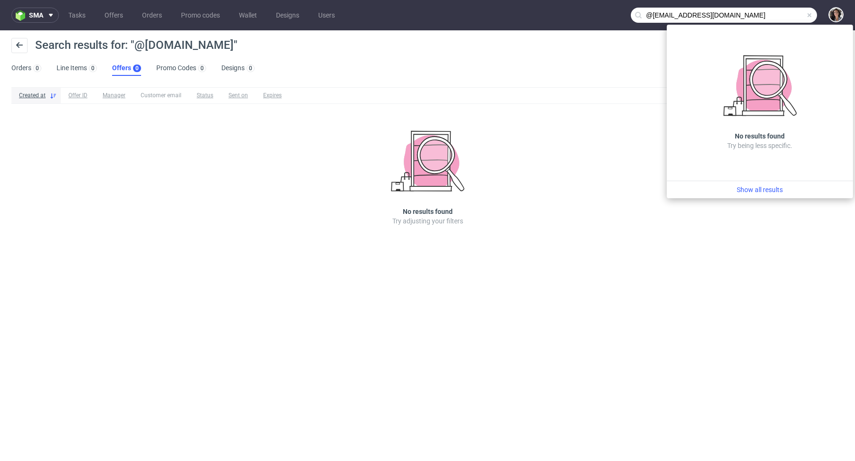
click at [770, 14] on input "@agriturismnicole@agriturismoferdy.comoferdy.com" at bounding box center [723, 15] width 186 height 15
paste input "nicole@agrituris"
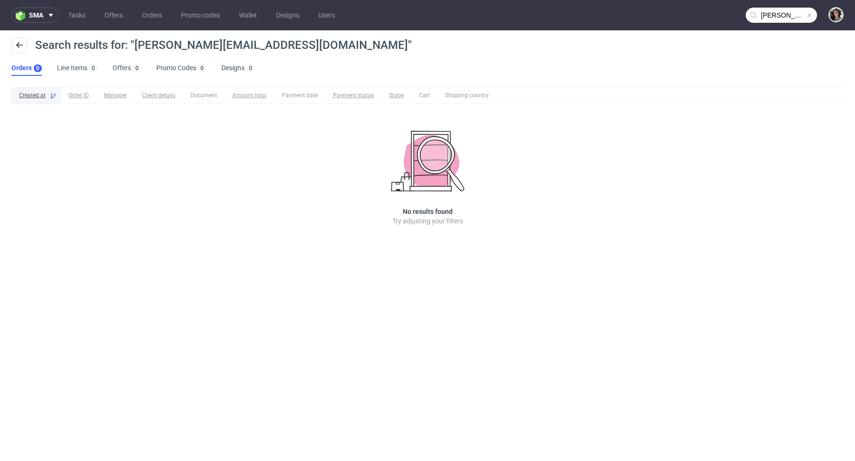
click at [788, 13] on input "nicole@agriturismoferdy.com" at bounding box center [780, 15] width 71 height 15
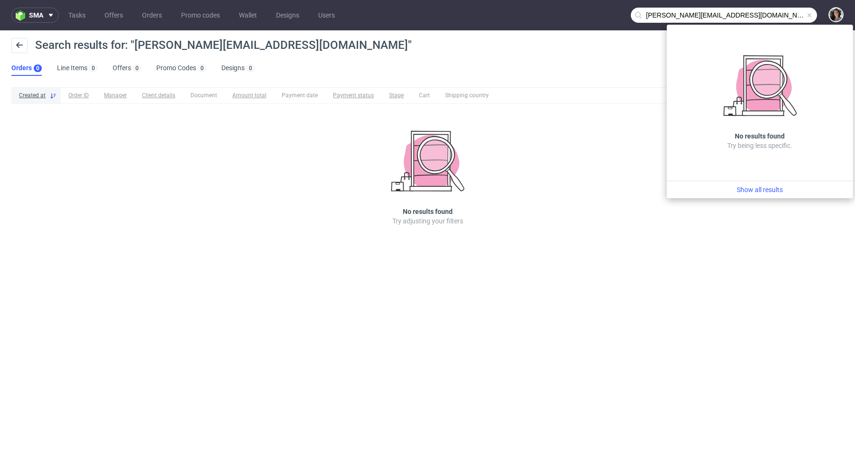
drag, startPoint x: 664, startPoint y: 15, endPoint x: 622, endPoint y: 15, distance: 41.8
click at [623, 15] on nav "sma Tasks Offers Orders Promo codes Wallet Designs Users nicole@agriturismoferd…" at bounding box center [427, 15] width 855 height 30
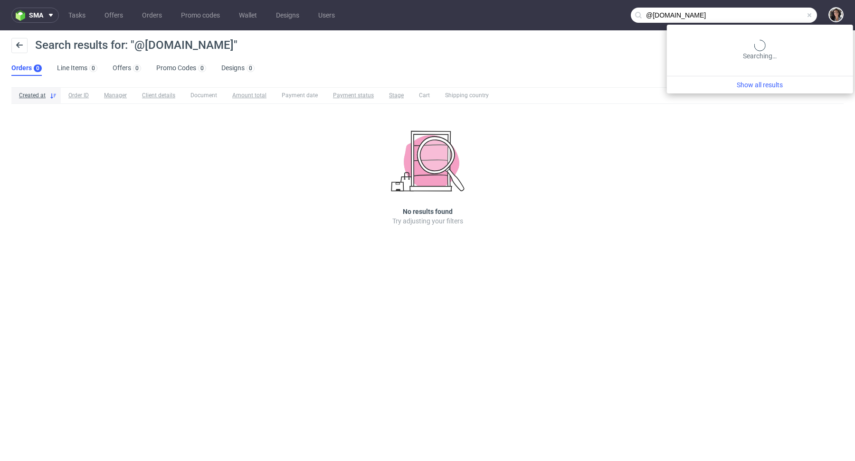
click at [776, 14] on input "@agriturismoferdy.com" at bounding box center [723, 15] width 186 height 15
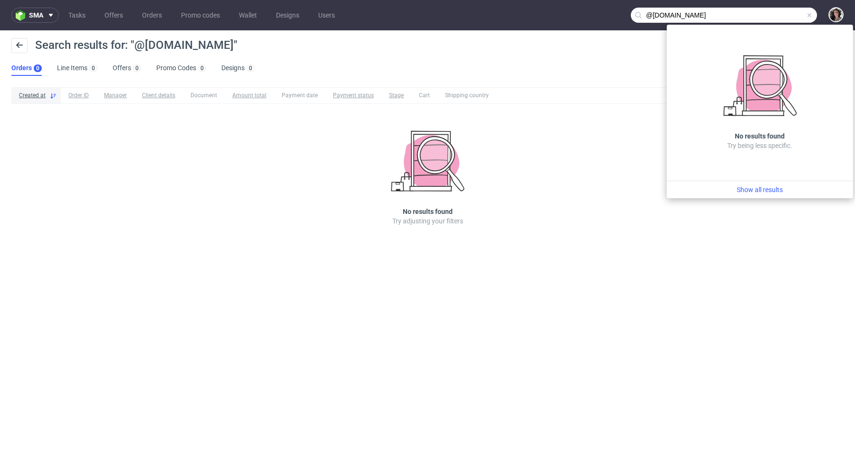
paste input "valentina@1000ml.design"
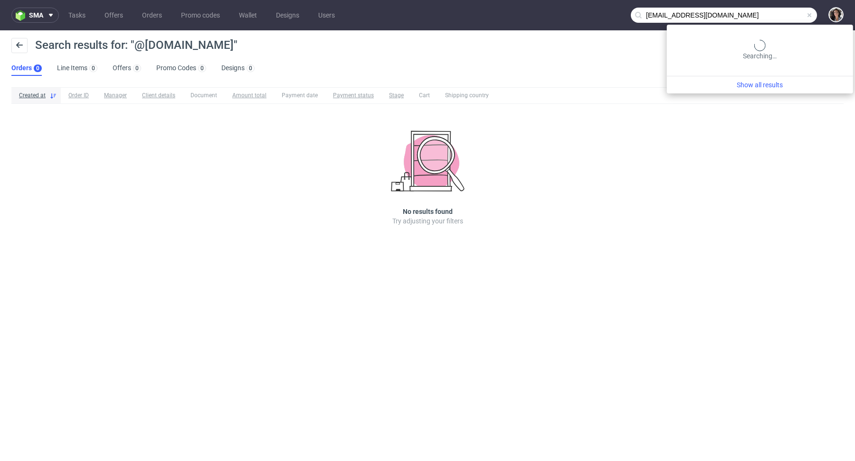
type input "valentina@1000ml.design"
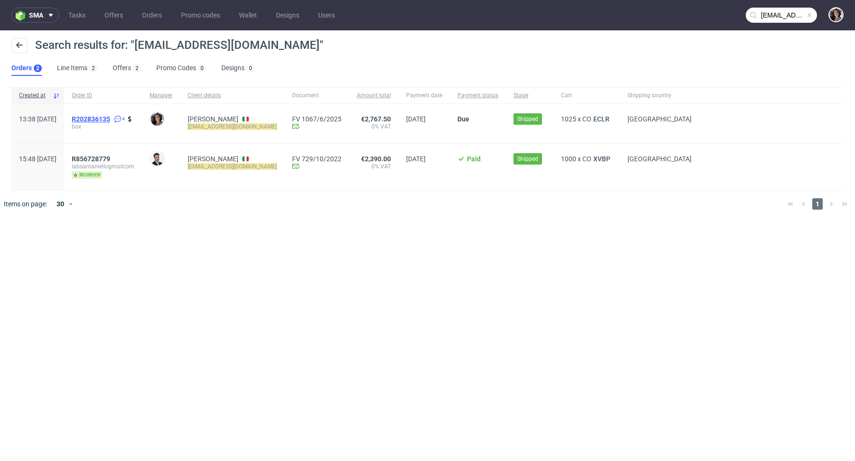
click at [110, 118] on span "R202836135" at bounding box center [91, 119] width 38 height 8
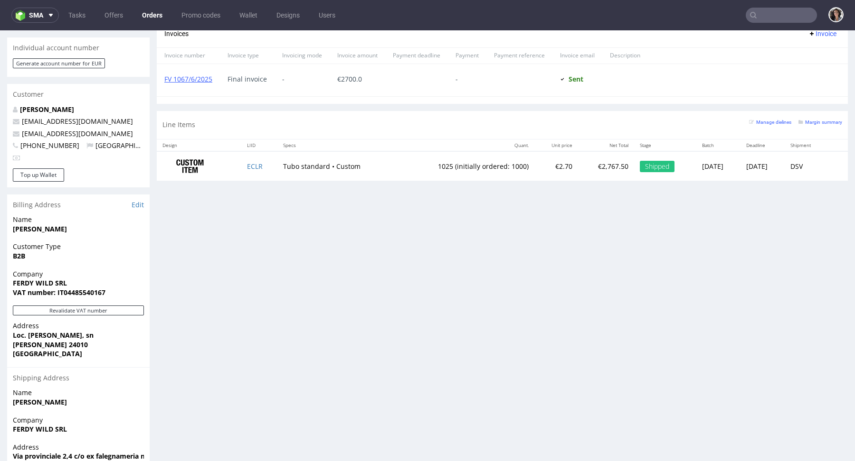
scroll to position [387, 0]
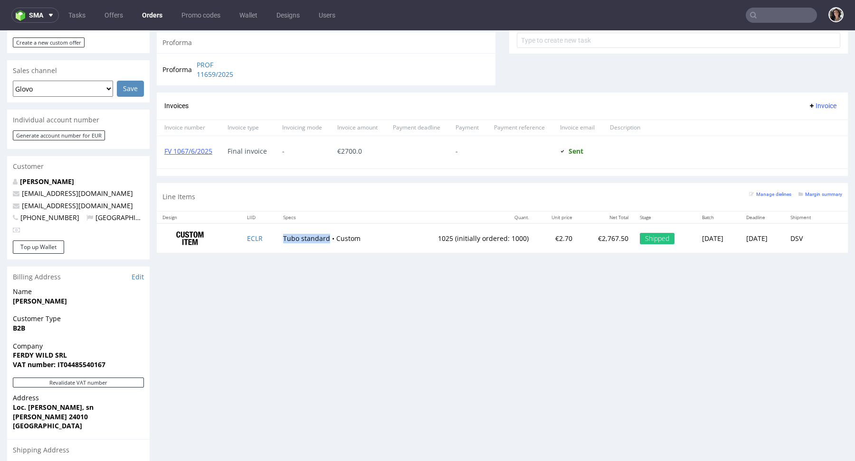
drag, startPoint x: 320, startPoint y: 238, endPoint x: 272, endPoint y: 238, distance: 48.4
click at [277, 238] on td "Tubo standard • Custom" at bounding box center [337, 239] width 120 height 30
copy td "Tubo standard"
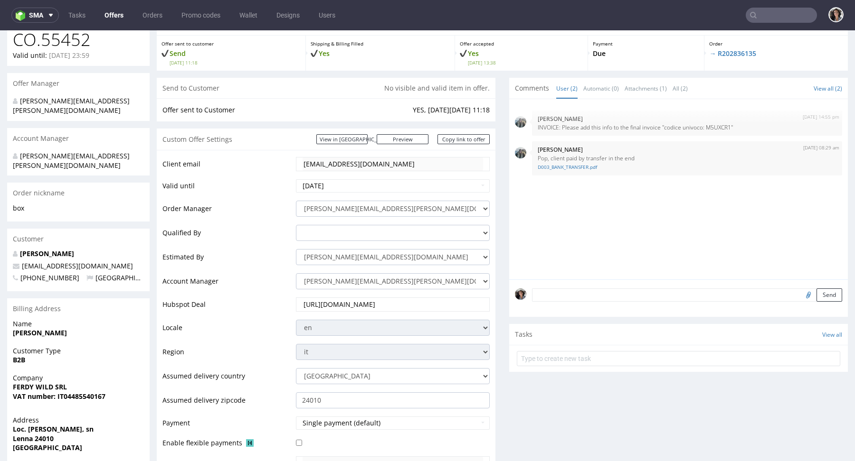
scroll to position [100, 0]
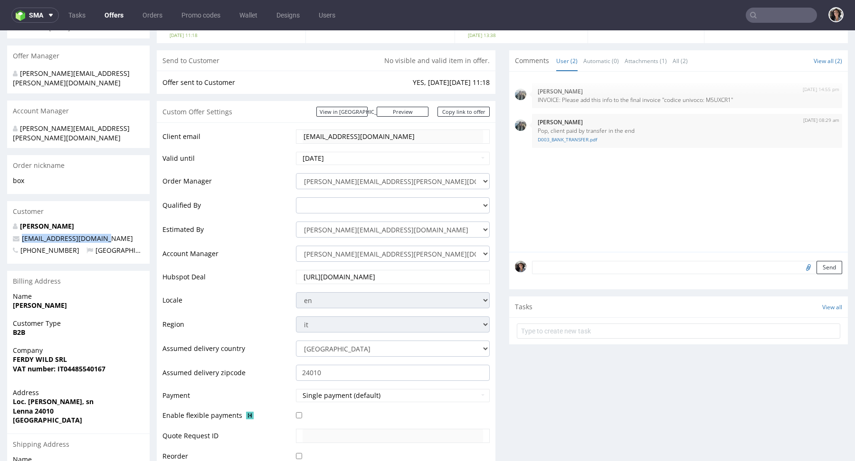
drag, startPoint x: 104, startPoint y: 220, endPoint x: 22, endPoint y: 220, distance: 82.1
click at [22, 234] on p "valentina@1000ml.design" at bounding box center [78, 238] width 131 height 9
copy span "valentina@1000ml.design"
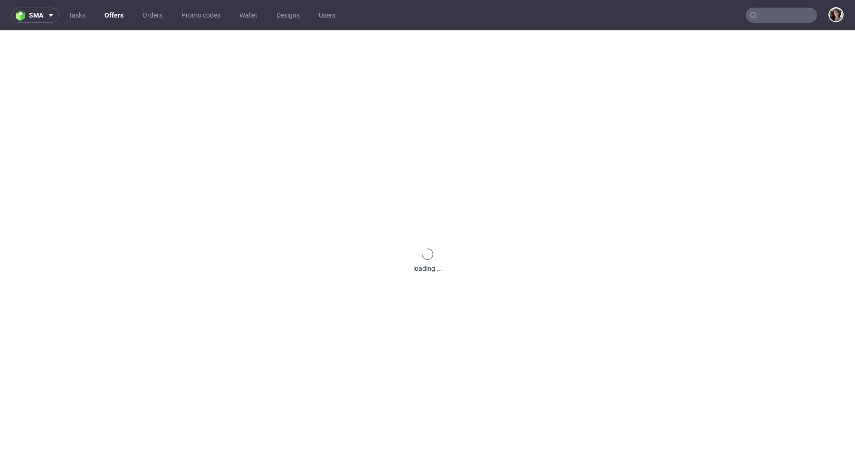
click at [783, 17] on input "text" at bounding box center [780, 15] width 71 height 15
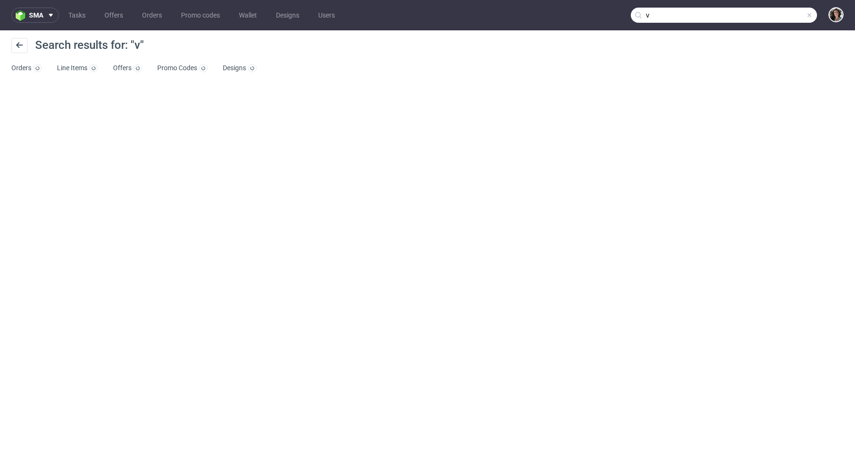
click at [776, 16] on input "v" at bounding box center [723, 15] width 186 height 15
paste input "[PERSON_NAME][EMAIL_ADDRESS][DOMAIN_NAME]"
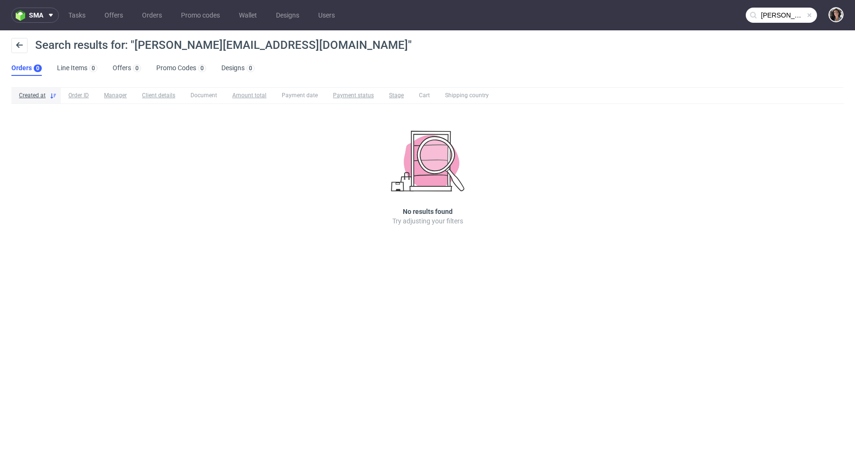
click at [788, 19] on input "[PERSON_NAME][EMAIL_ADDRESS][DOMAIN_NAME]" at bounding box center [780, 15] width 71 height 15
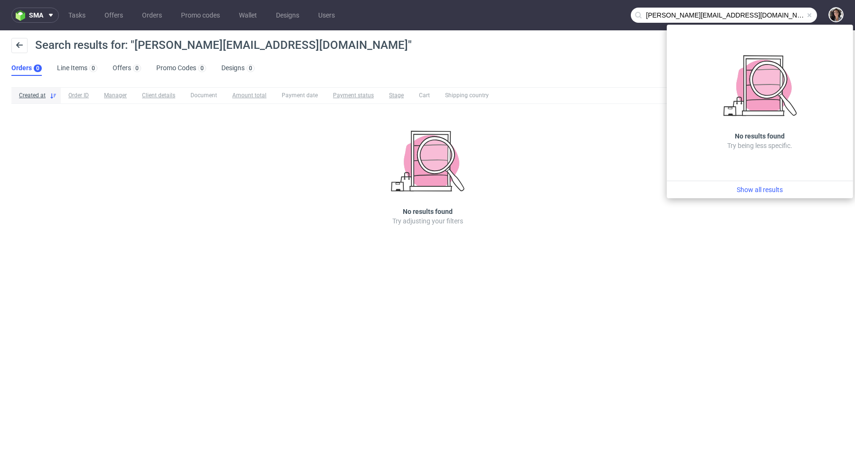
drag, startPoint x: 661, startPoint y: 12, endPoint x: 626, endPoint y: 12, distance: 34.7
click at [626, 12] on nav "sma Tasks Offers Orders Promo codes Wallet Designs Users [PERSON_NAME][EMAIL_AD…" at bounding box center [427, 15] width 855 height 30
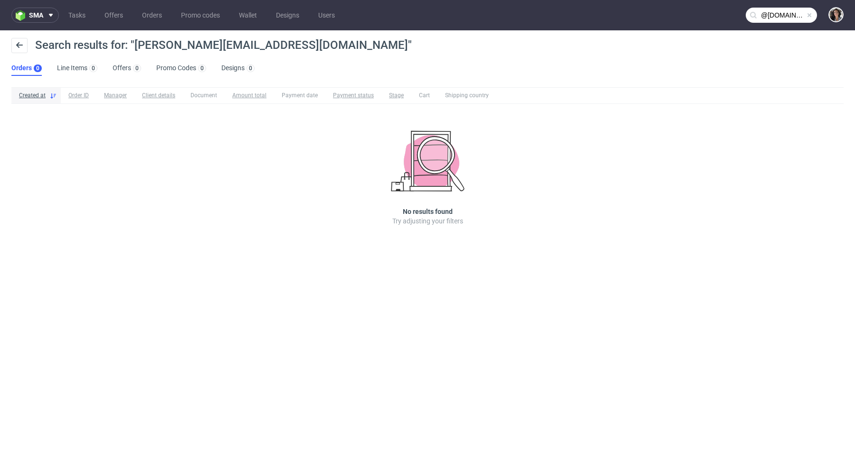
type input "@[DOMAIN_NAME]"
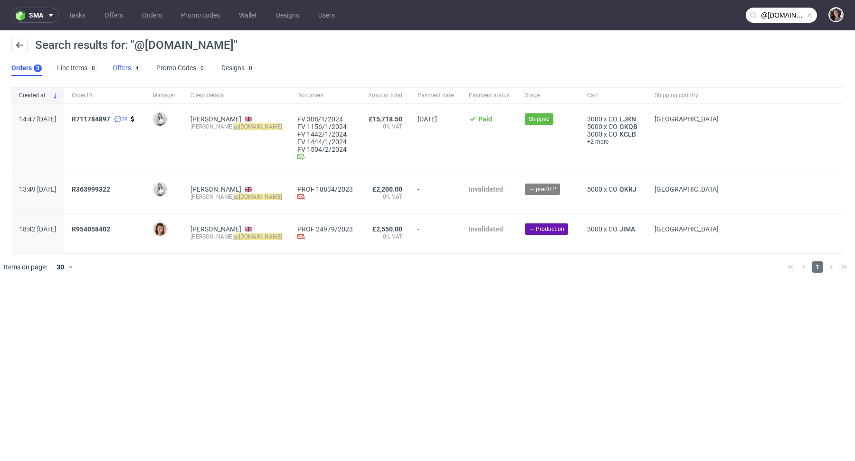
click at [125, 70] on link "Offers 4" at bounding box center [127, 68] width 28 height 15
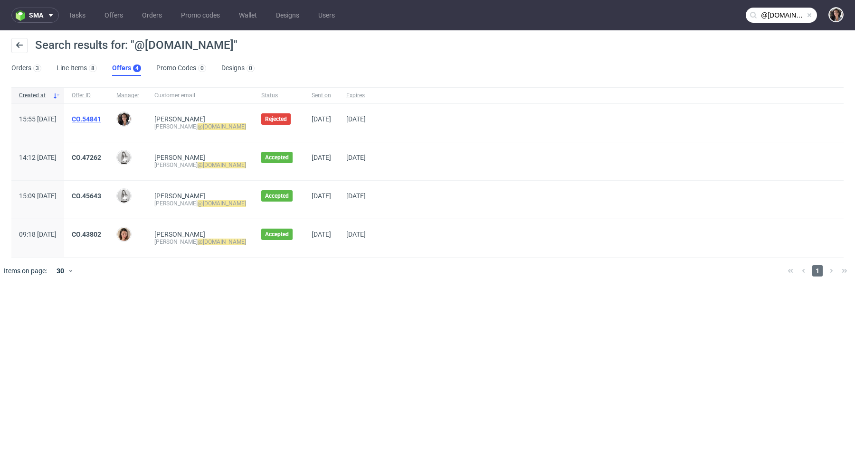
click at [101, 117] on link "CO.54841" at bounding box center [86, 119] width 29 height 8
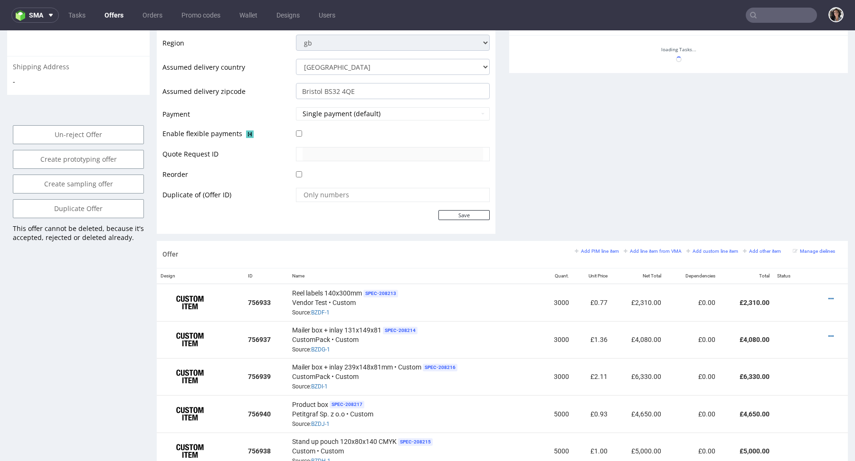
scroll to position [423, 0]
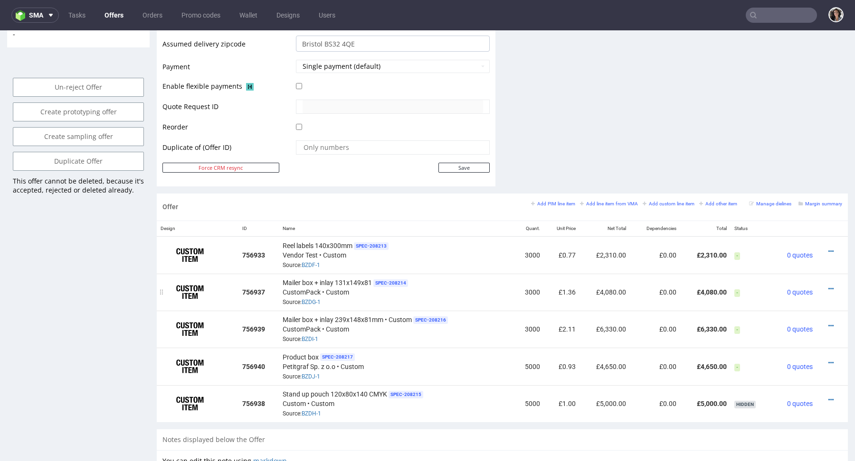
click at [824, 287] on div at bounding box center [829, 288] width 18 height 9
click at [828, 286] on icon at bounding box center [830, 289] width 5 height 7
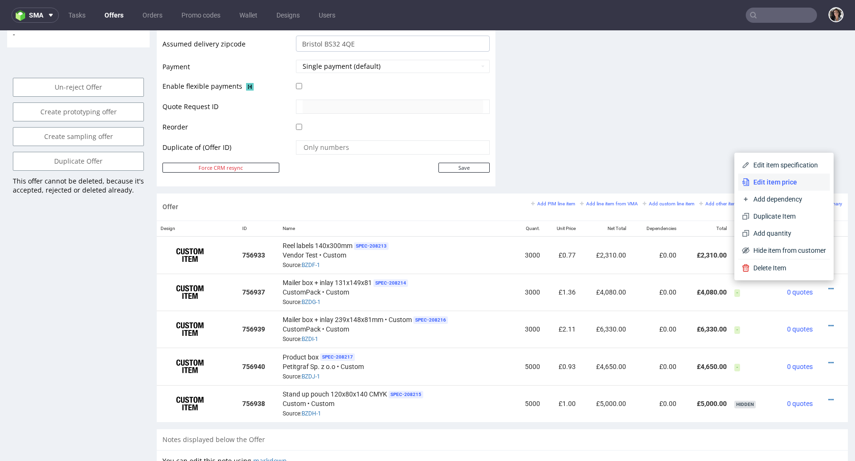
click at [764, 181] on span "Edit item price" at bounding box center [787, 182] width 76 height 9
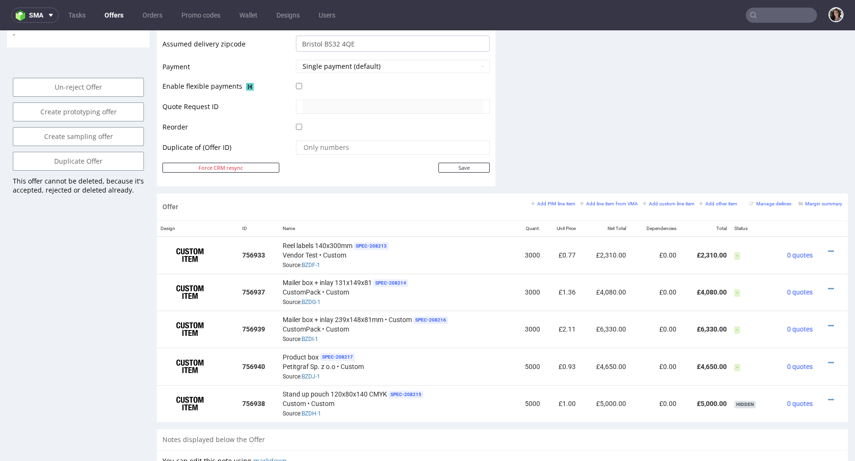
scroll to position [0, 0]
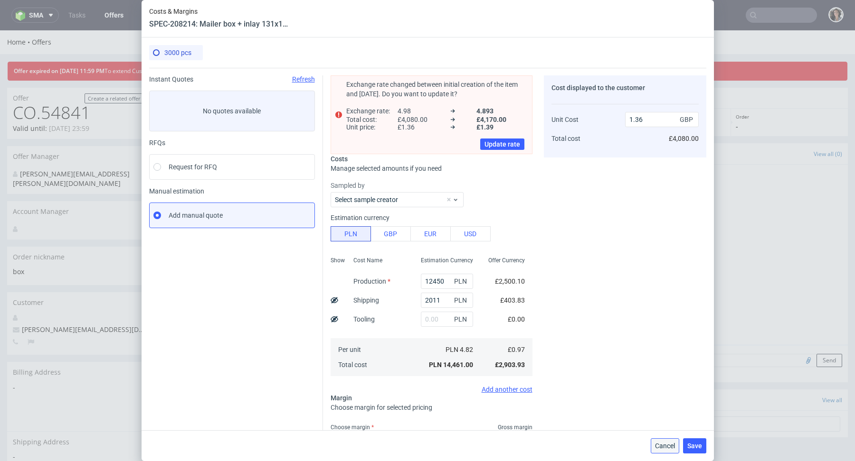
click at [664, 446] on span "Cancel" at bounding box center [665, 446] width 20 height 7
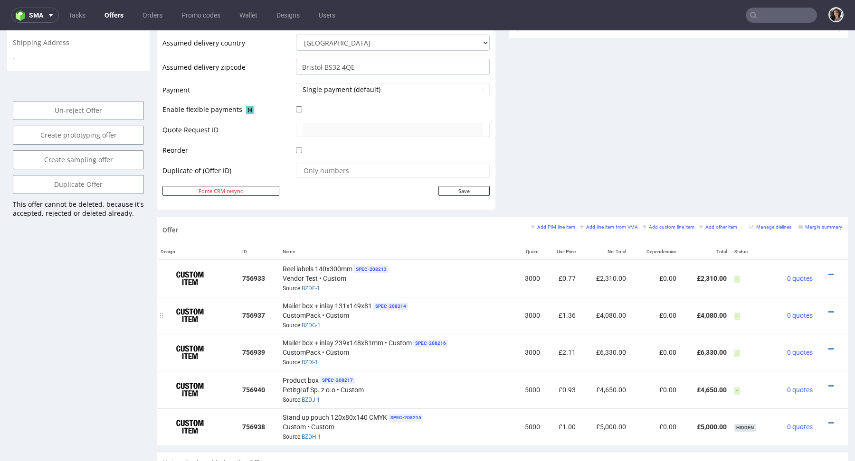
scroll to position [398, 0]
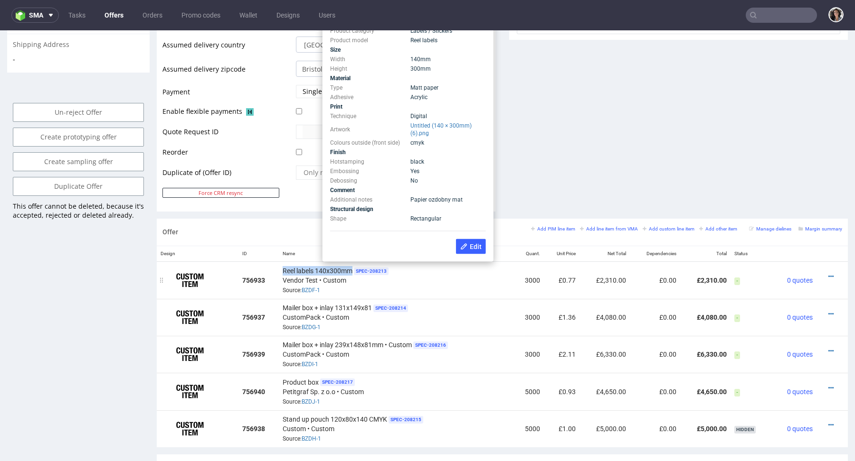
drag, startPoint x: 279, startPoint y: 269, endPoint x: 351, endPoint y: 271, distance: 72.2
click at [351, 271] on td "Reel labels 140x300mm SPEC- 208213 Vendor Test • Custom Source: BZDF-1" at bounding box center [396, 281] width 234 height 38
copy span "Reel labels 140x300mm"
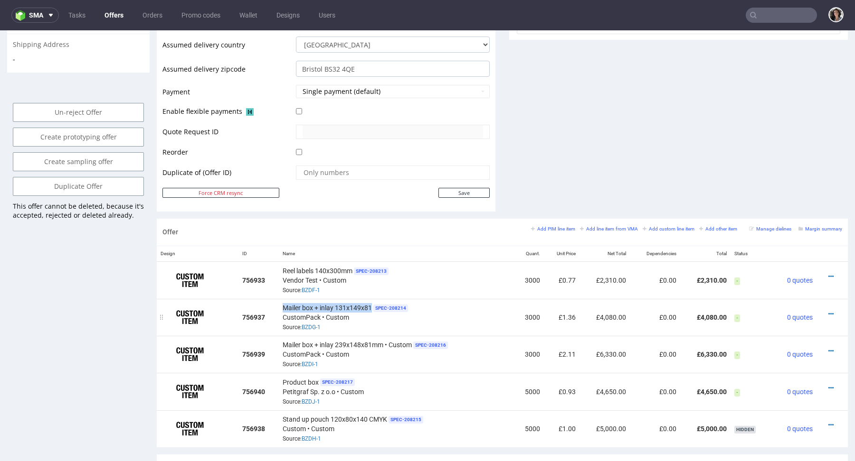
drag, startPoint x: 370, startPoint y: 305, endPoint x: 279, endPoint y: 305, distance: 91.6
click at [279, 305] on td "Mailer box + inlay 131x149x81 SPEC- 208214 CustomPack • Custom Source: BZDG-1" at bounding box center [396, 317] width 234 height 37
copy span "Mailer box + inlay 131x149x81"
drag, startPoint x: 277, startPoint y: 342, endPoint x: 410, endPoint y: 343, distance: 132.9
click at [410, 343] on td "Mailer box + inlay 239x148x81mm • Custom SPEC- 208216 CustomPack • Custom Sourc…" at bounding box center [396, 354] width 234 height 37
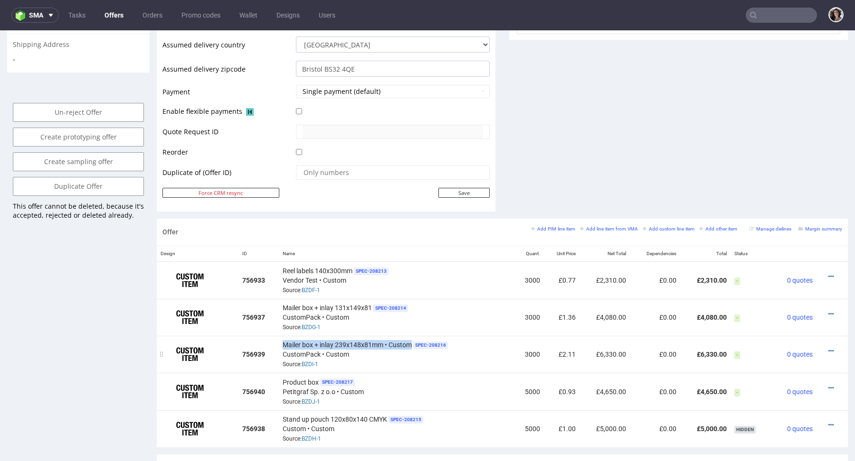
drag, startPoint x: 410, startPoint y: 343, endPoint x: 280, endPoint y: 342, distance: 130.1
click at [280, 342] on td "Mailer box + inlay 239x148x81mm • Custom SPEC- 208216 CustomPack • Custom Sourc…" at bounding box center [396, 354] width 234 height 37
copy span "Mailer box + inlay 239x148x81mm • Custom"
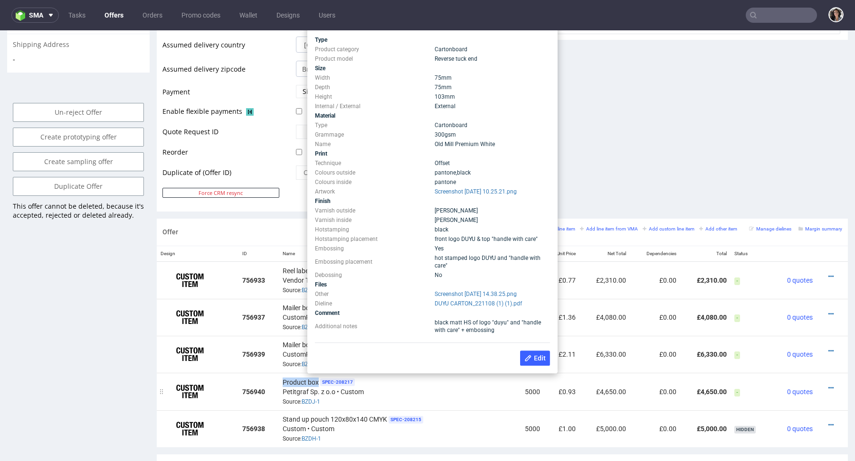
drag, startPoint x: 317, startPoint y: 381, endPoint x: 282, endPoint y: 381, distance: 34.7
click at [282, 381] on div "Product box SPEC- 208217 Petitgraf Sp. z o.o • Custom Source: BZDJ-1" at bounding box center [395, 391] width 226 height 29
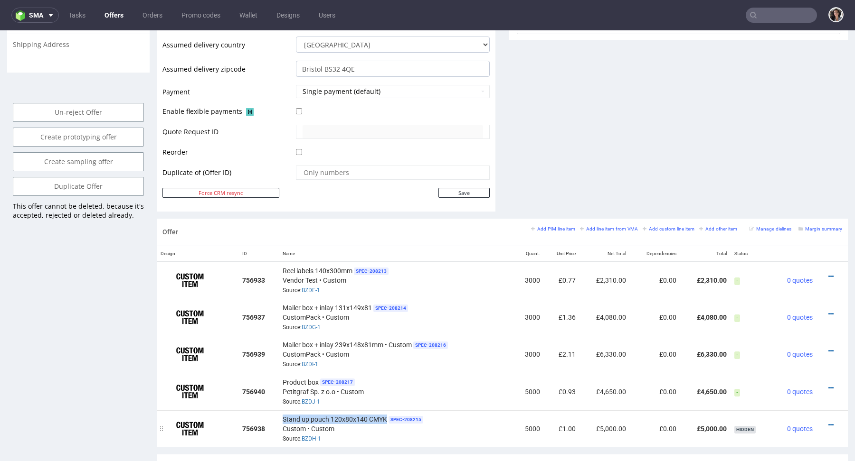
drag, startPoint x: 385, startPoint y: 417, endPoint x: 282, endPoint y: 416, distance: 103.5
click at [282, 416] on div "Stand up pouch 120x80x140 CMYK SPEC- 208215 Custom • Custom Source: BZDH-1" at bounding box center [395, 428] width 226 height 29
copy span "Stand up pouch 120x80x140 CMYK"
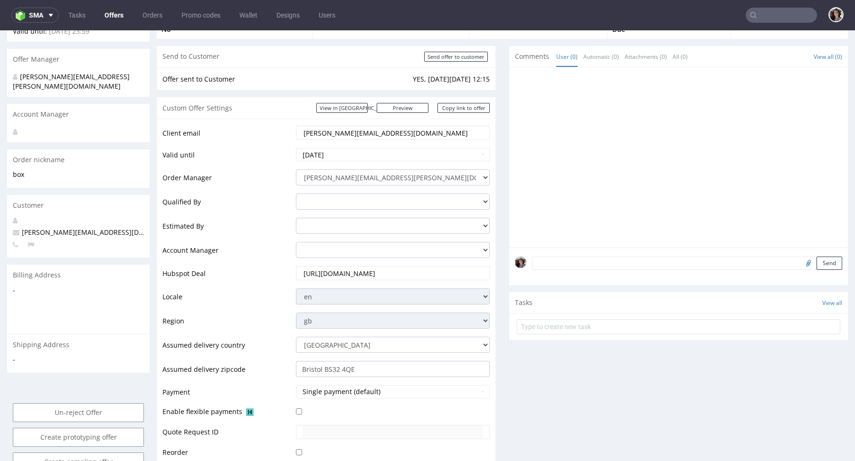
scroll to position [198, 0]
